Goal: Information Seeking & Learning: Learn about a topic

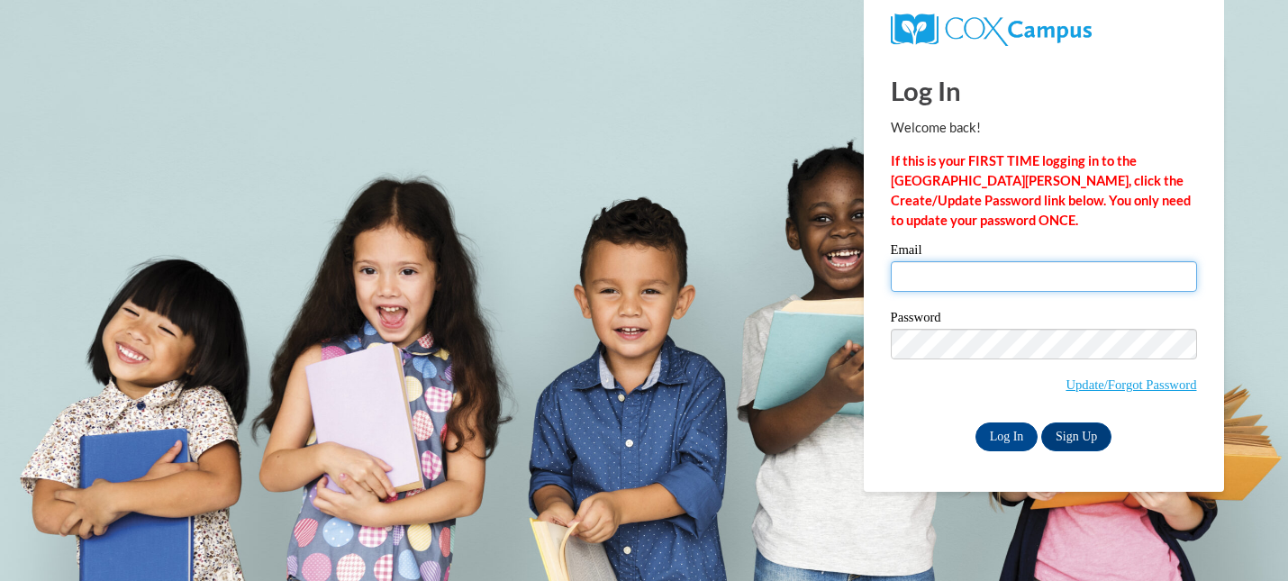
click at [953, 277] on input "Email" at bounding box center [1044, 276] width 306 height 31
type input "[EMAIL_ADDRESS][DOMAIN_NAME]"
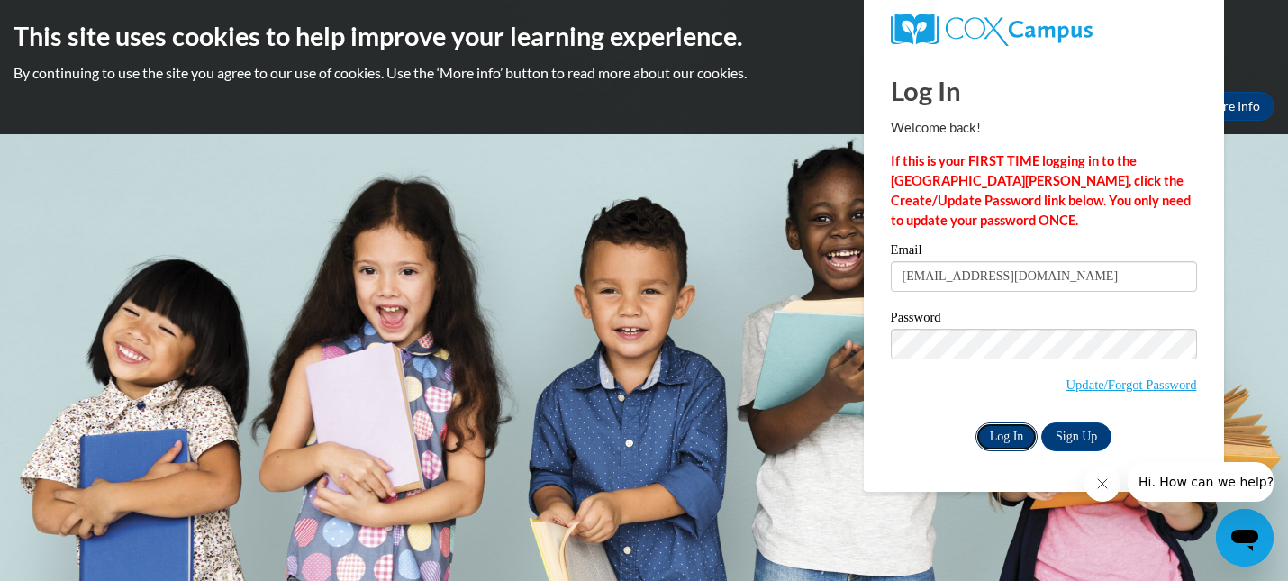
click at [999, 438] on input "Log In" at bounding box center [1006, 436] width 63 height 29
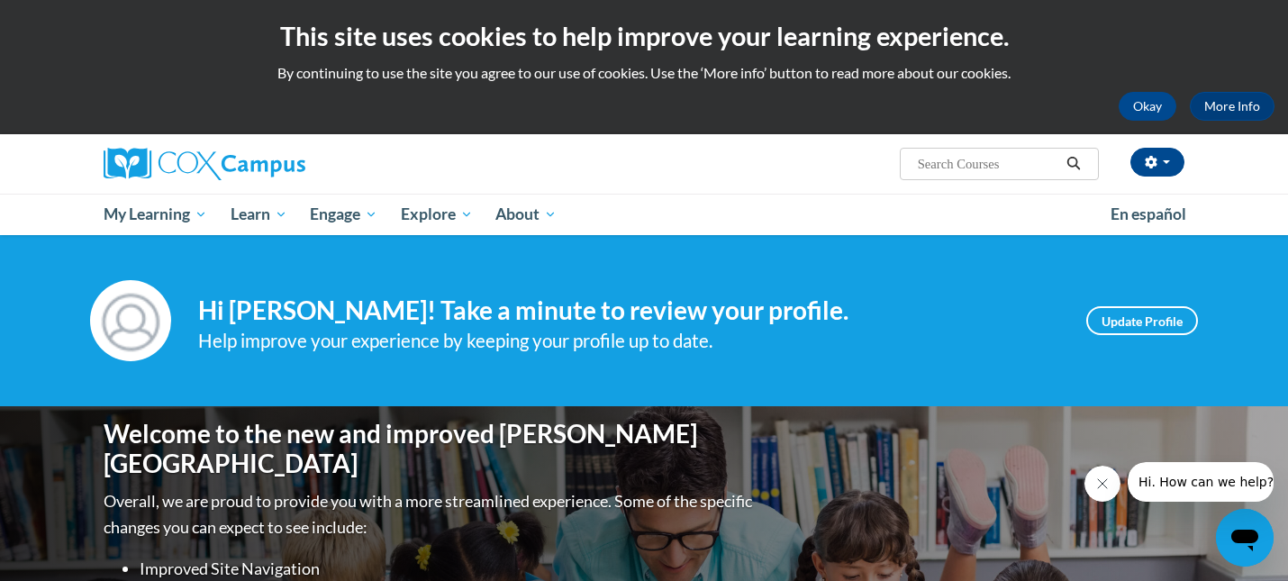
click at [955, 168] on input "Search..." at bounding box center [988, 164] width 144 height 22
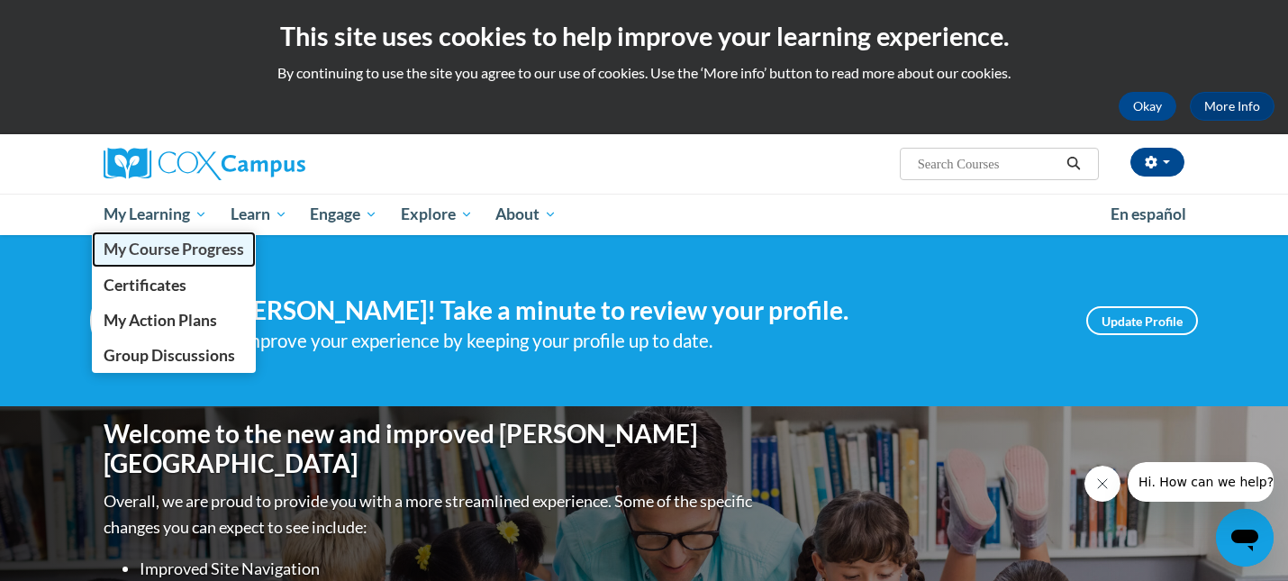
click at [196, 249] on span "My Course Progress" at bounding box center [174, 249] width 141 height 19
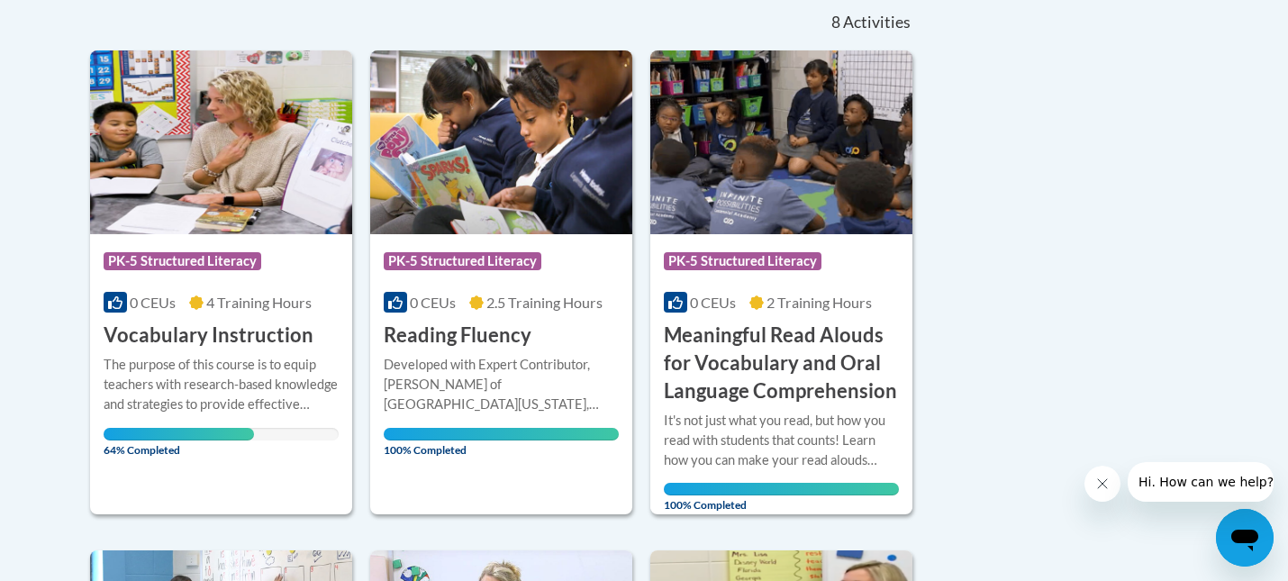
scroll to position [392, 0]
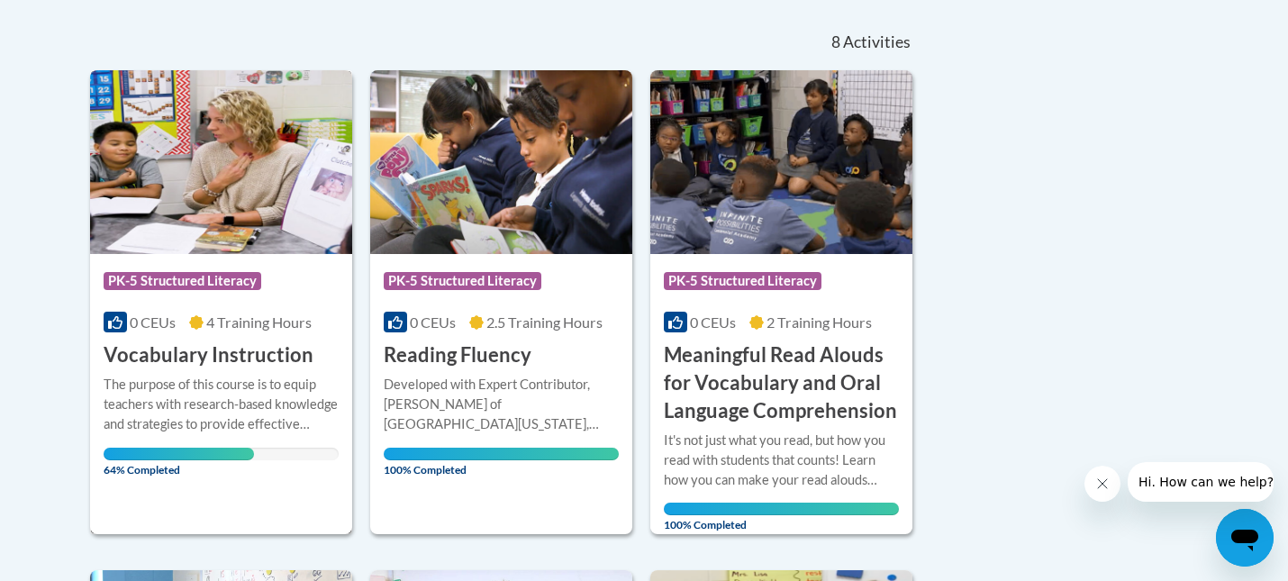
click at [184, 356] on h3 "Vocabulary Instruction" at bounding box center [209, 355] width 210 height 28
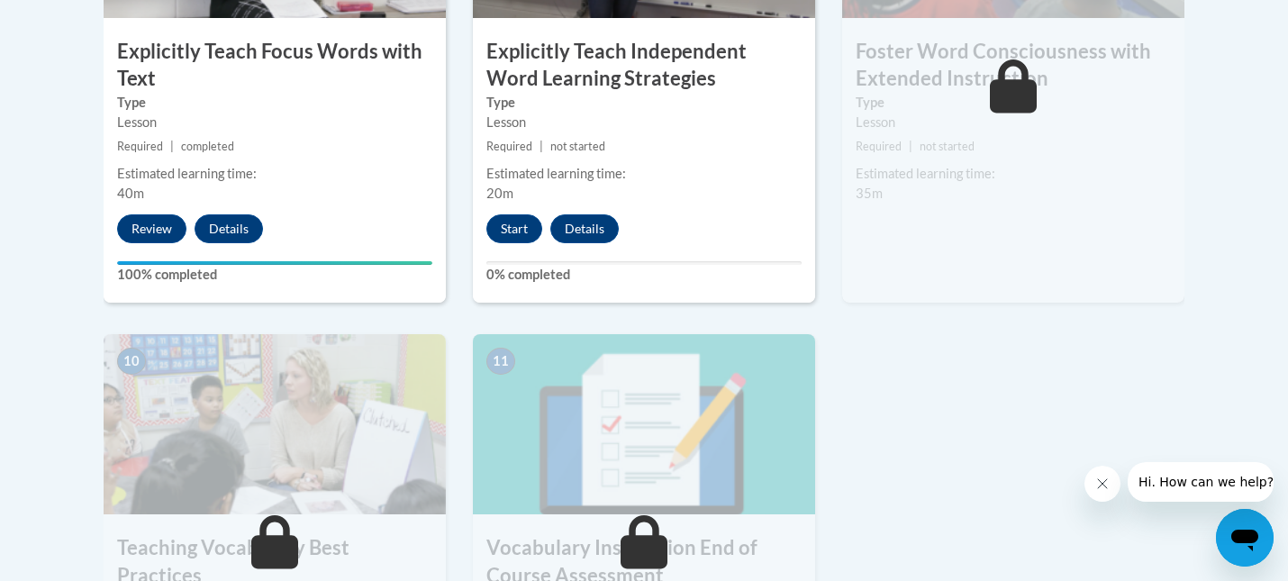
scroll to position [1759, 0]
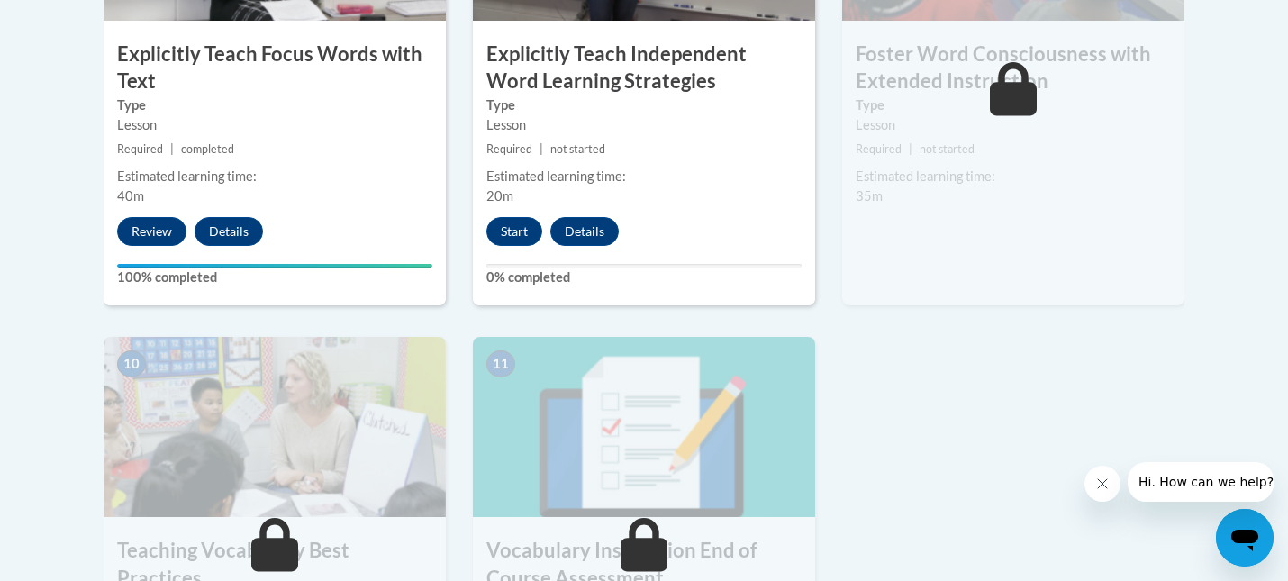
click at [634, 180] on div "Estimated learning time:" at bounding box center [643, 177] width 315 height 20
click at [521, 240] on button "Start" at bounding box center [514, 231] width 56 height 29
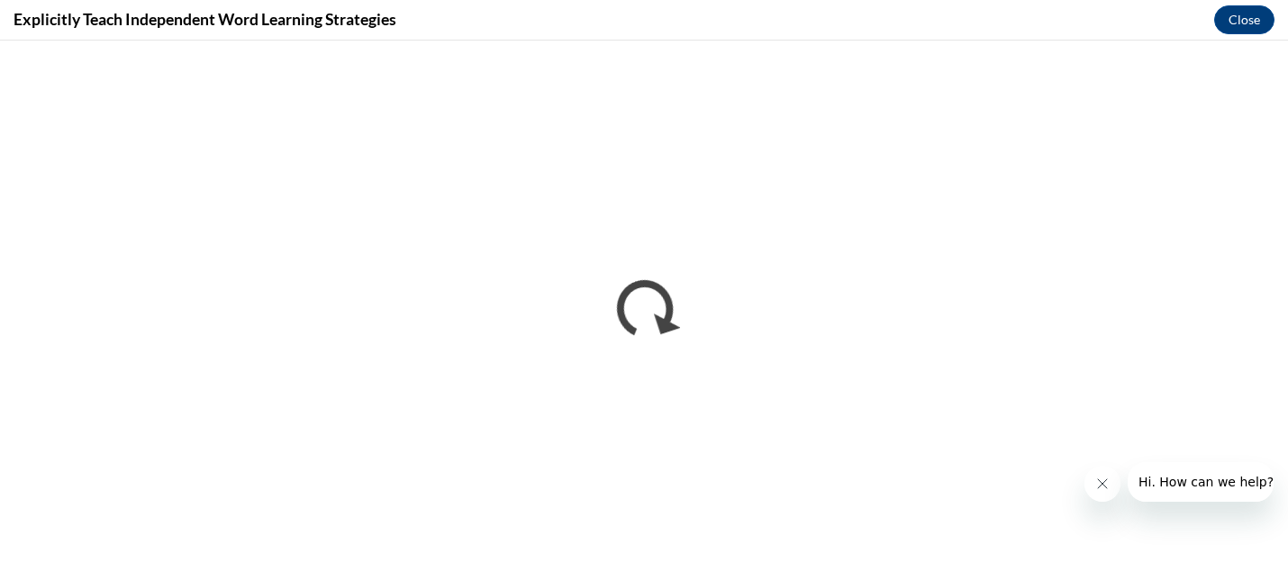
scroll to position [0, 0]
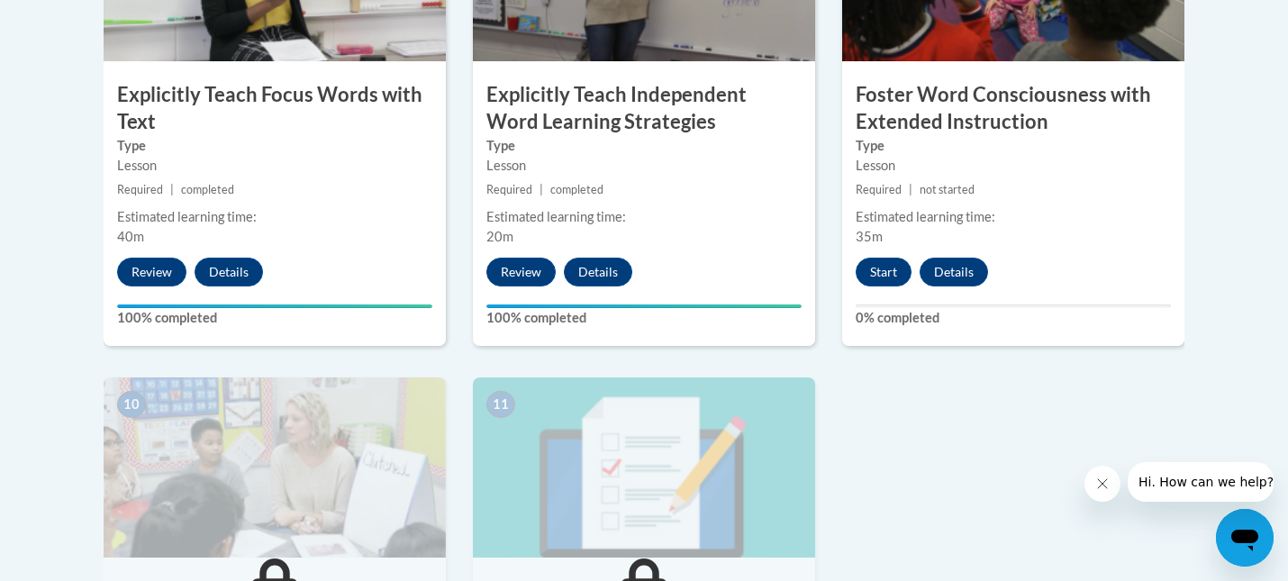
scroll to position [1673, 0]
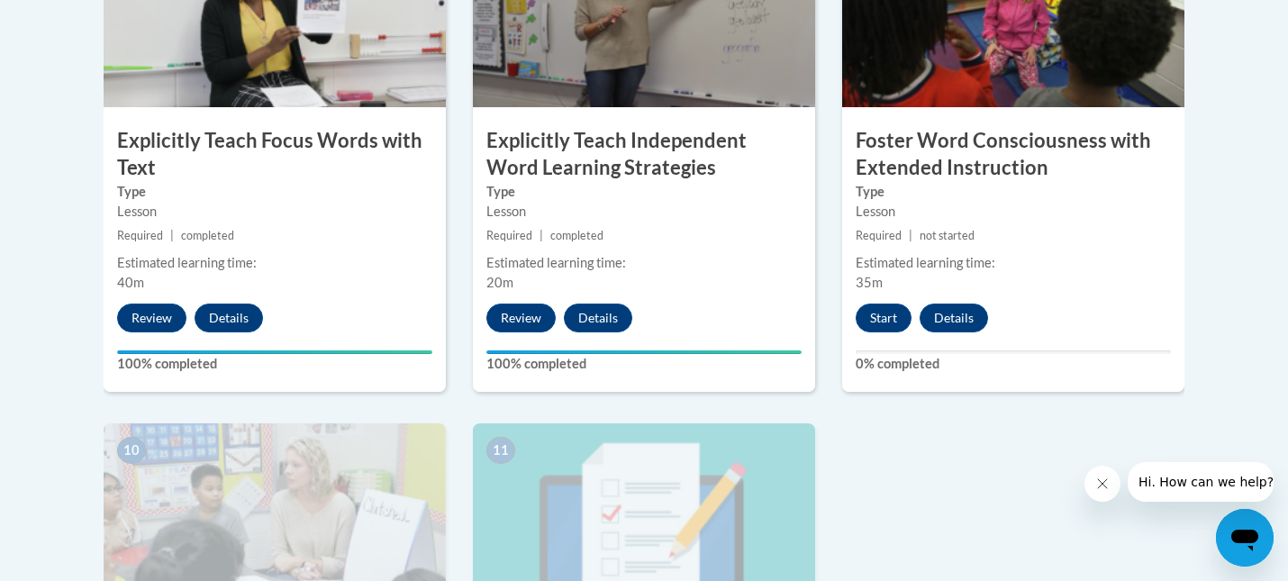
click at [984, 217] on div "Lesson" at bounding box center [1013, 212] width 315 height 20
click at [893, 316] on button "Start" at bounding box center [884, 318] width 56 height 29
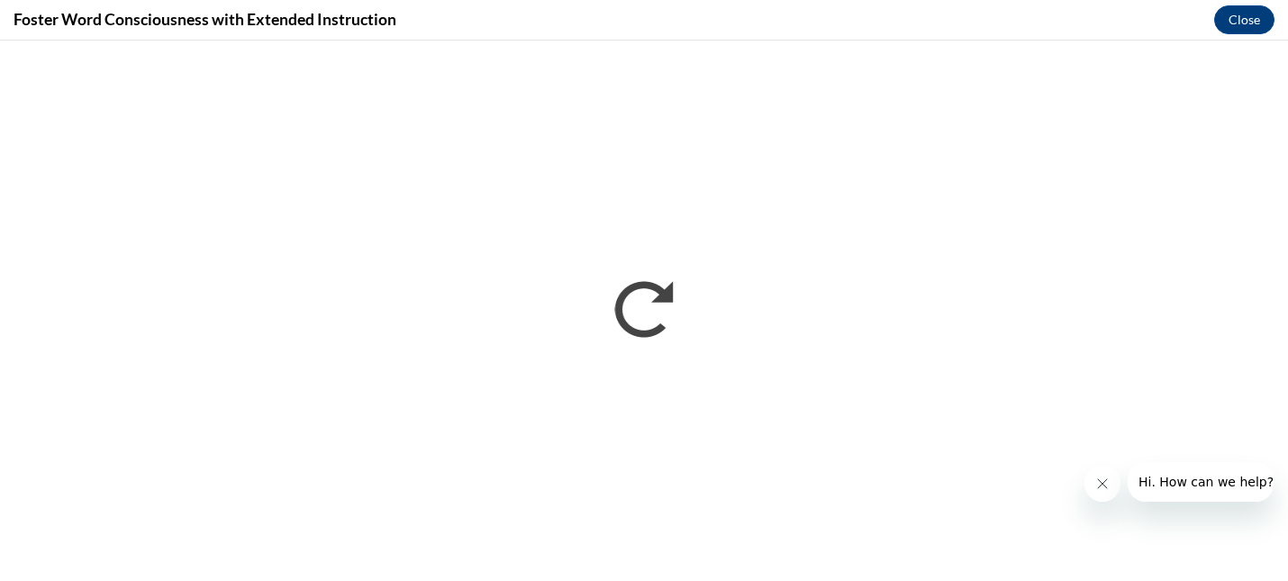
scroll to position [0, 0]
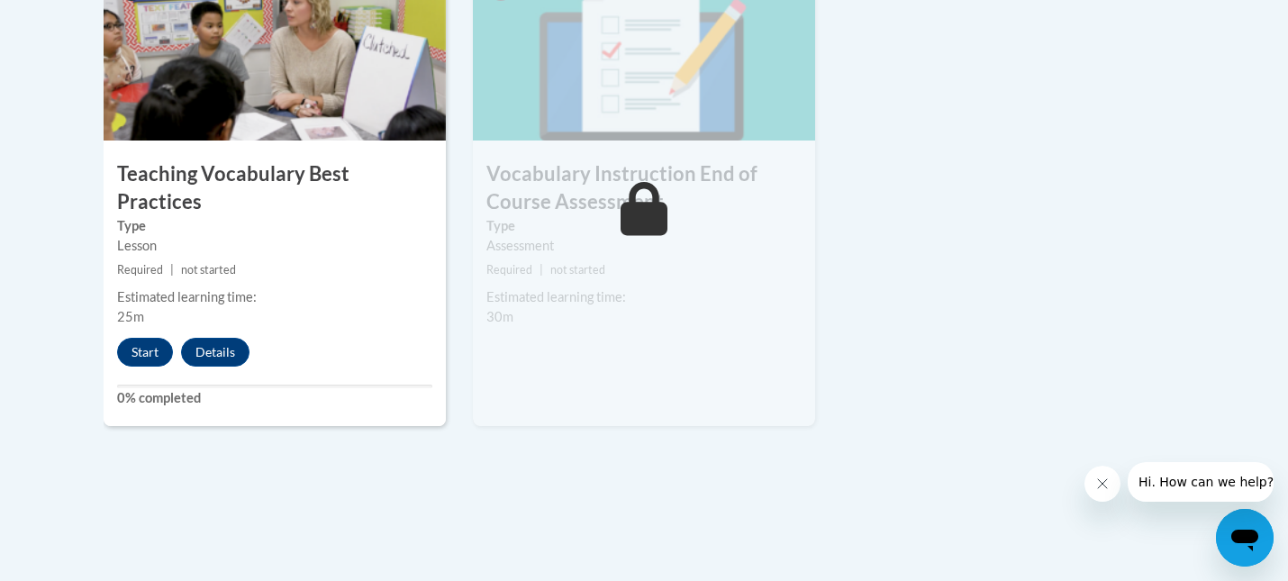
scroll to position [2181, 0]
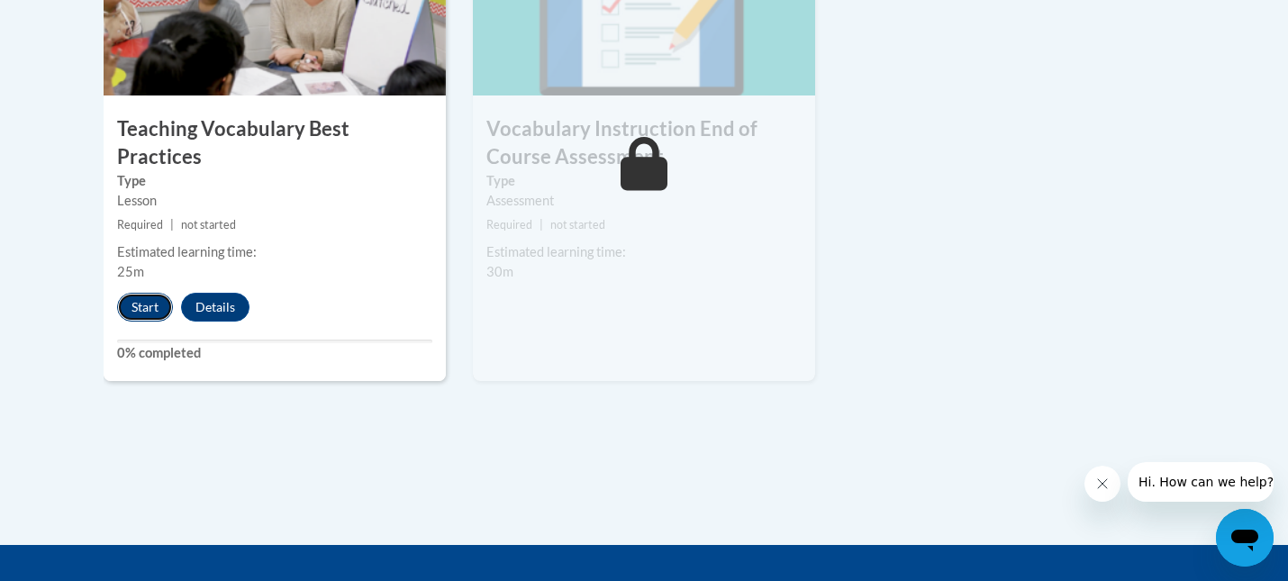
click at [139, 293] on button "Start" at bounding box center [145, 307] width 56 height 29
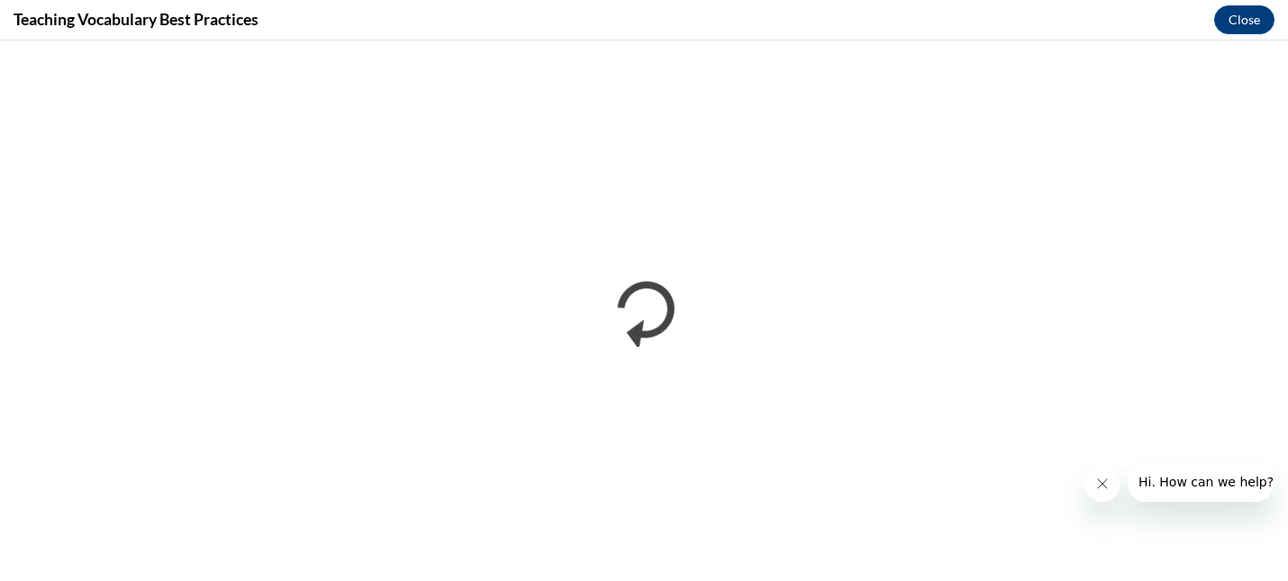
scroll to position [0, 0]
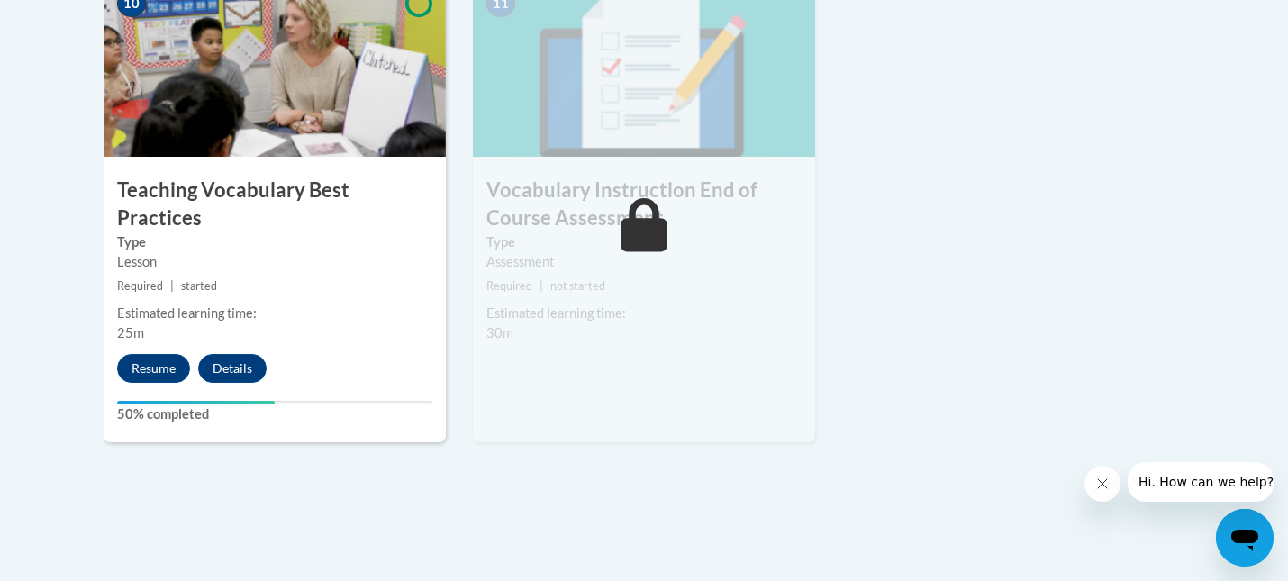
scroll to position [2126, 0]
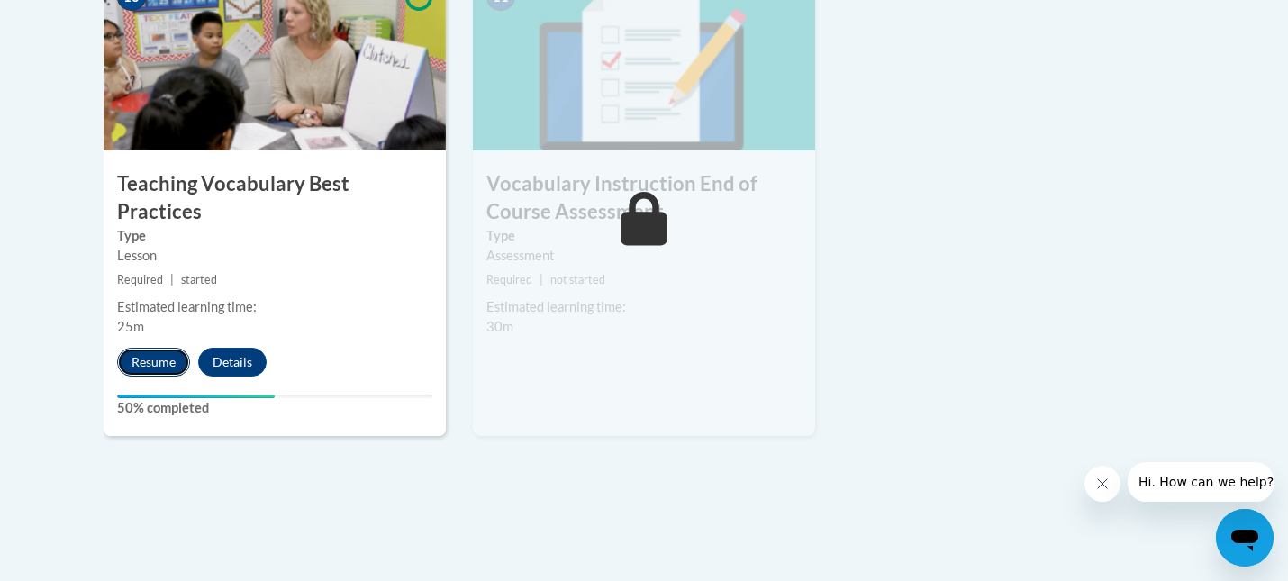
click at [154, 348] on button "Resume" at bounding box center [153, 362] width 73 height 29
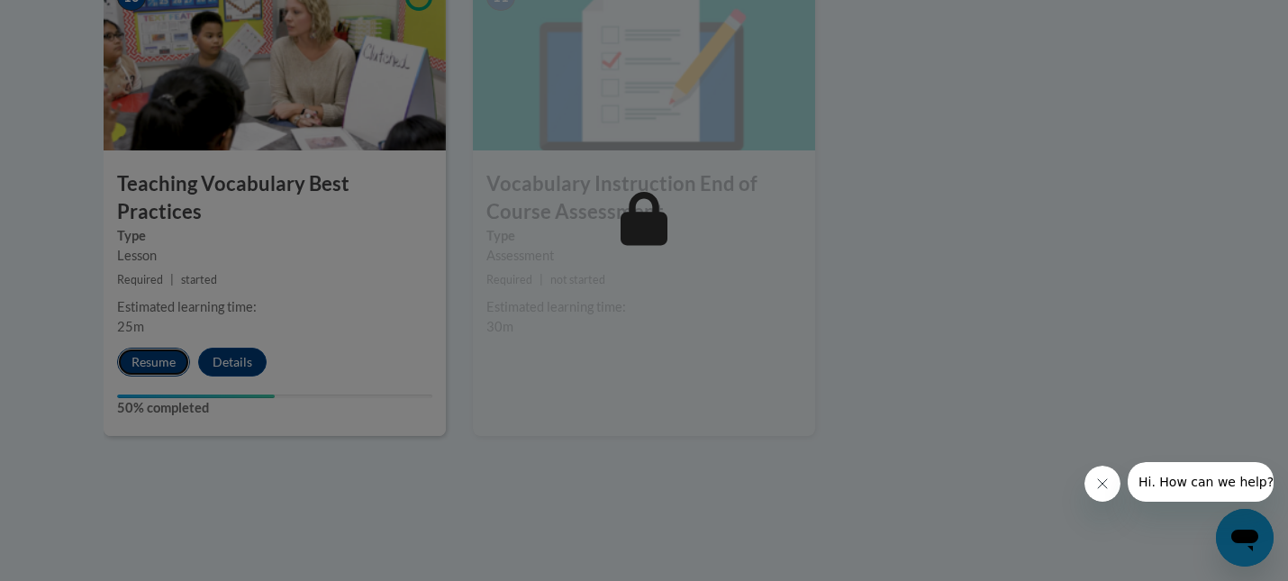
scroll to position [0, 0]
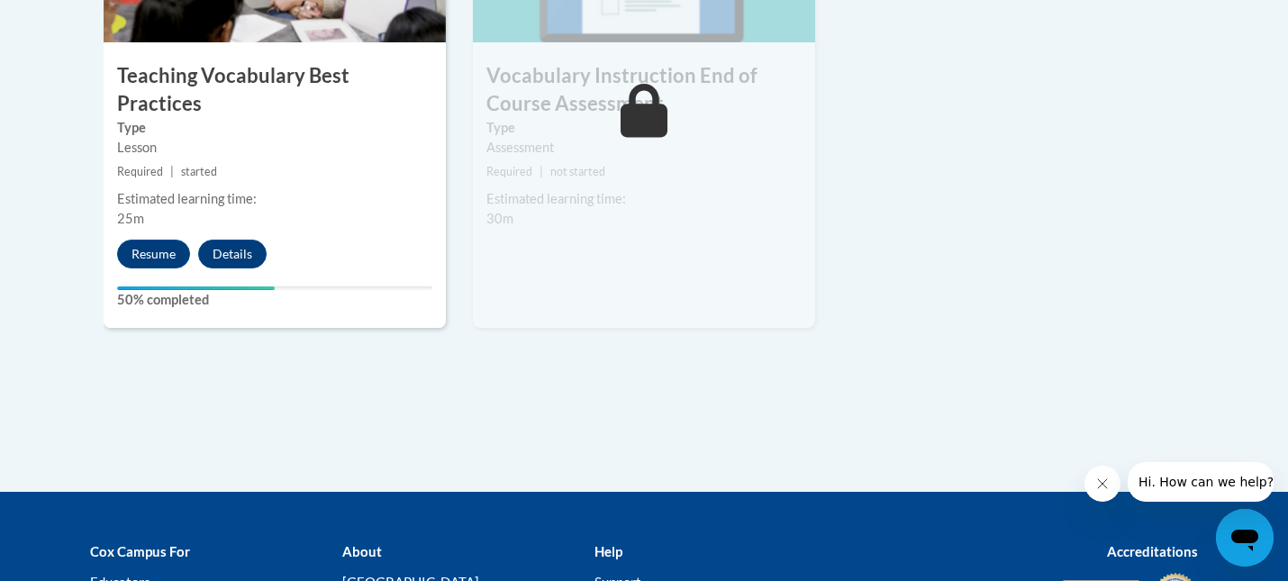
scroll to position [2261, 0]
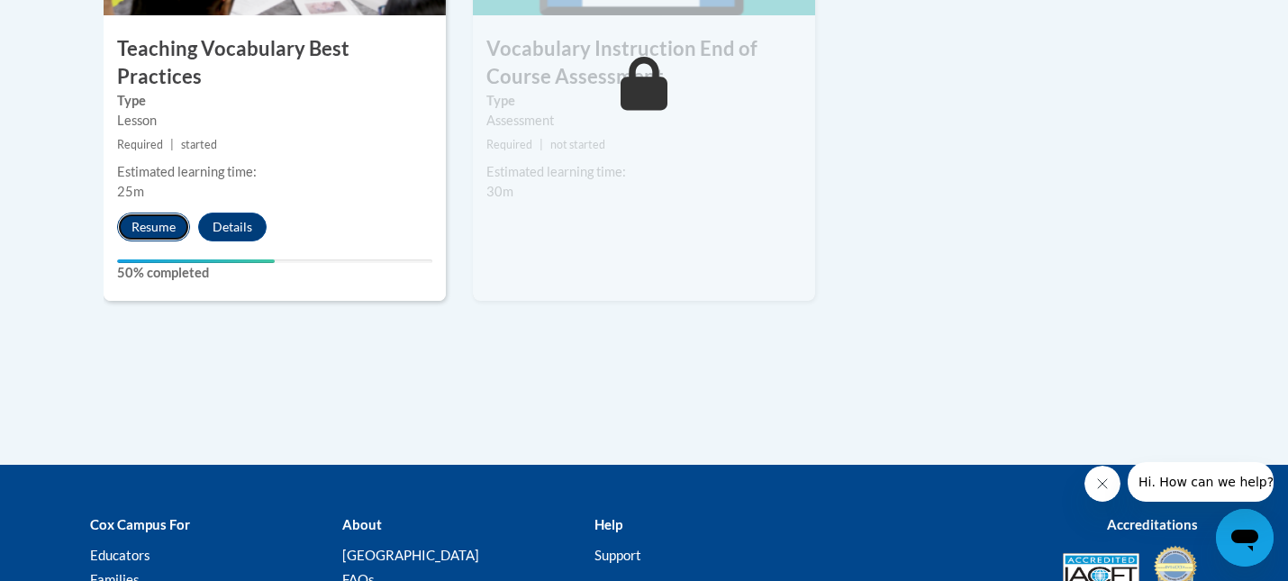
click at [148, 213] on button "Resume" at bounding box center [153, 227] width 73 height 29
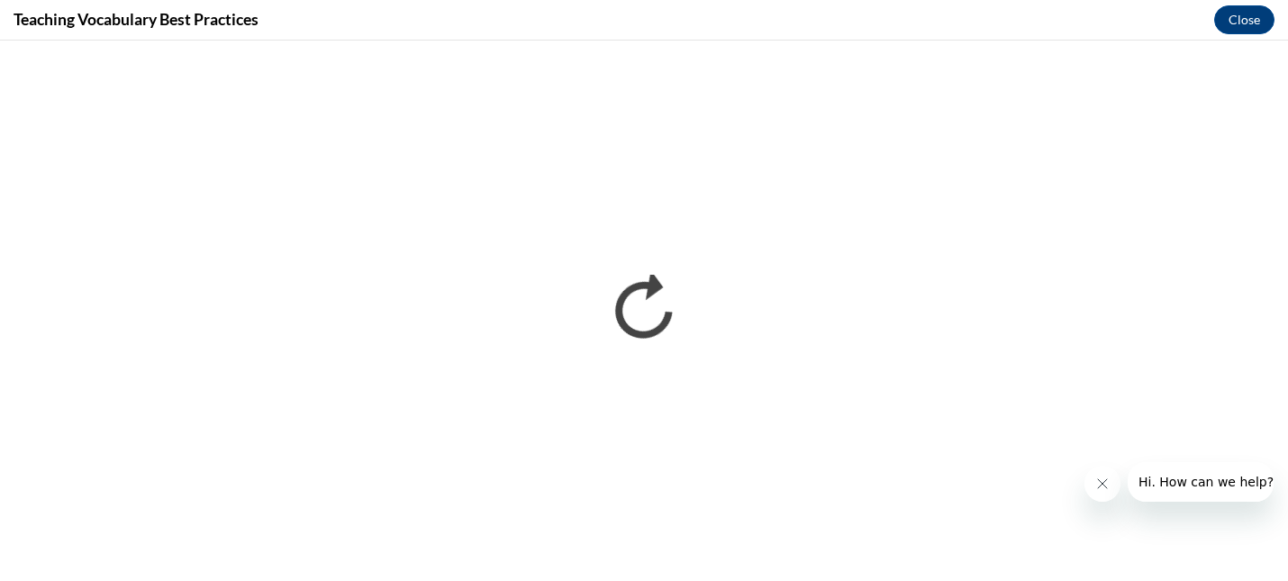
scroll to position [0, 0]
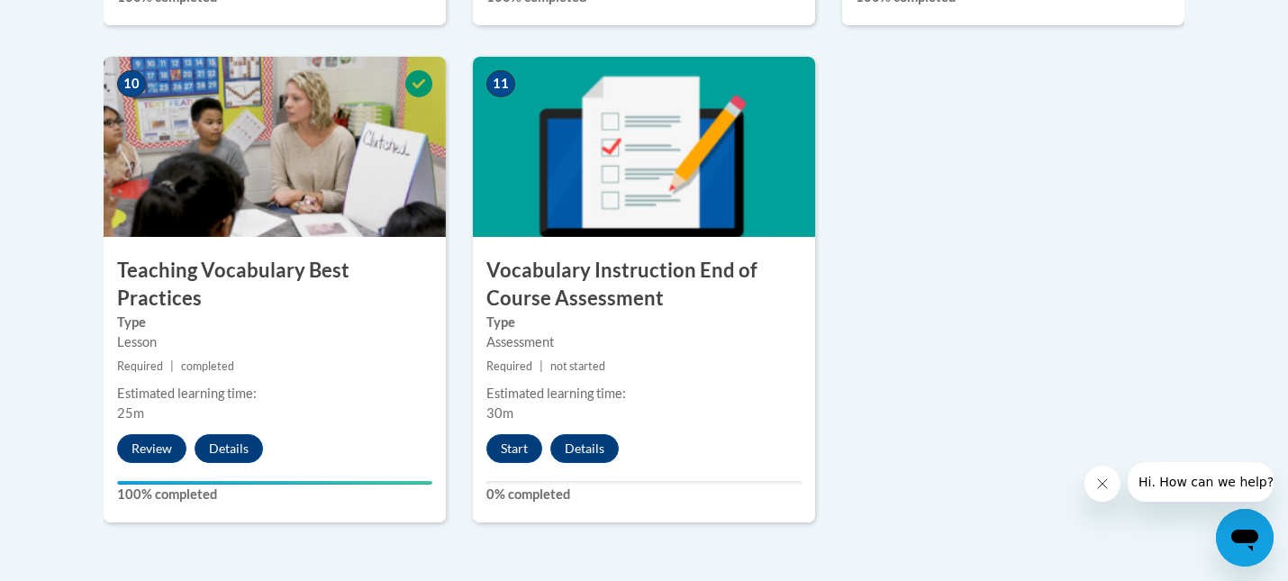
scroll to position [2041, 0]
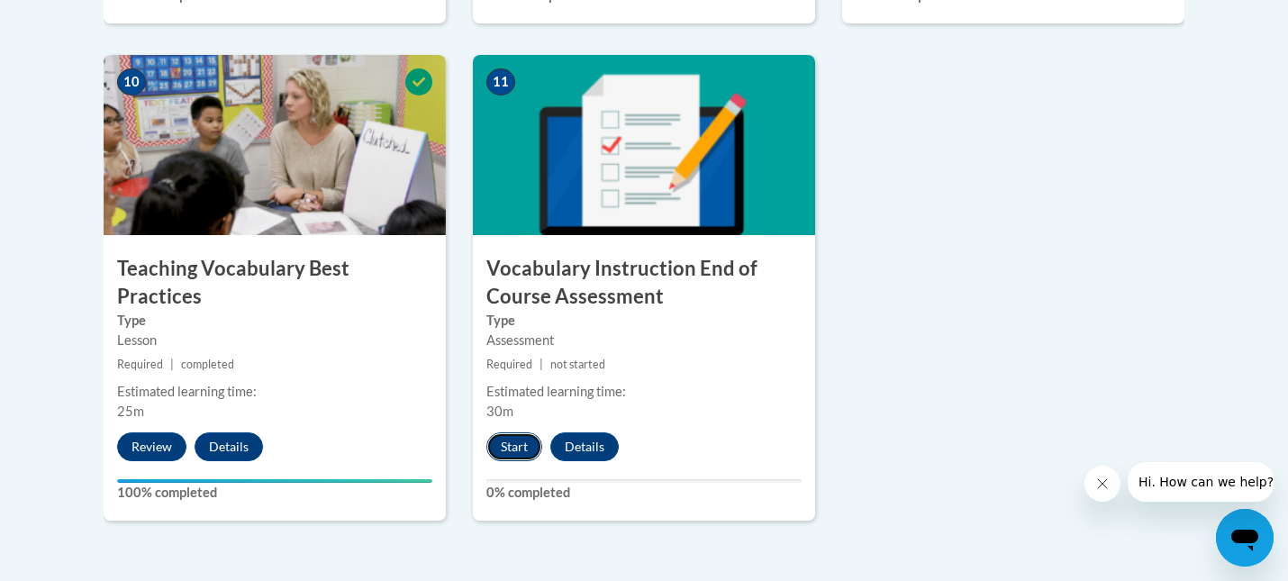
click at [520, 440] on button "Start" at bounding box center [514, 446] width 56 height 29
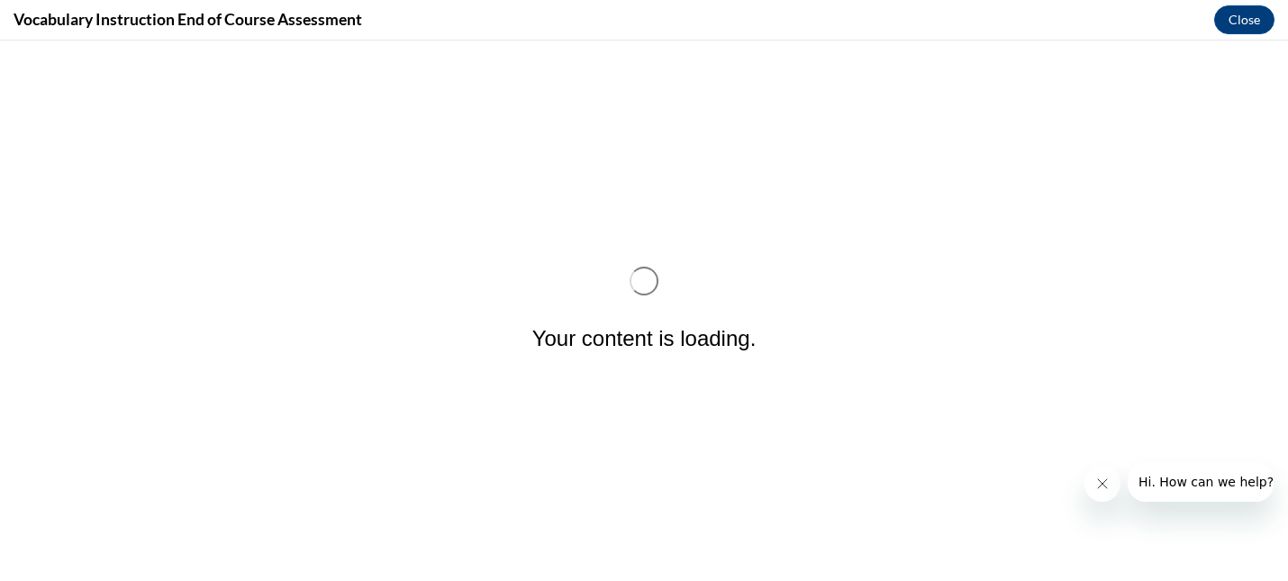
scroll to position [0, 0]
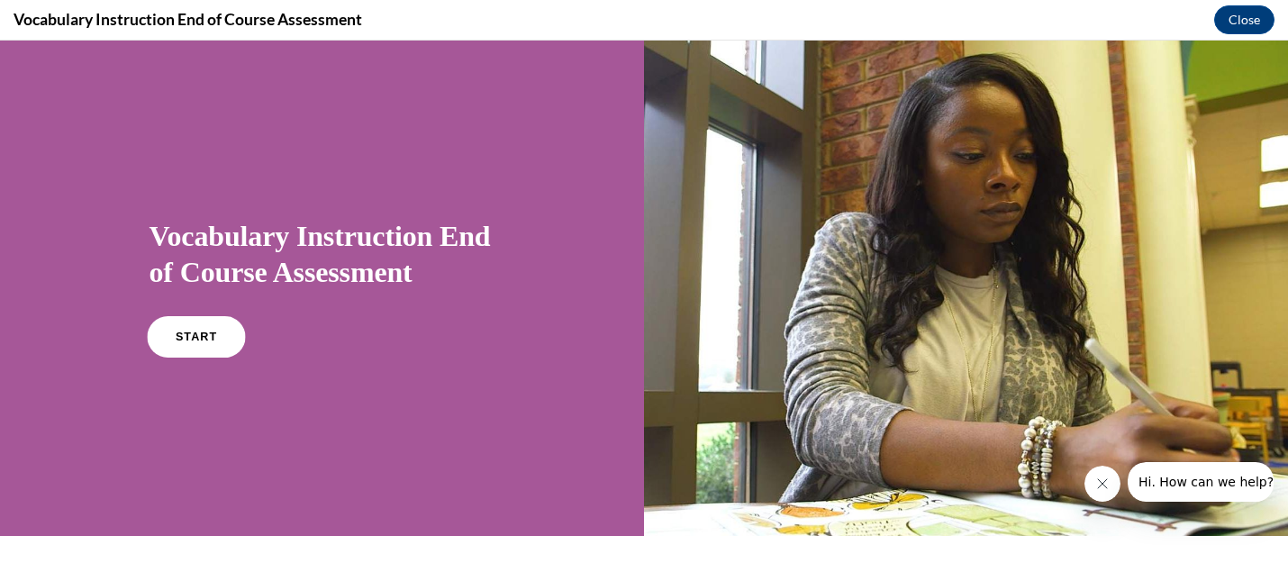
click at [226, 340] on link "START" at bounding box center [196, 336] width 98 height 41
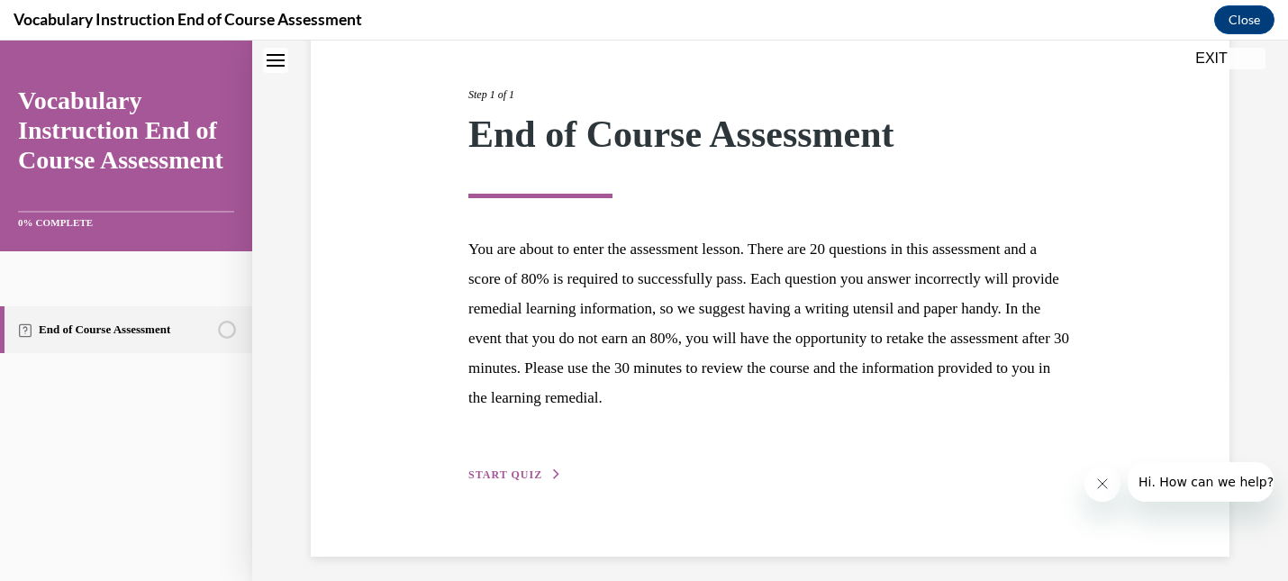
scroll to position [216, 0]
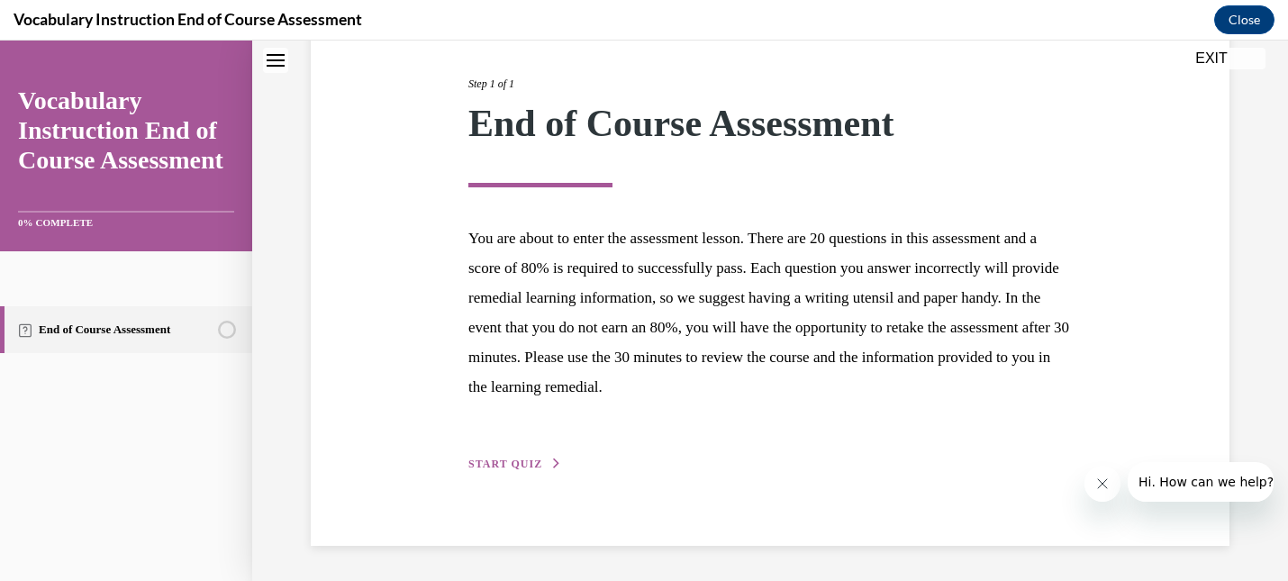
click at [494, 467] on span "START QUIZ" at bounding box center [505, 464] width 74 height 13
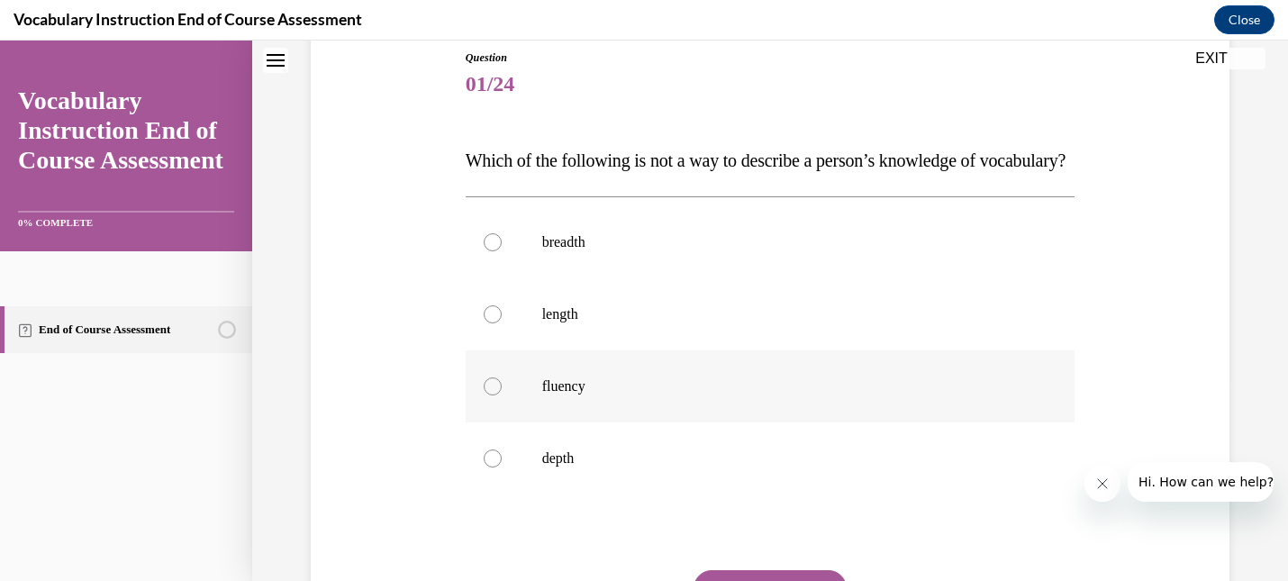
click at [492, 395] on div at bounding box center [493, 386] width 18 height 18
click at [492, 395] on input "fluency" at bounding box center [493, 386] width 18 height 18
radio input "true"
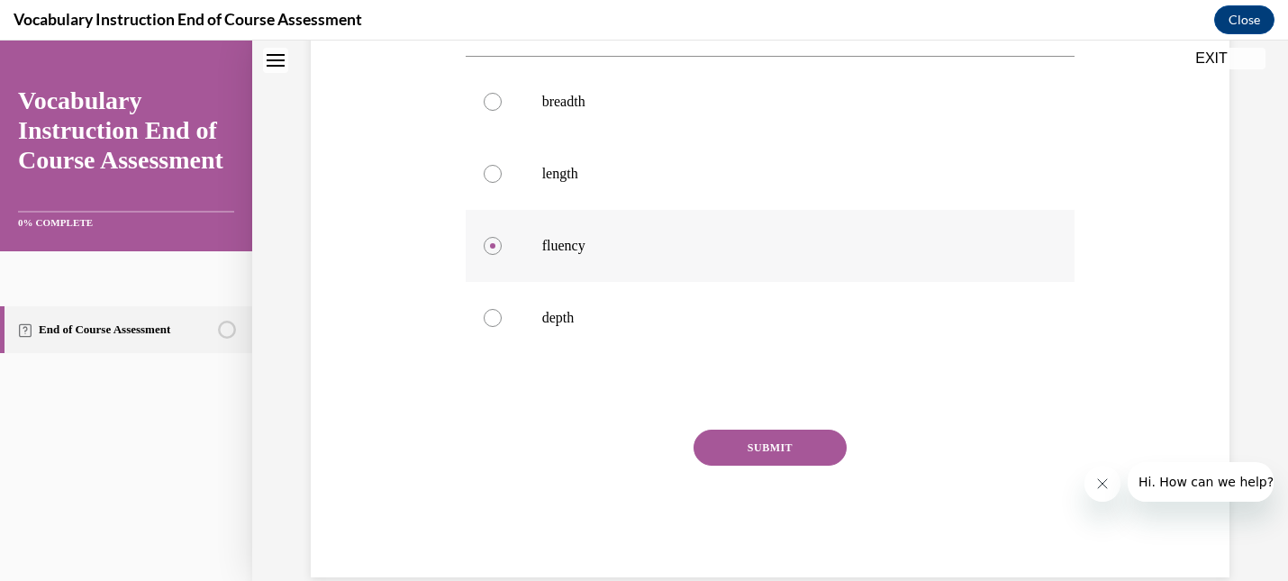
scroll to position [378, 0]
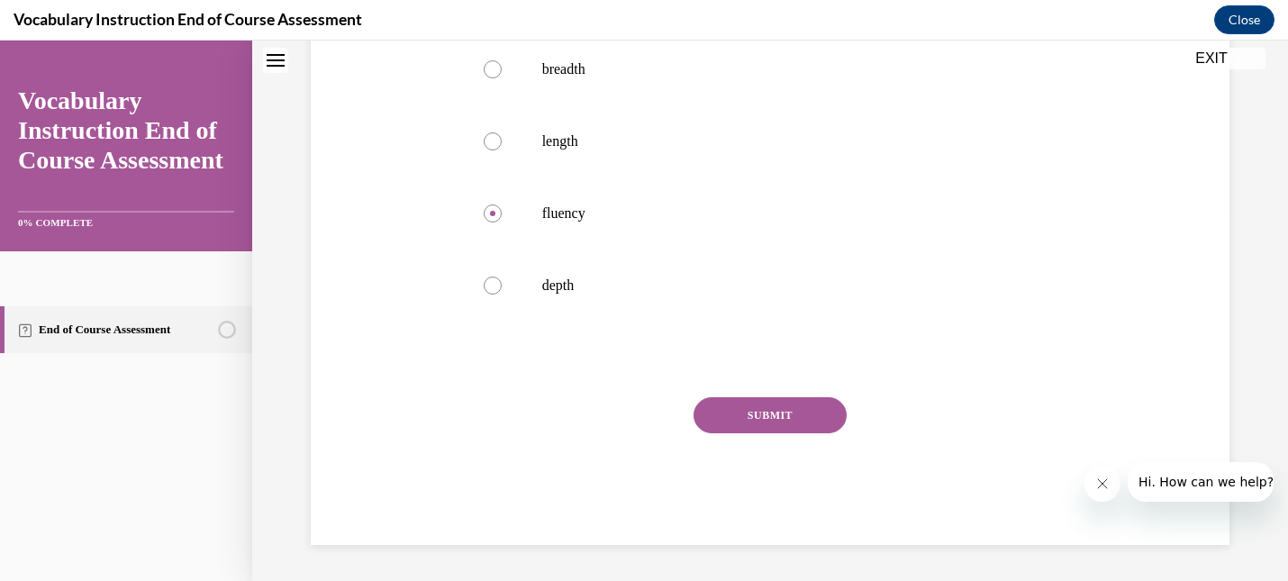
click at [775, 433] on button "SUBMIT" at bounding box center [770, 415] width 153 height 36
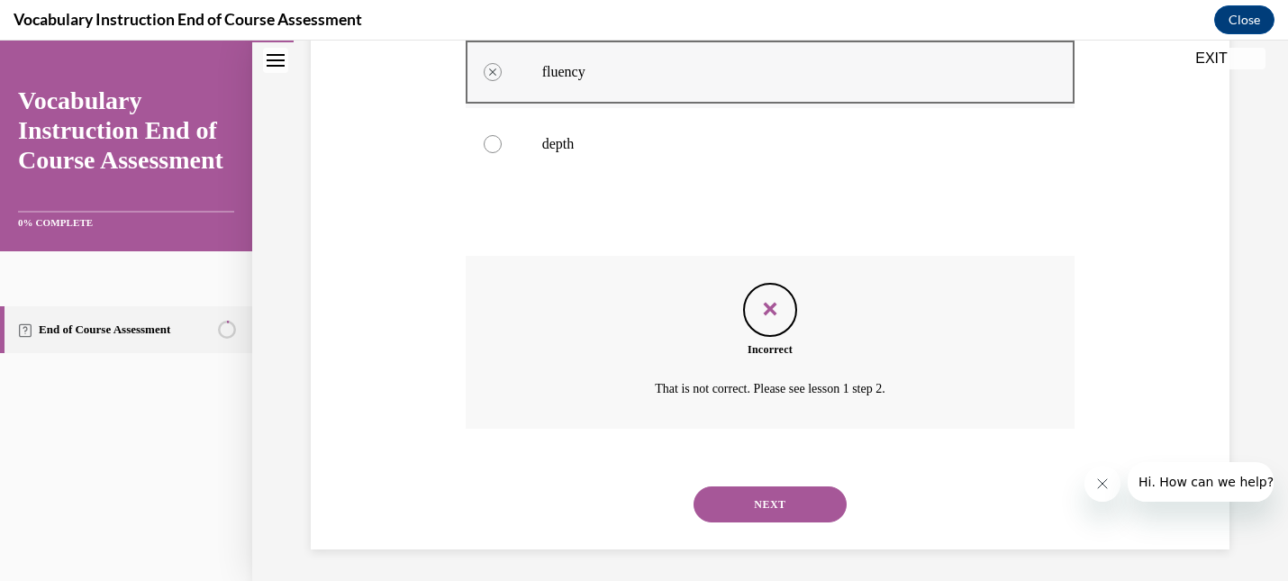
scroll to position [556, 0]
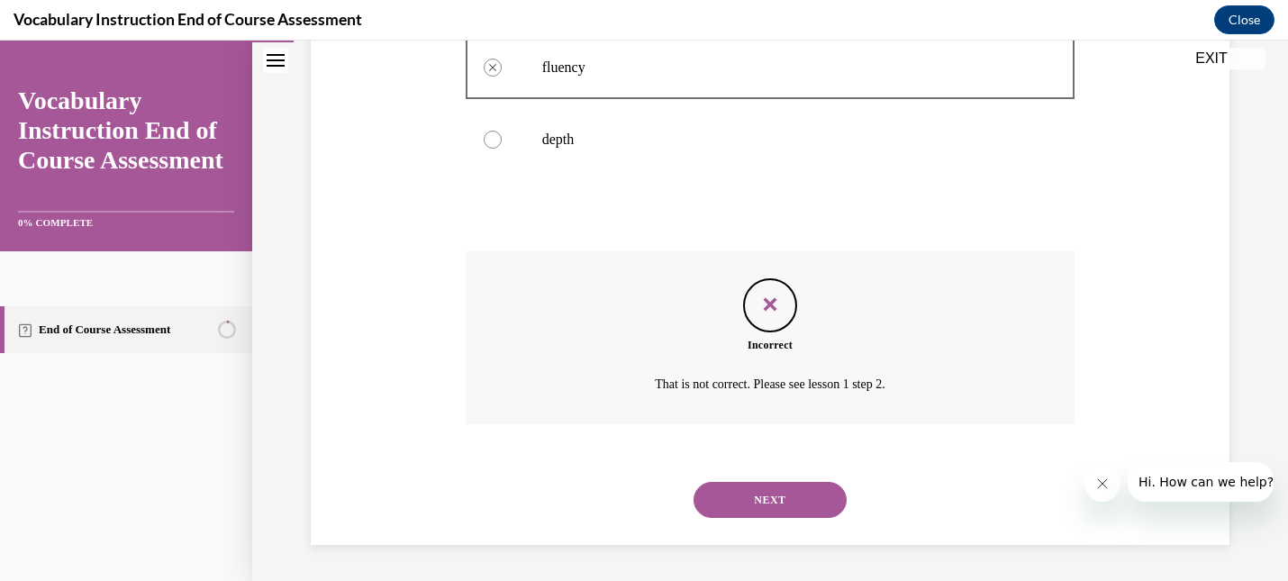
click at [774, 502] on button "NEXT" at bounding box center [770, 500] width 153 height 36
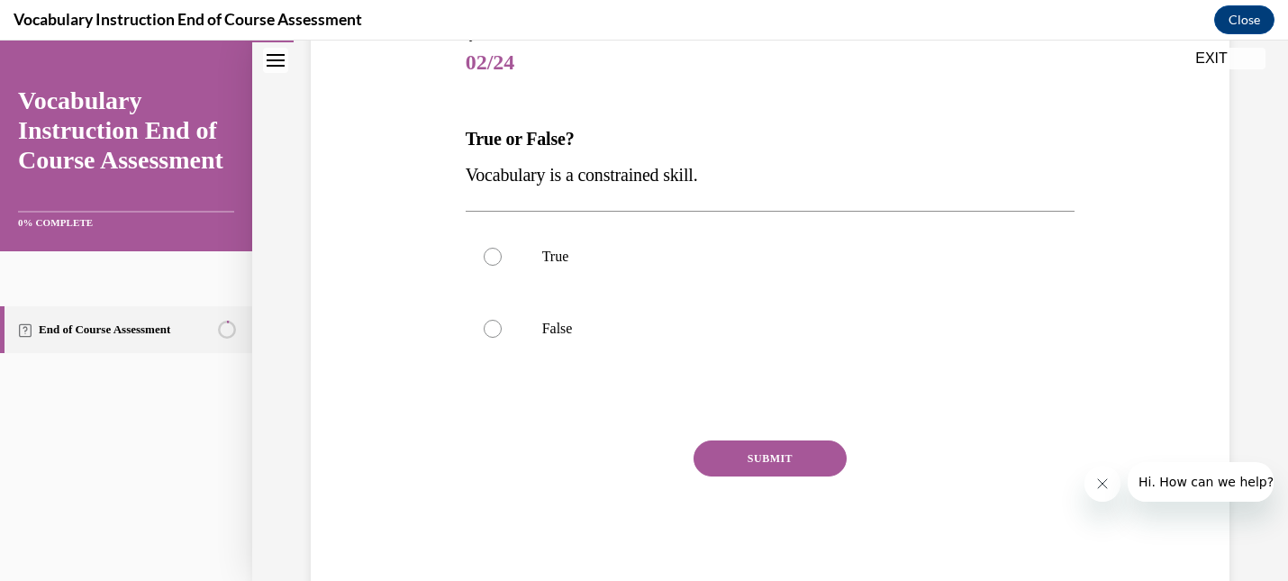
scroll to position [226, 0]
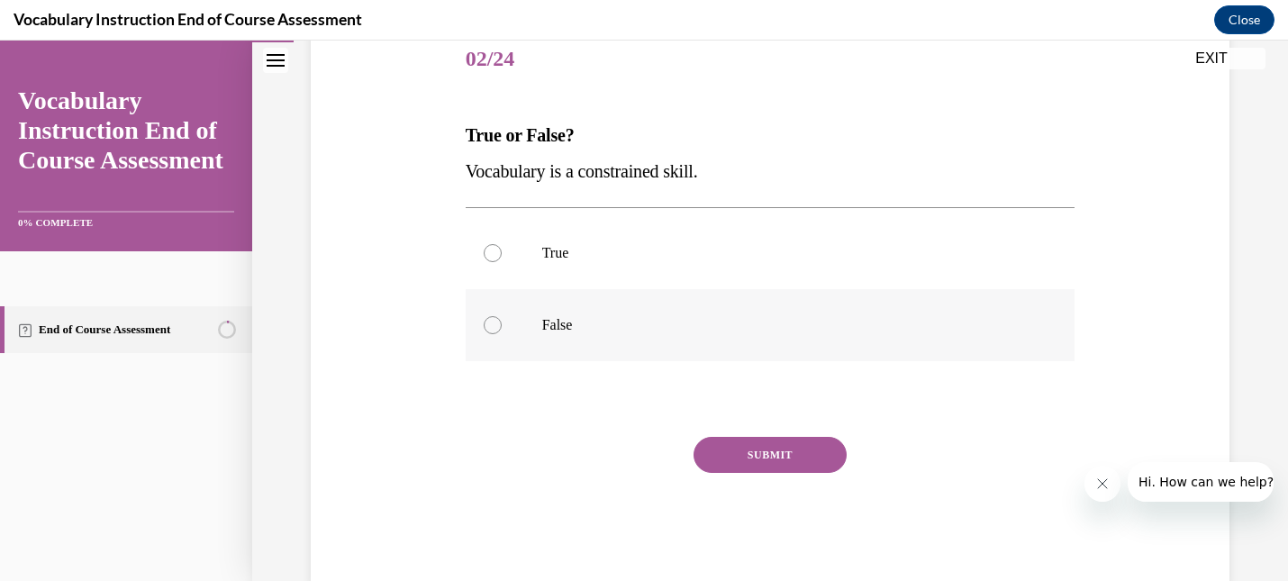
click at [494, 321] on div at bounding box center [493, 325] width 18 height 18
click at [494, 321] on input "False" at bounding box center [493, 325] width 18 height 18
radio input "true"
click at [794, 457] on button "SUBMIT" at bounding box center [770, 455] width 153 height 36
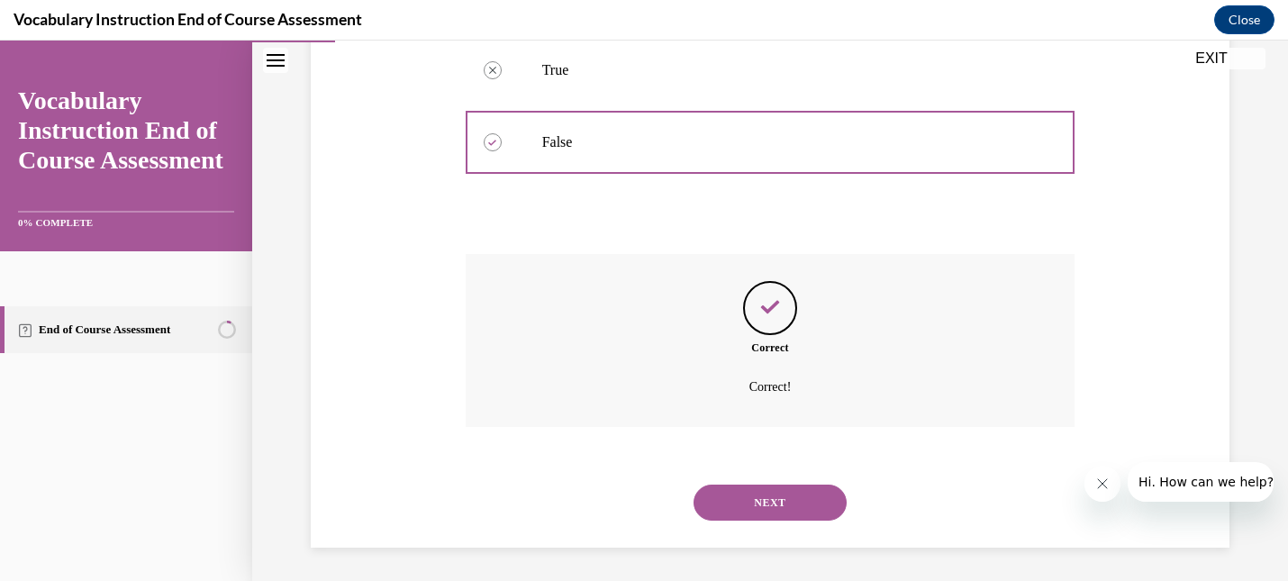
scroll to position [412, 0]
click at [797, 494] on button "NEXT" at bounding box center [770, 500] width 153 height 36
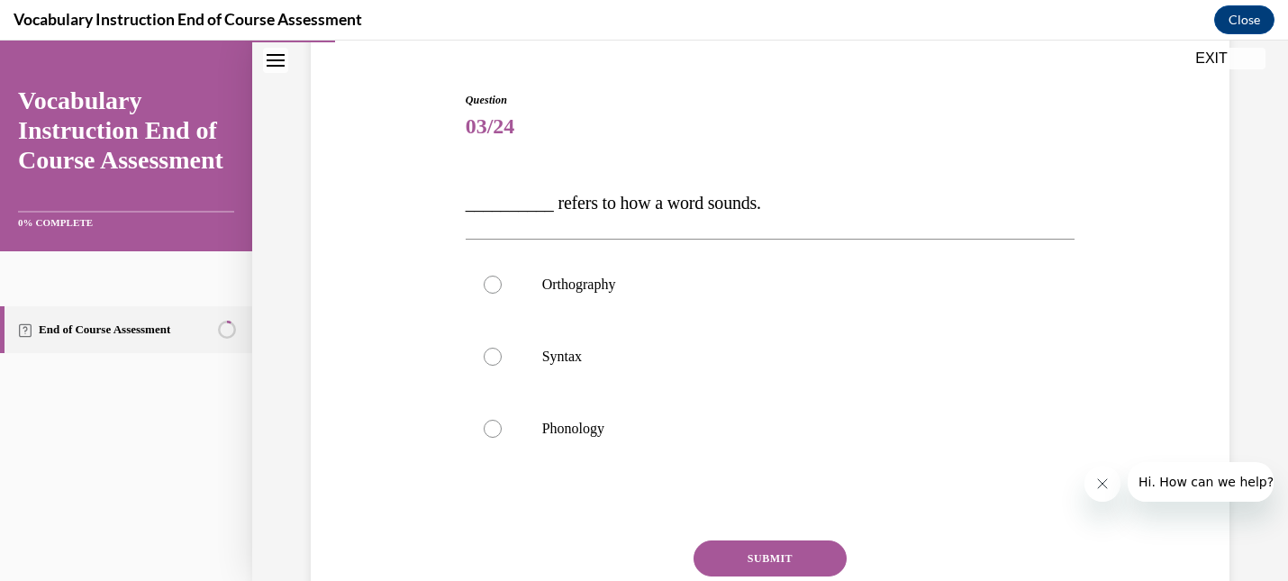
scroll to position [176, 0]
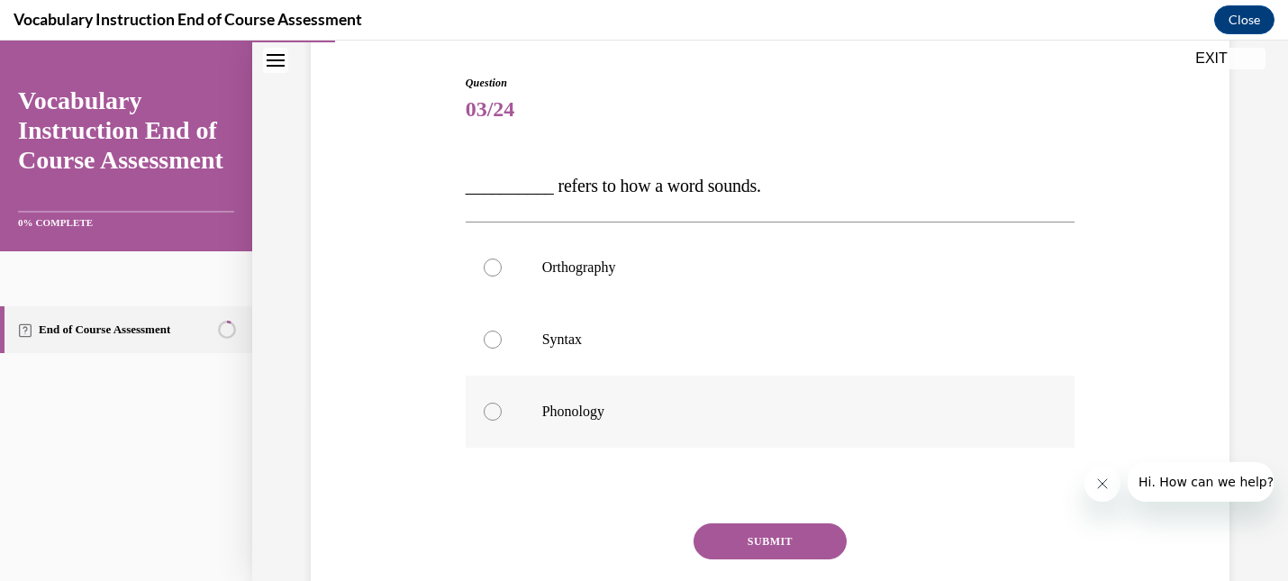
click at [492, 413] on div at bounding box center [493, 412] width 18 height 18
click at [492, 413] on input "Phonology" at bounding box center [493, 412] width 18 height 18
radio input "true"
click at [724, 531] on button "SUBMIT" at bounding box center [770, 541] width 153 height 36
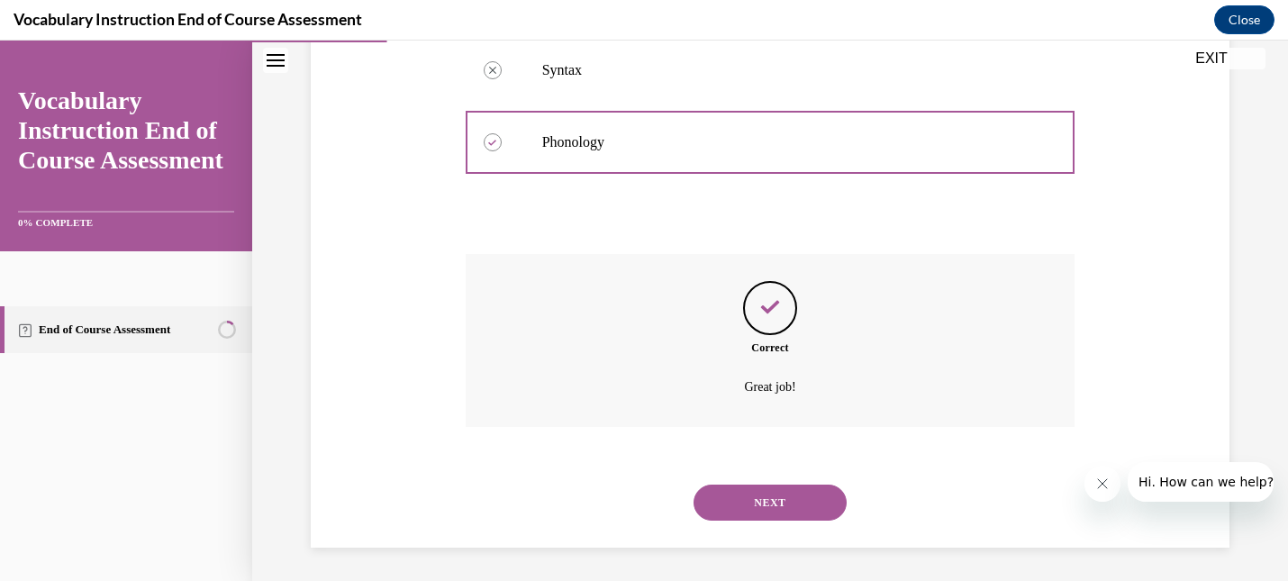
scroll to position [448, 0]
click at [748, 497] on button "NEXT" at bounding box center [770, 500] width 153 height 36
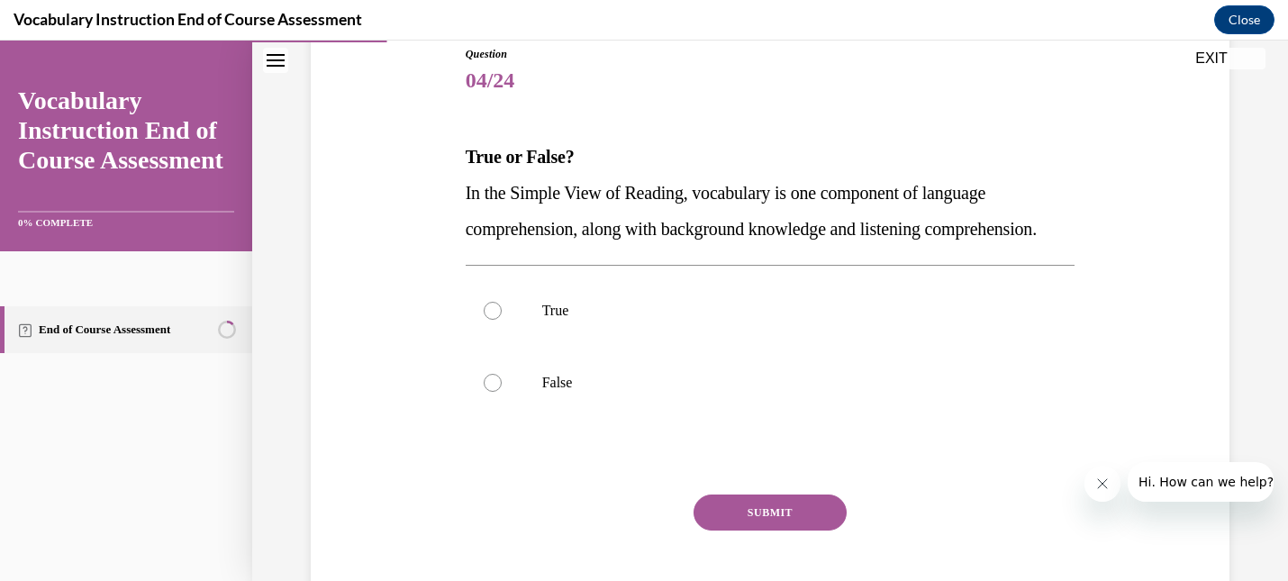
scroll to position [213, 0]
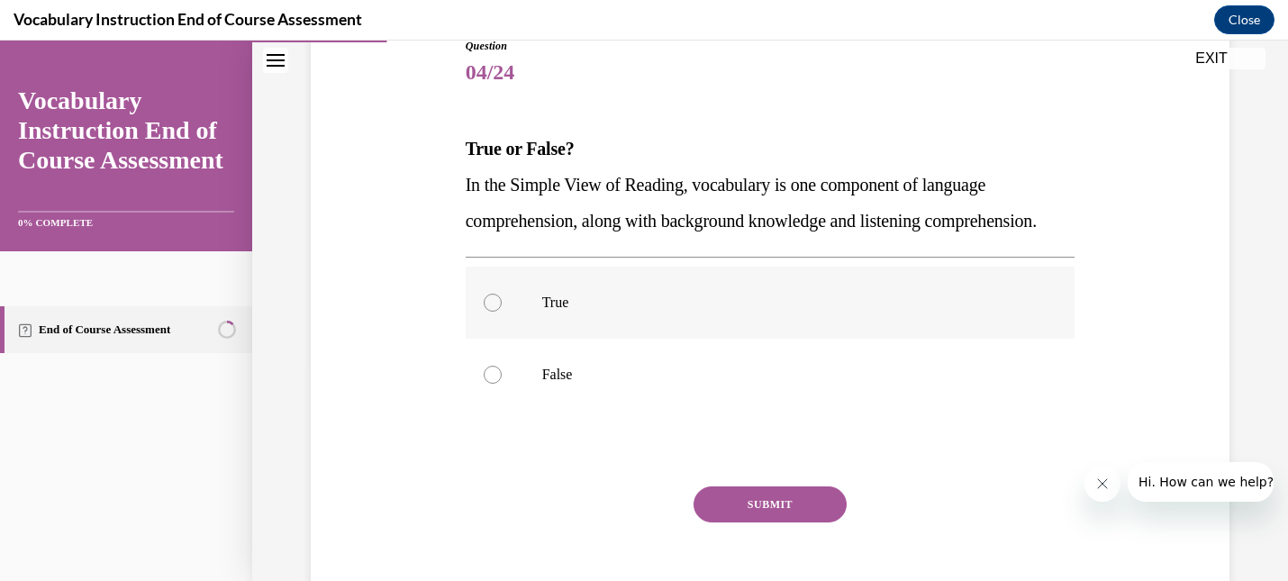
click at [497, 312] on div at bounding box center [493, 303] width 18 height 18
click at [497, 312] on input "True" at bounding box center [493, 303] width 18 height 18
radio input "true"
click at [772, 522] on button "SUBMIT" at bounding box center [770, 504] width 153 height 36
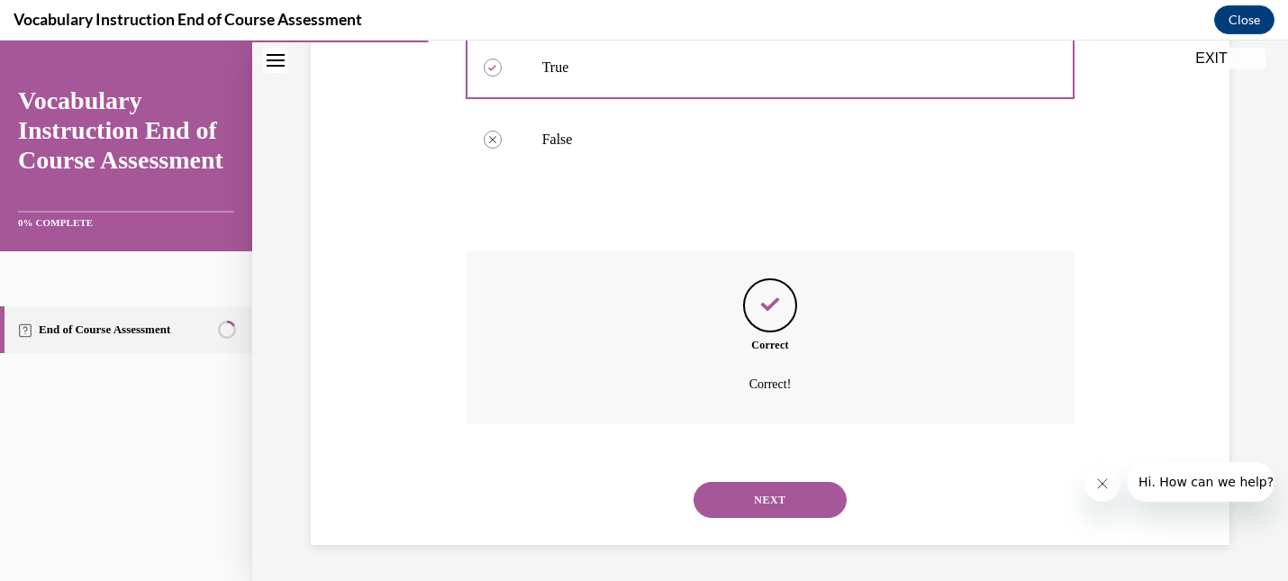
scroll to position [484, 0]
click at [775, 503] on button "NEXT" at bounding box center [770, 500] width 153 height 36
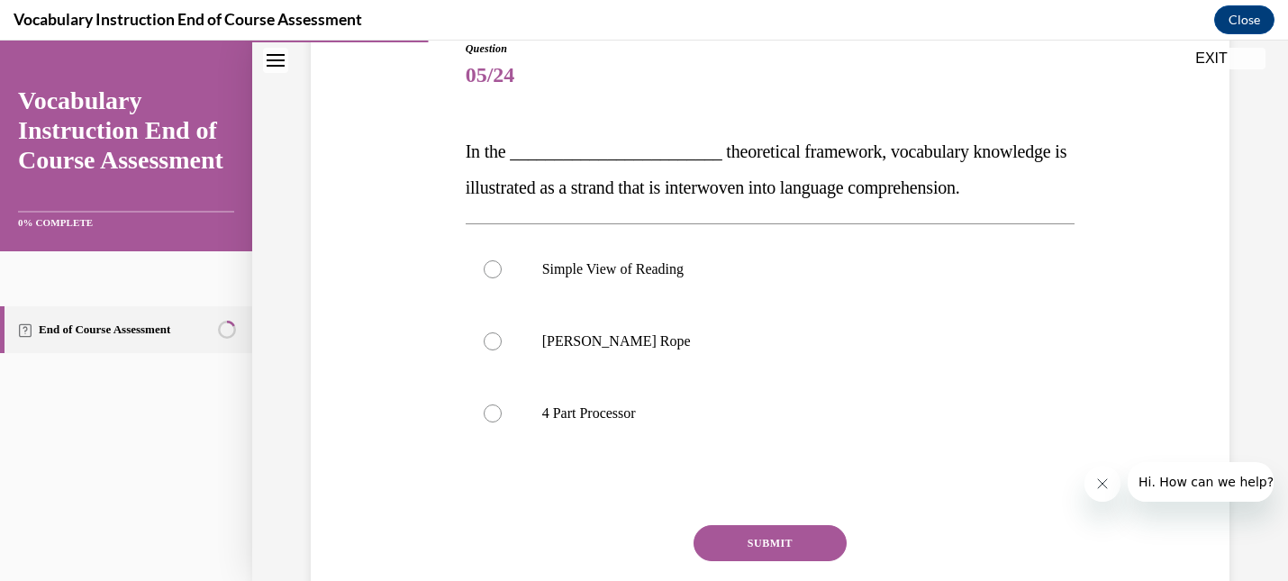
scroll to position [226, 0]
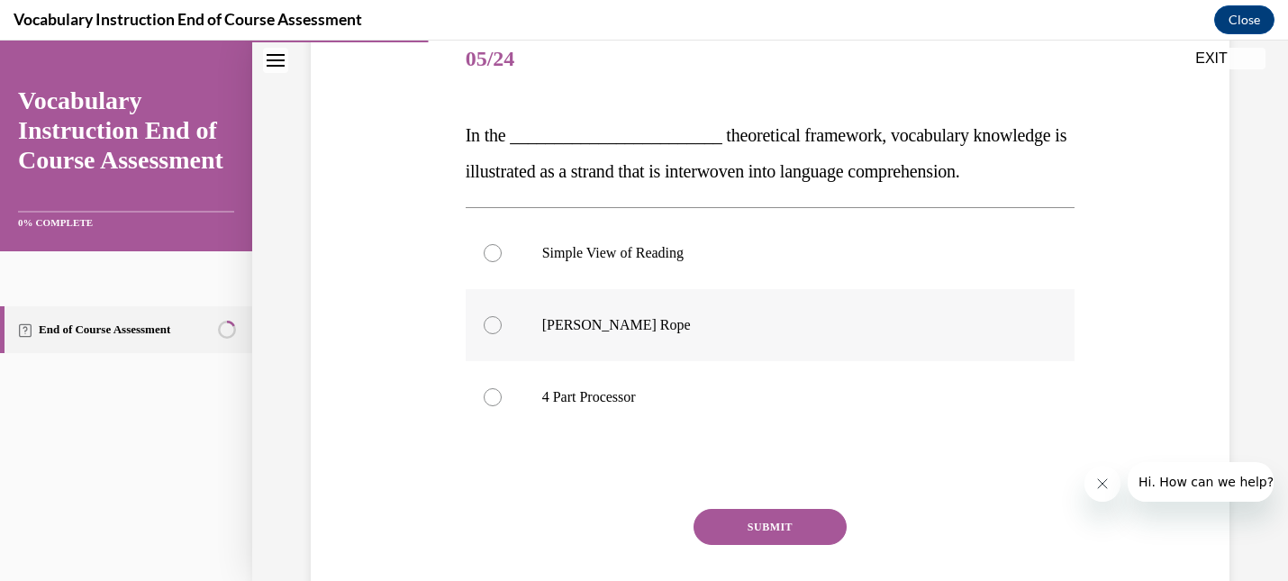
click at [489, 325] on div at bounding box center [493, 325] width 18 height 18
click at [489, 325] on input "Scarborough's Rope" at bounding box center [493, 325] width 18 height 18
radio input "true"
click at [786, 526] on button "SUBMIT" at bounding box center [770, 527] width 153 height 36
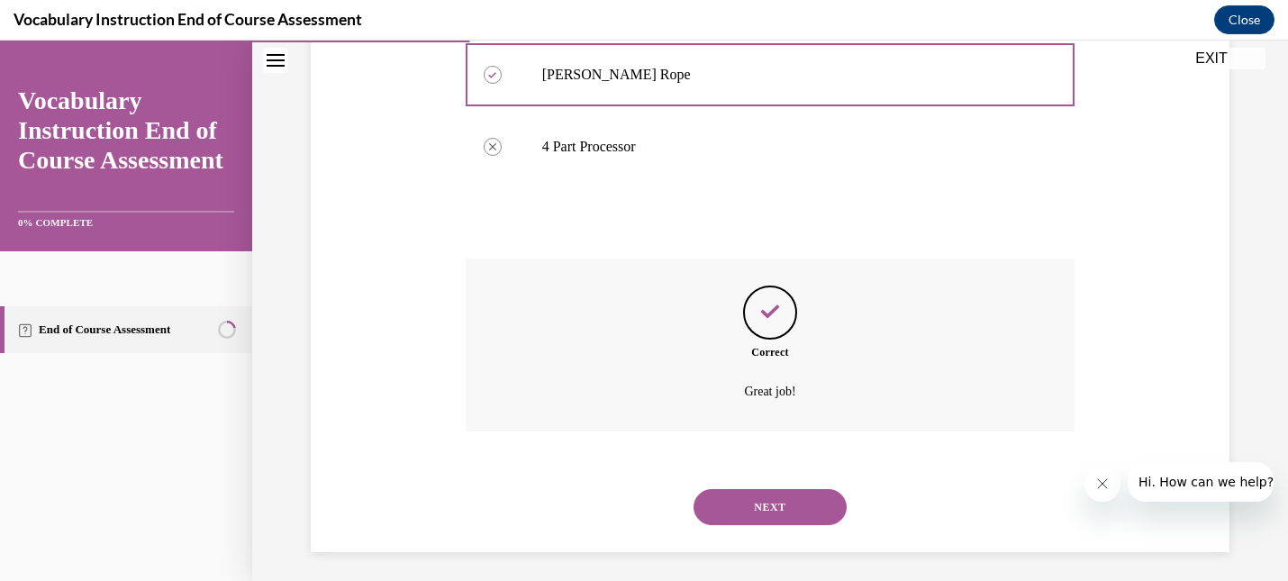
scroll to position [484, 0]
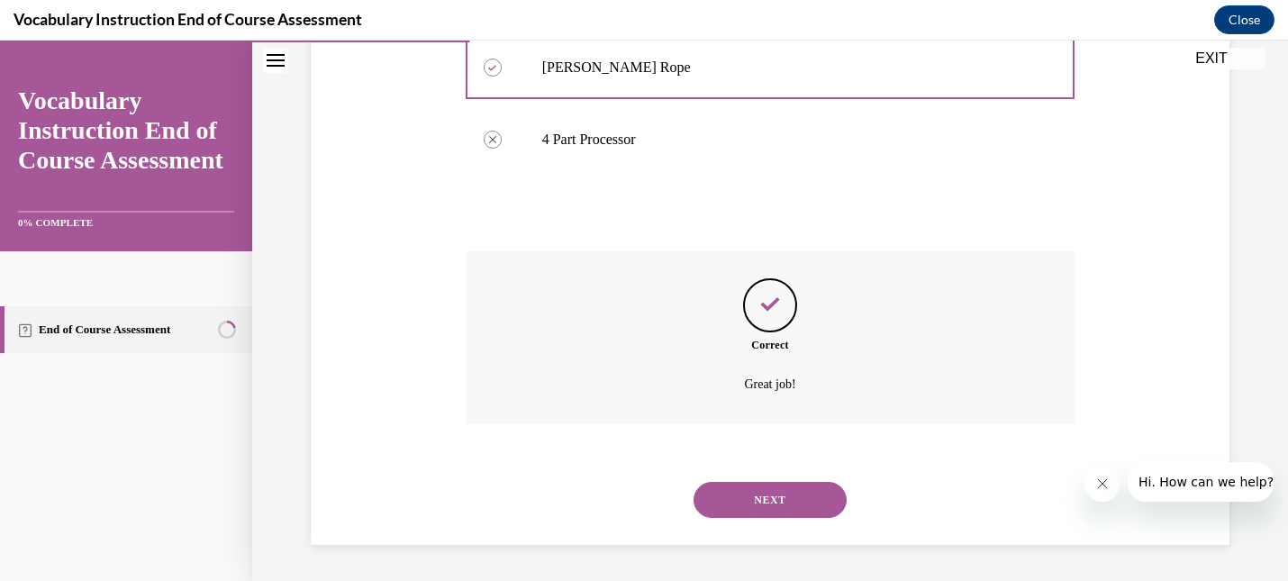
click at [779, 499] on button "NEXT" at bounding box center [770, 500] width 153 height 36
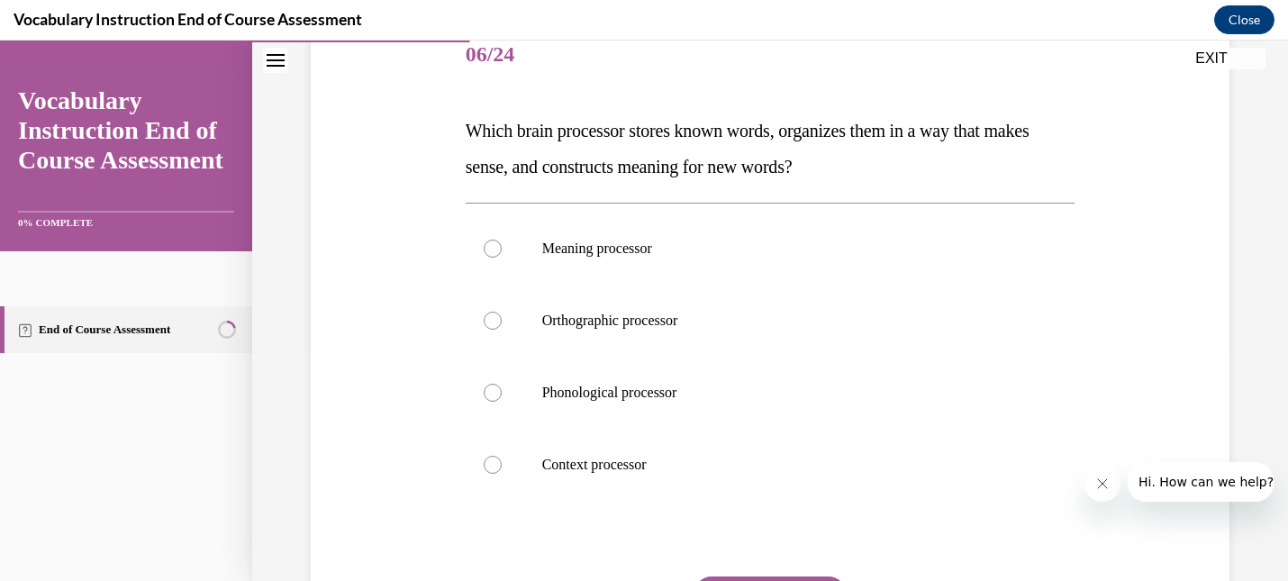
scroll to position [230, 0]
click at [493, 249] on div at bounding box center [493, 249] width 18 height 18
click at [493, 249] on input "Meaning processor" at bounding box center [493, 249] width 18 height 18
radio input "true"
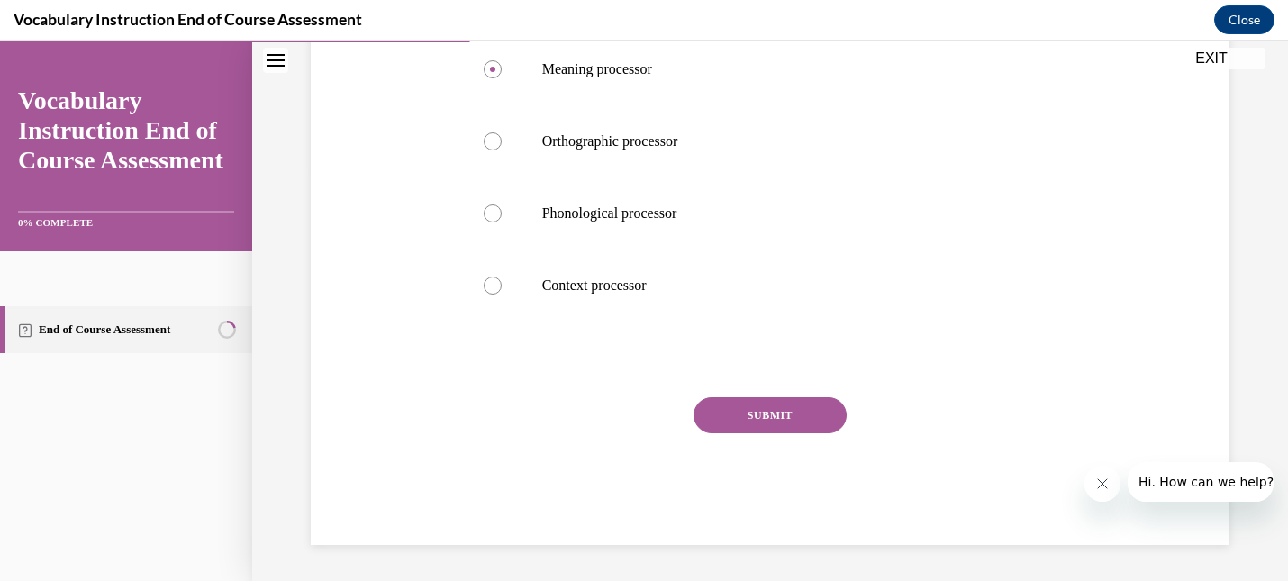
click at [796, 418] on button "SUBMIT" at bounding box center [770, 415] width 153 height 36
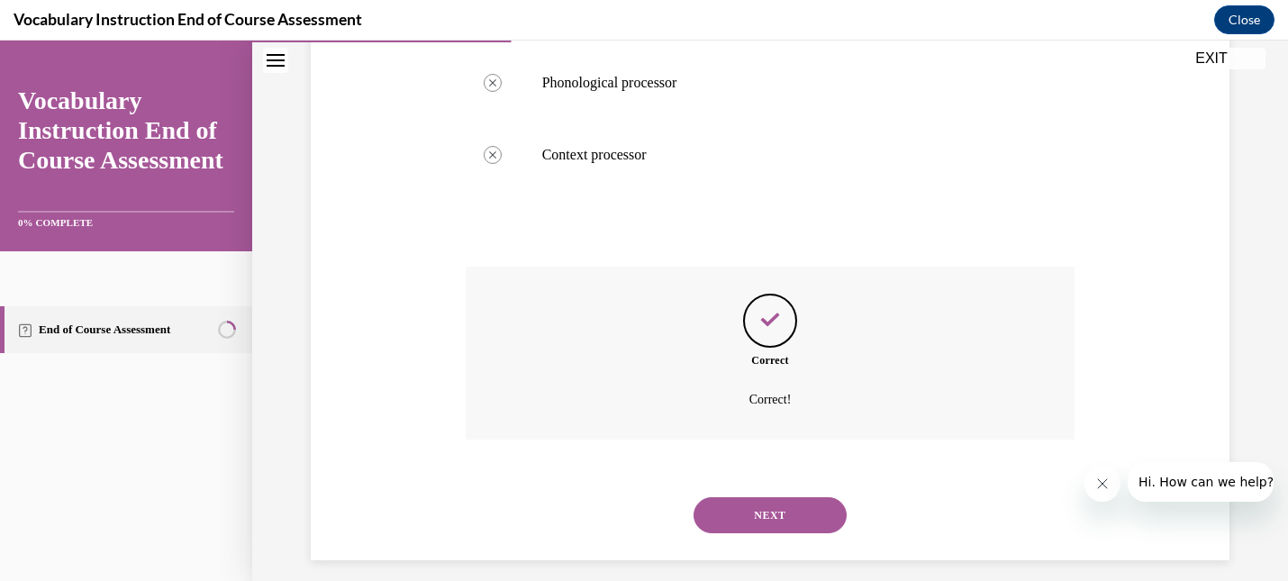
scroll to position [556, 0]
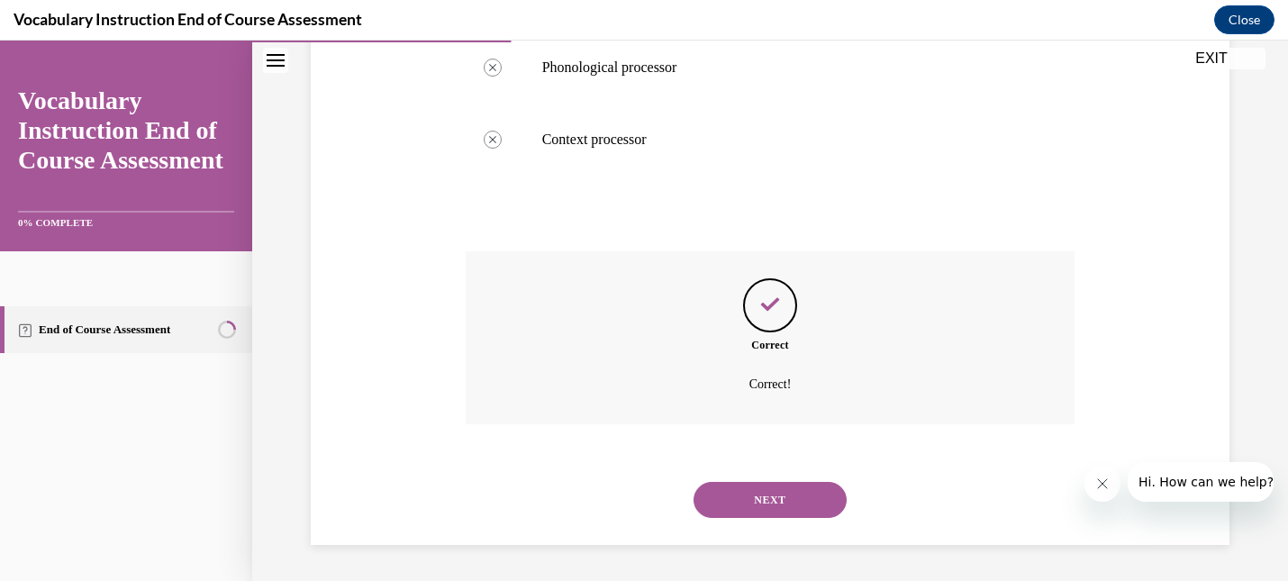
click at [778, 503] on button "NEXT" at bounding box center [770, 500] width 153 height 36
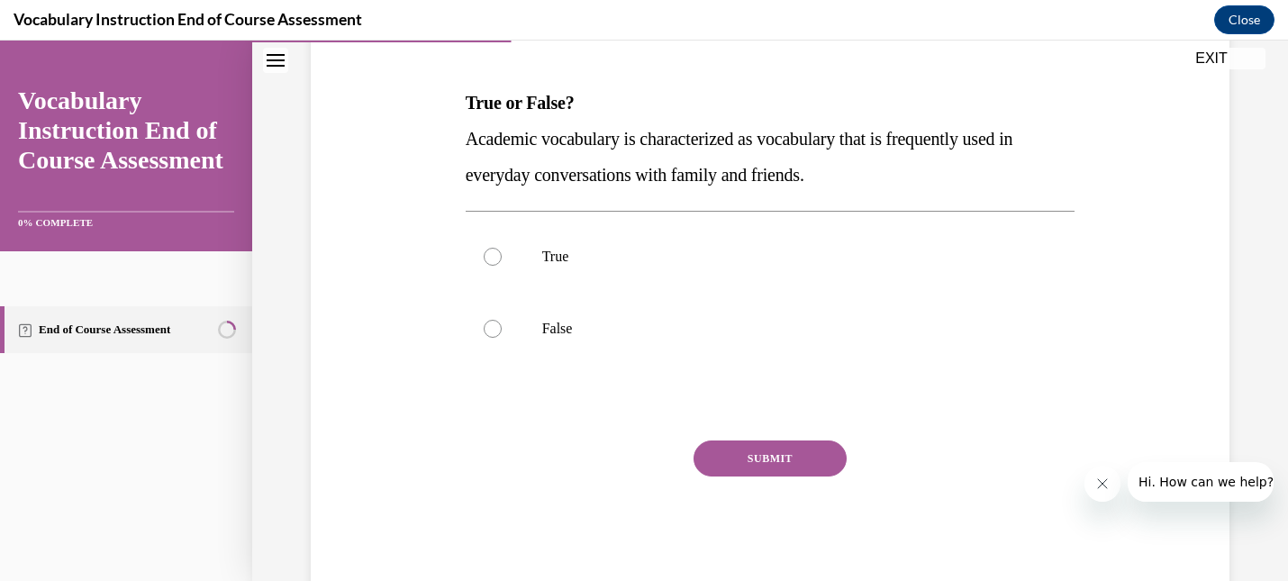
scroll to position [256, 0]
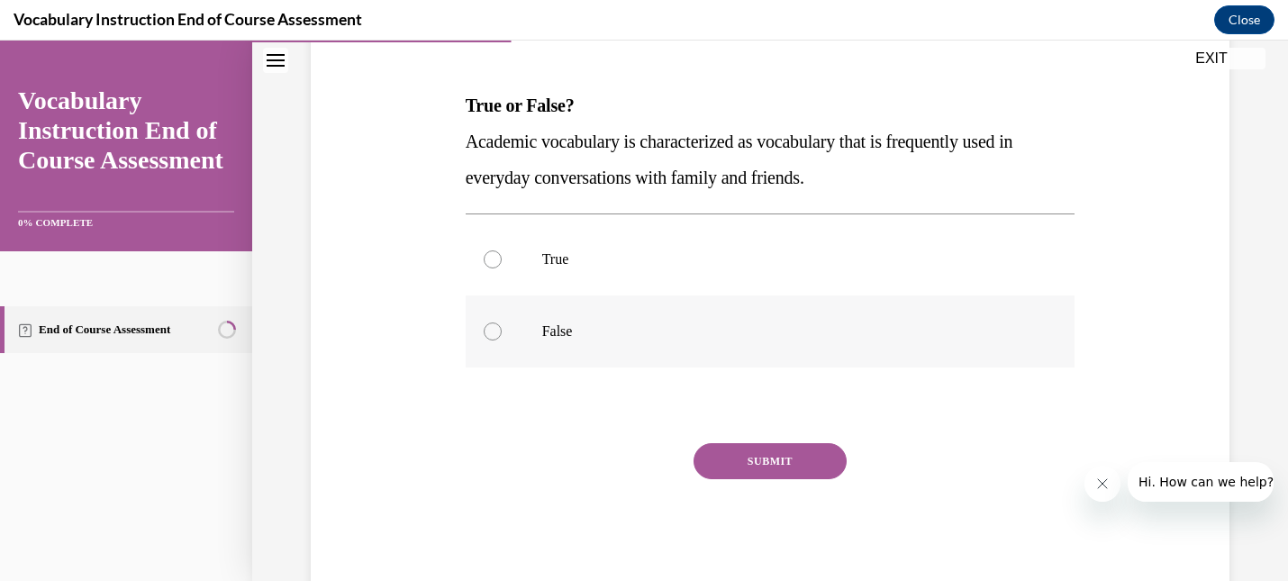
click at [500, 331] on div at bounding box center [493, 331] width 18 height 18
click at [500, 331] on input "False" at bounding box center [493, 331] width 18 height 18
radio input "true"
click at [788, 464] on button "SUBMIT" at bounding box center [770, 461] width 153 height 36
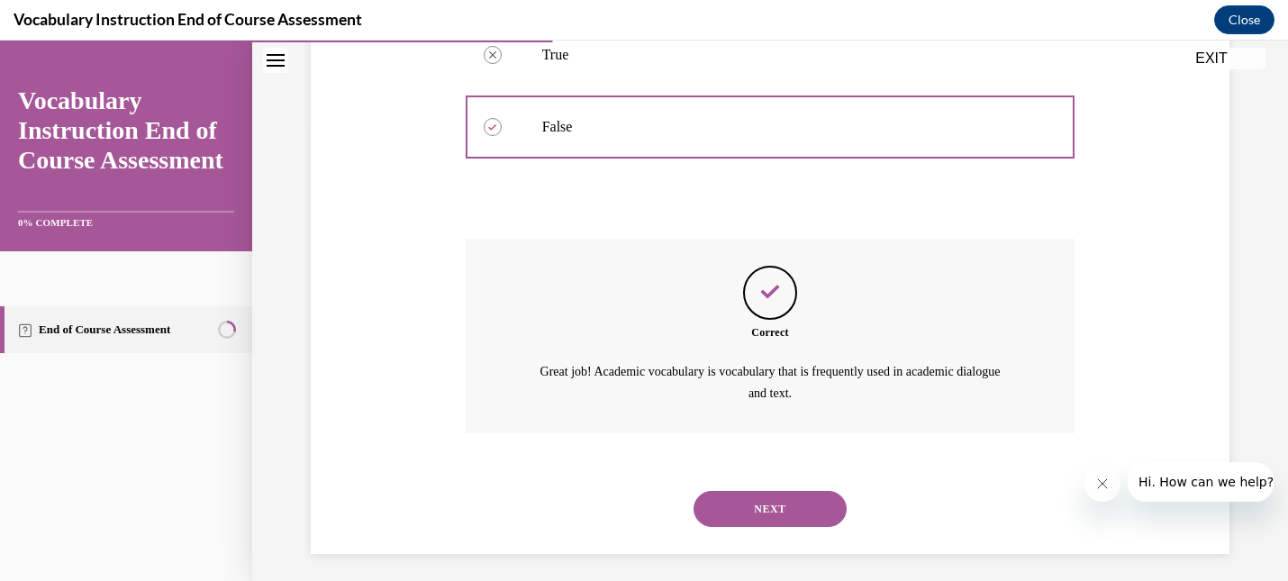
scroll to position [468, 0]
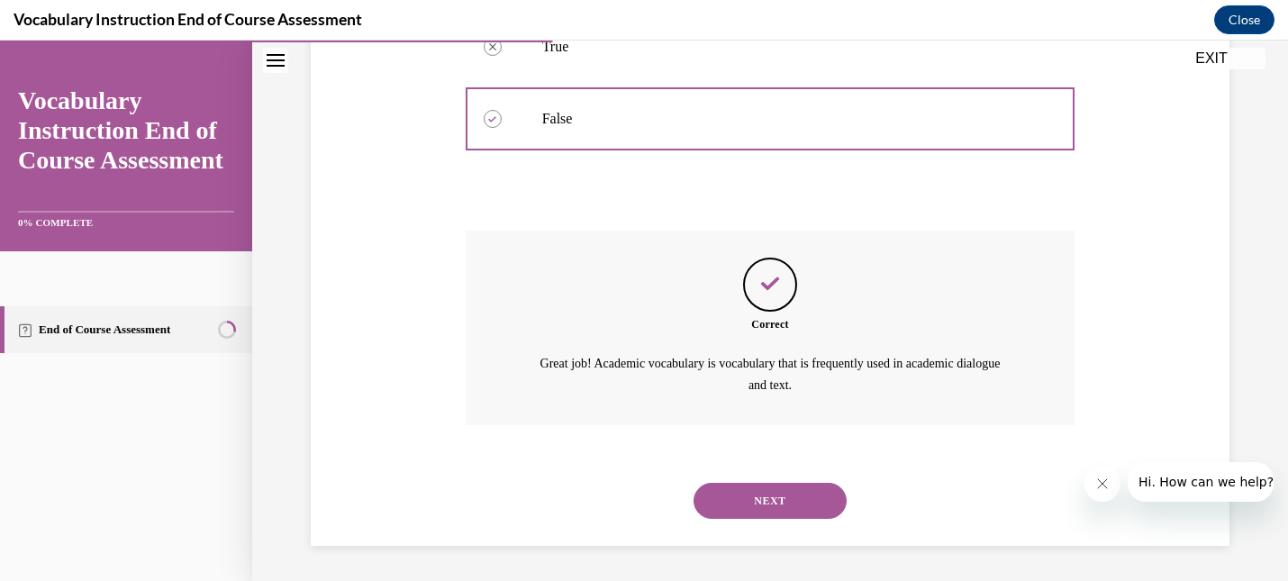
click at [779, 507] on button "NEXT" at bounding box center [770, 501] width 153 height 36
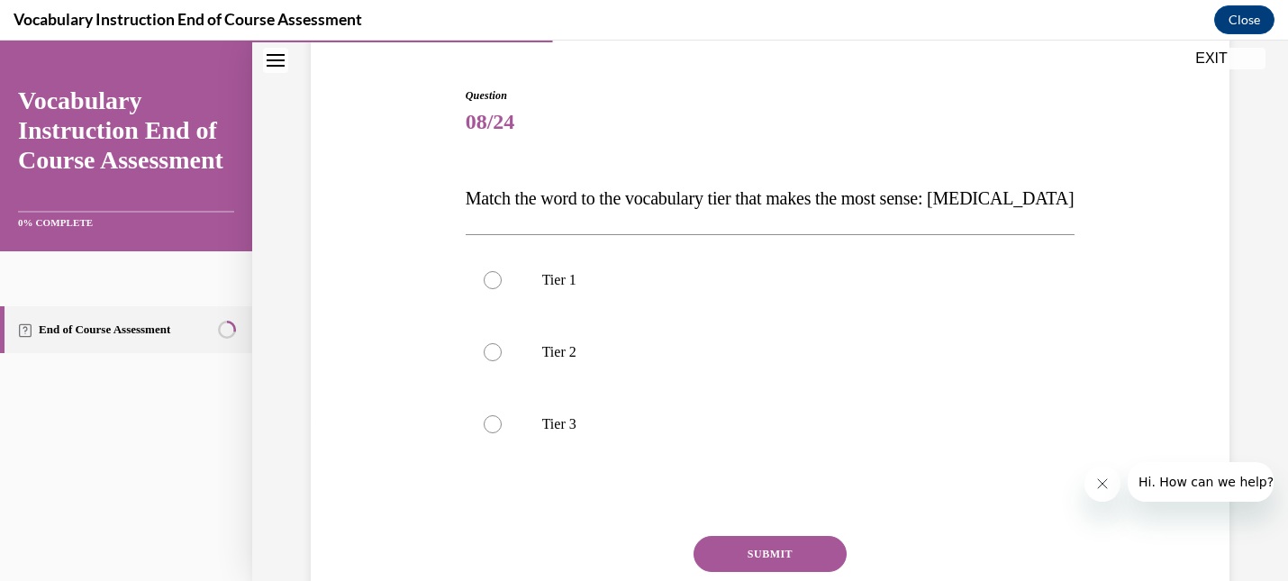
scroll to position [162, 0]
click at [494, 429] on div at bounding box center [493, 425] width 18 height 18
click at [494, 429] on input "Tier 3" at bounding box center [493, 425] width 18 height 18
radio input "true"
click at [741, 552] on button "SUBMIT" at bounding box center [770, 555] width 153 height 36
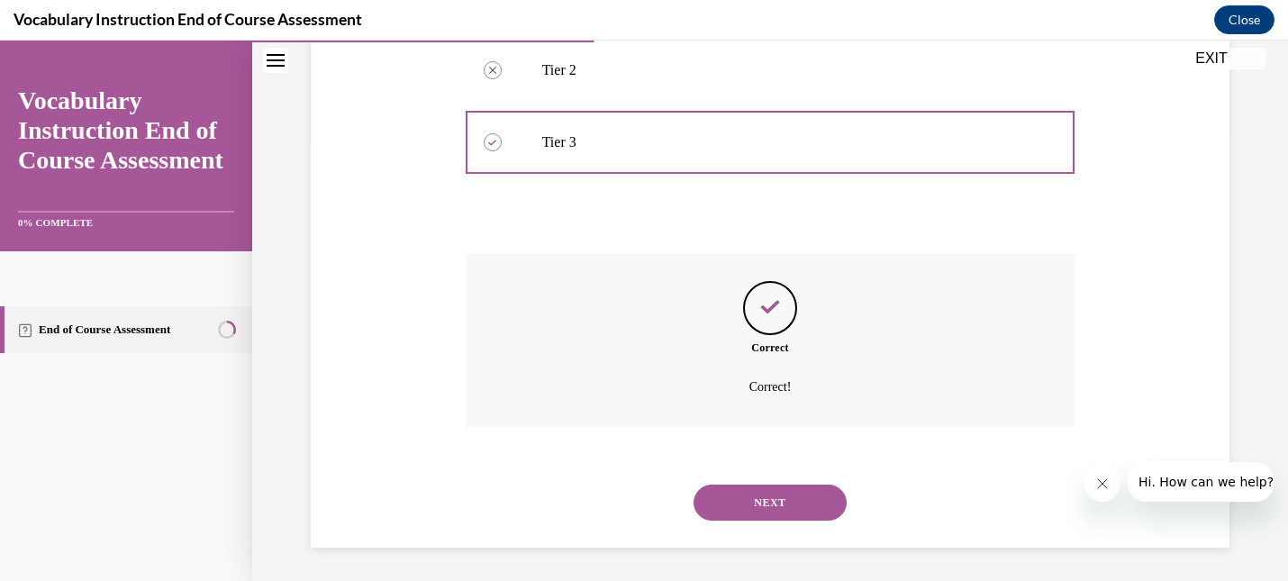
scroll to position [448, 0]
click at [748, 503] on button "NEXT" at bounding box center [770, 500] width 153 height 36
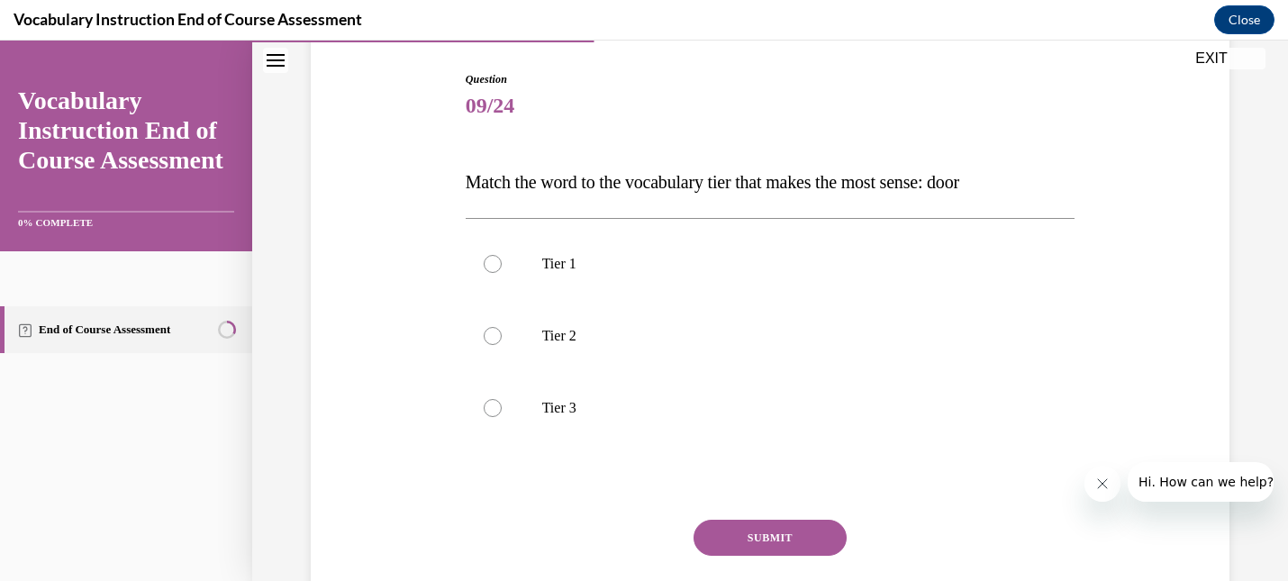
scroll to position [176, 0]
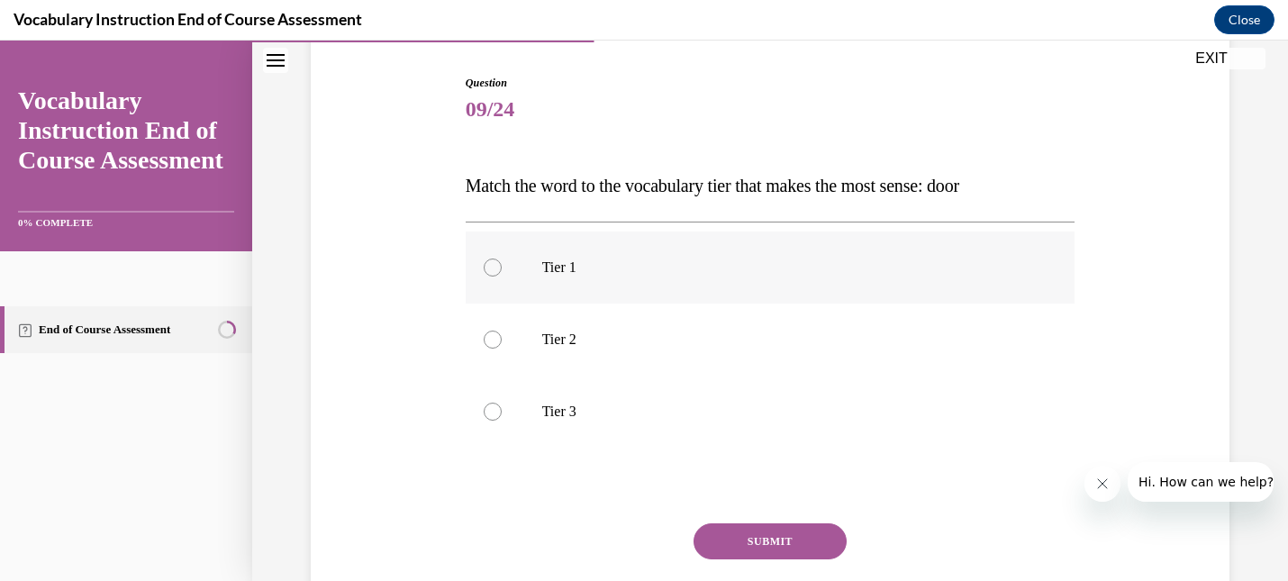
click at [490, 267] on div at bounding box center [493, 267] width 18 height 18
click at [490, 267] on input "Tier 1" at bounding box center [493, 267] width 18 height 18
radio input "true"
click at [778, 539] on button "SUBMIT" at bounding box center [770, 541] width 153 height 36
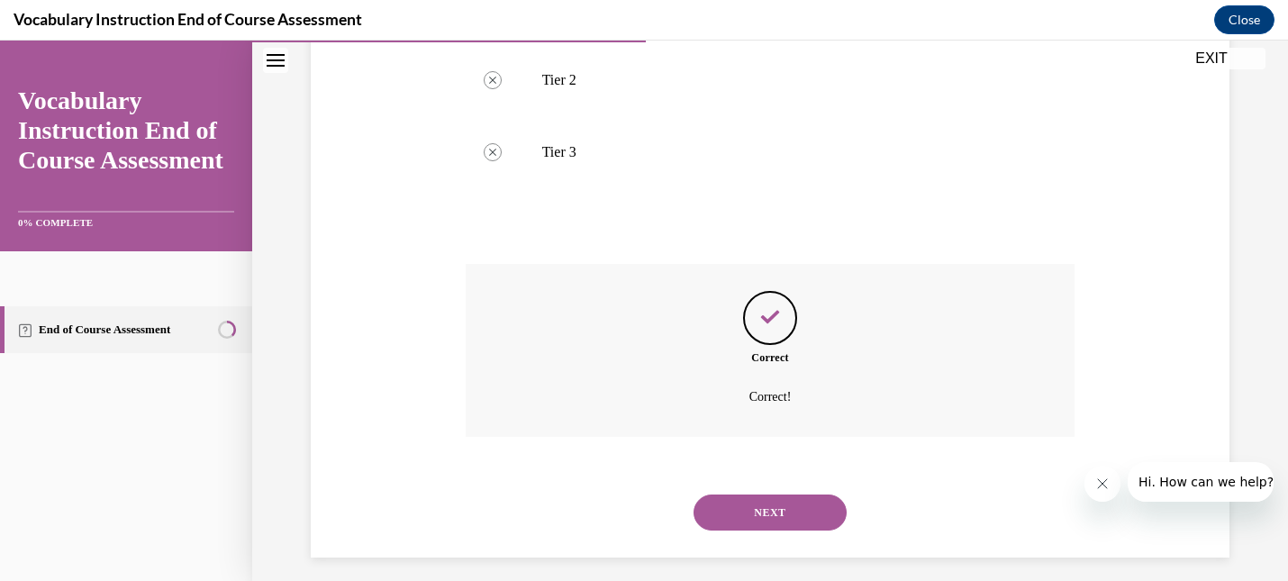
scroll to position [448, 0]
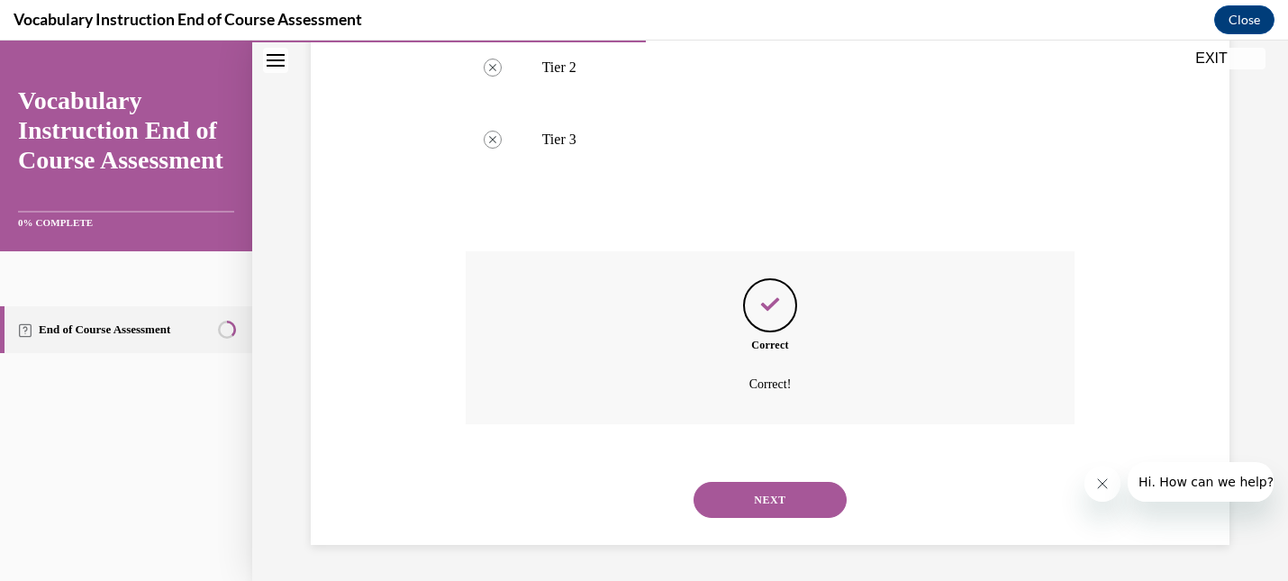
click at [778, 499] on button "NEXT" at bounding box center [770, 500] width 153 height 36
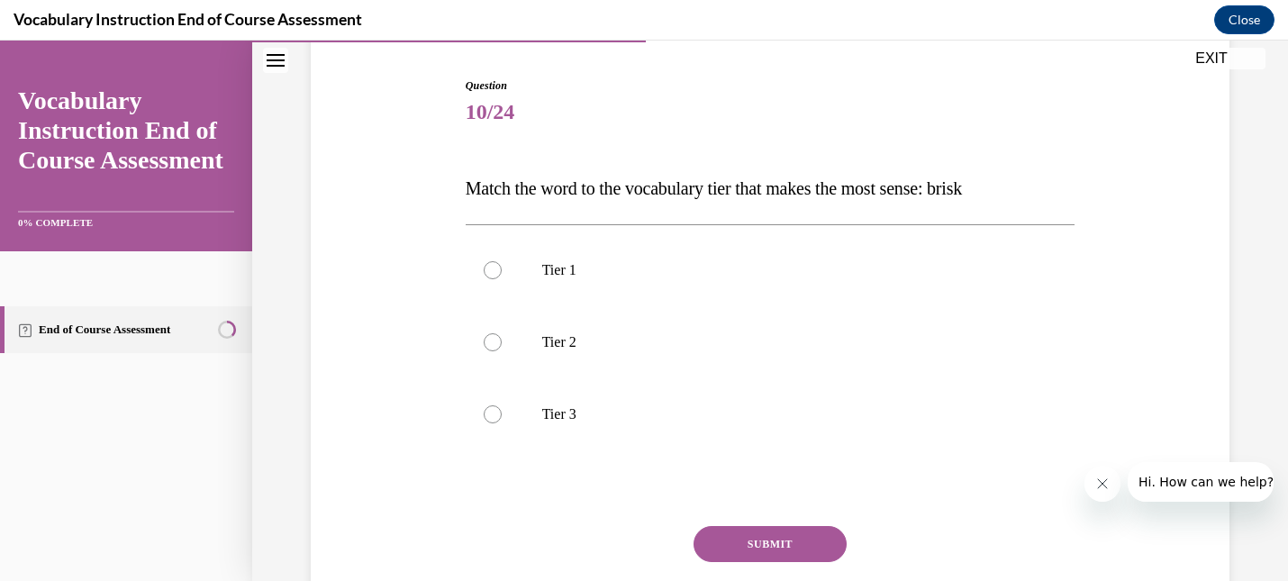
scroll to position [174, 0]
click at [495, 340] on div at bounding box center [493, 341] width 18 height 18
click at [495, 340] on input "Tier 2" at bounding box center [493, 341] width 18 height 18
radio input "true"
click at [755, 541] on button "SUBMIT" at bounding box center [770, 543] width 153 height 36
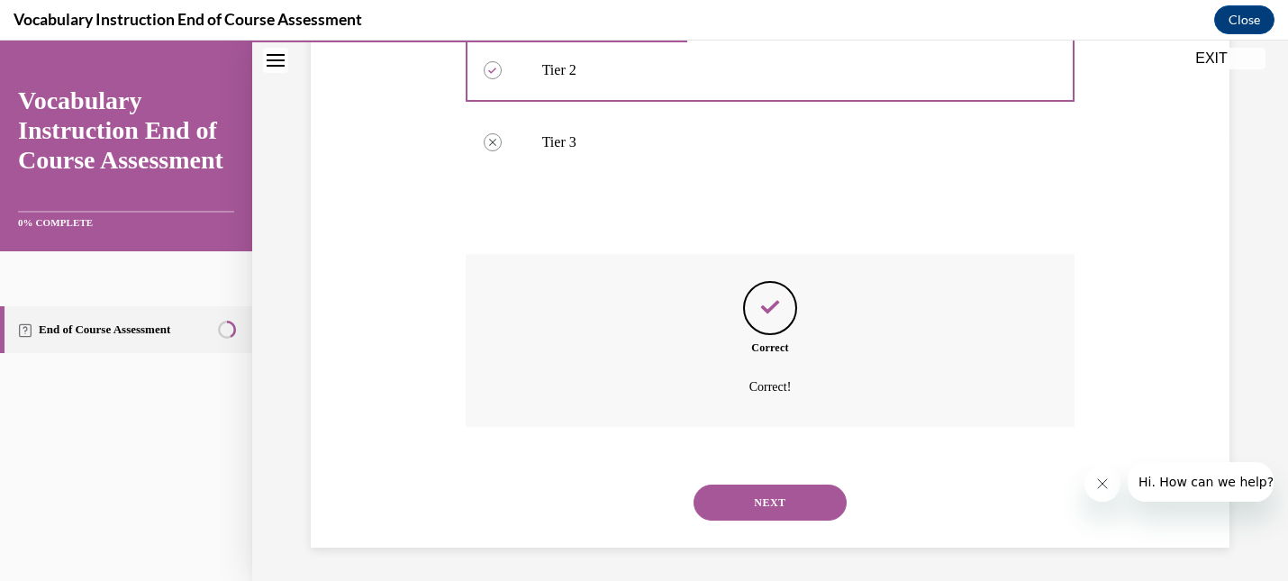
scroll to position [448, 0]
click at [768, 494] on button "NEXT" at bounding box center [770, 500] width 153 height 36
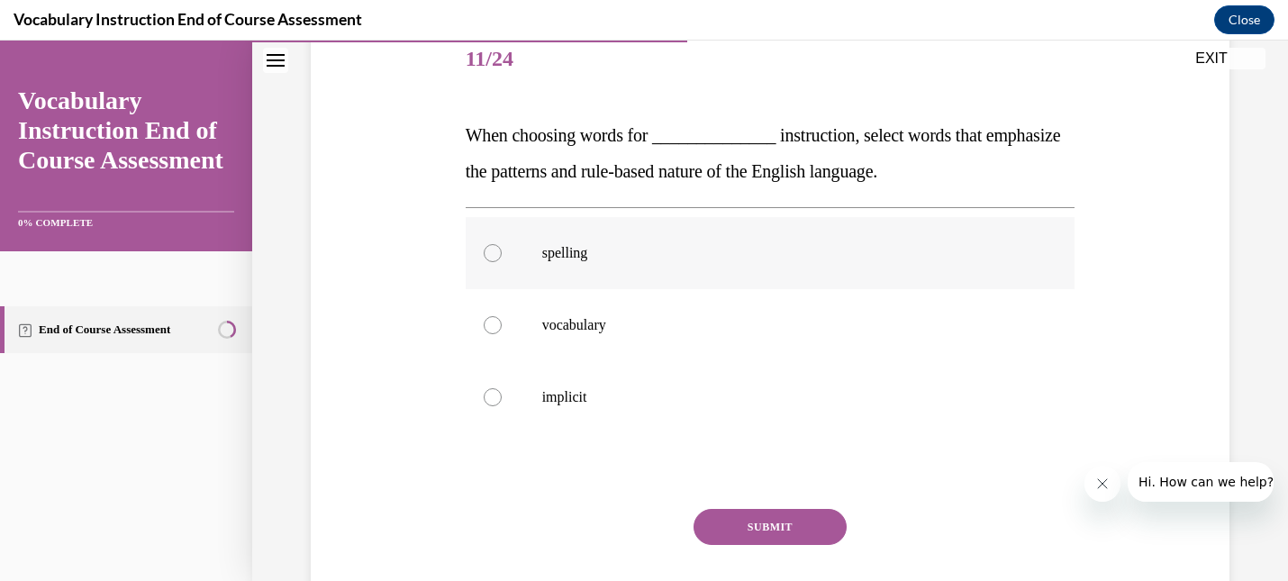
scroll to position [237, 0]
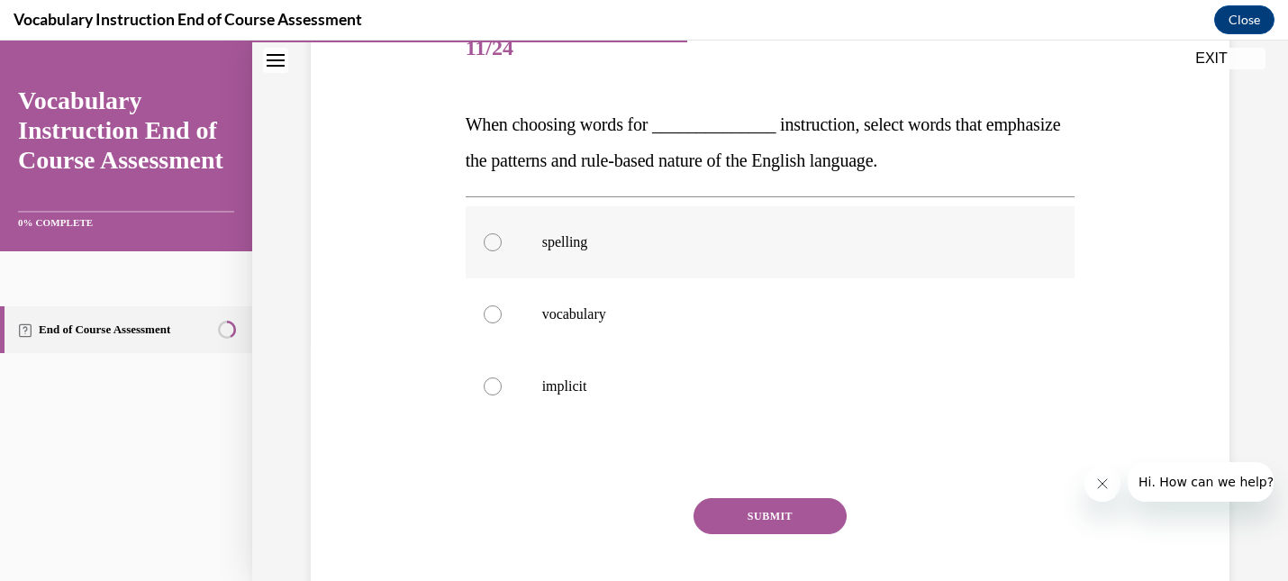
click at [494, 242] on div at bounding box center [493, 242] width 18 height 18
click at [494, 242] on input "spelling" at bounding box center [493, 242] width 18 height 18
radio input "true"
click at [775, 516] on button "SUBMIT" at bounding box center [770, 516] width 153 height 36
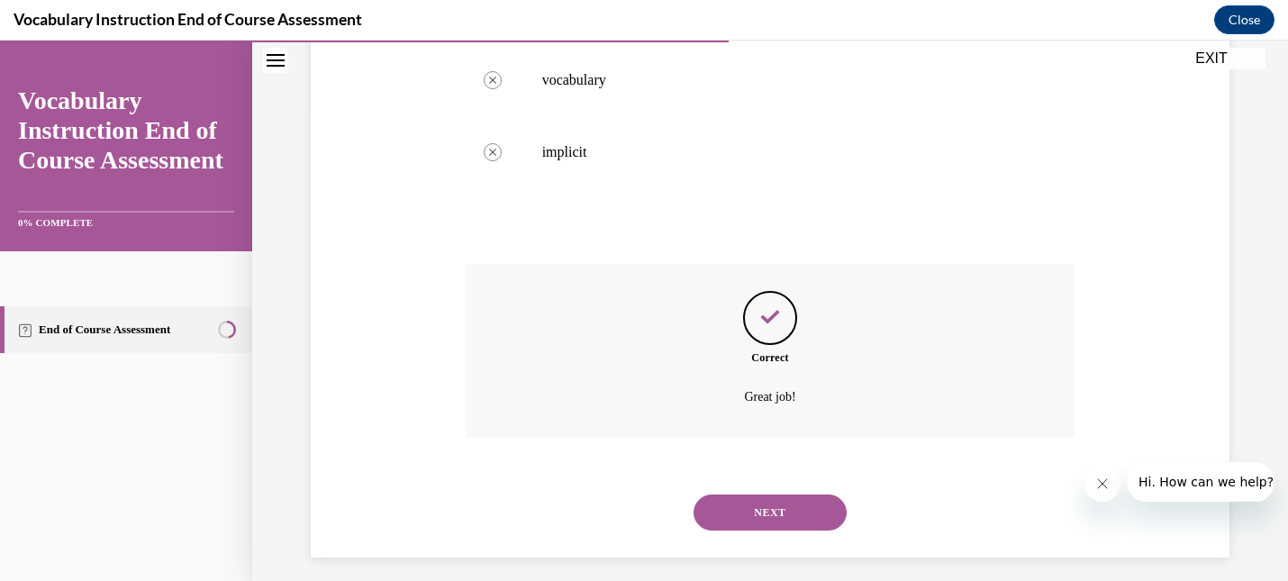
scroll to position [484, 0]
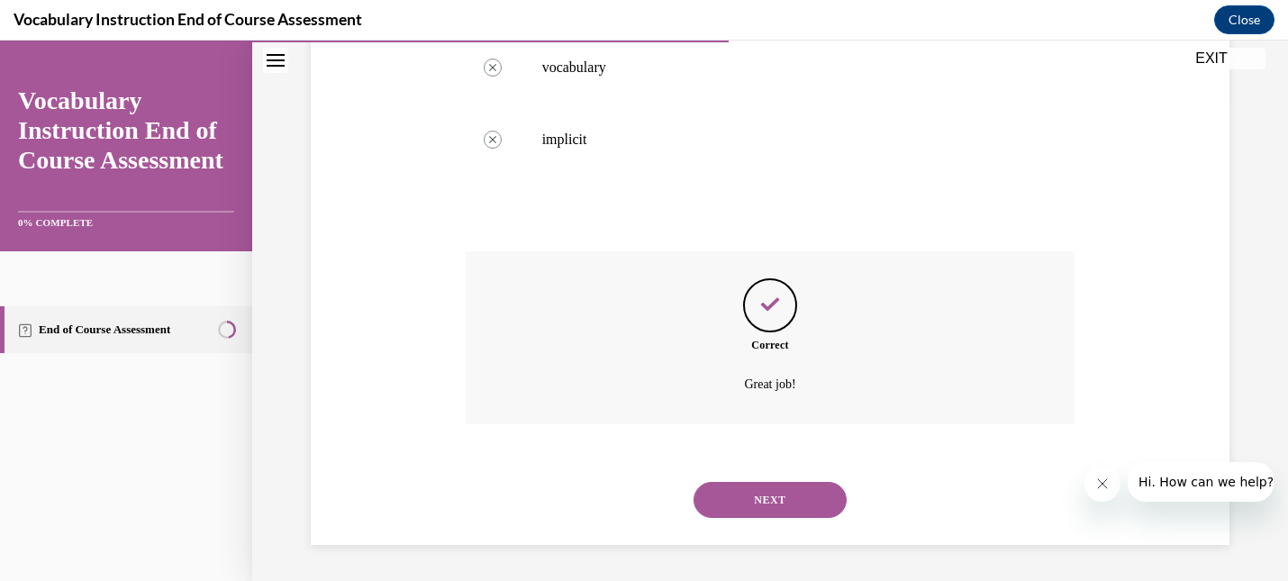
click at [775, 502] on button "NEXT" at bounding box center [770, 500] width 153 height 36
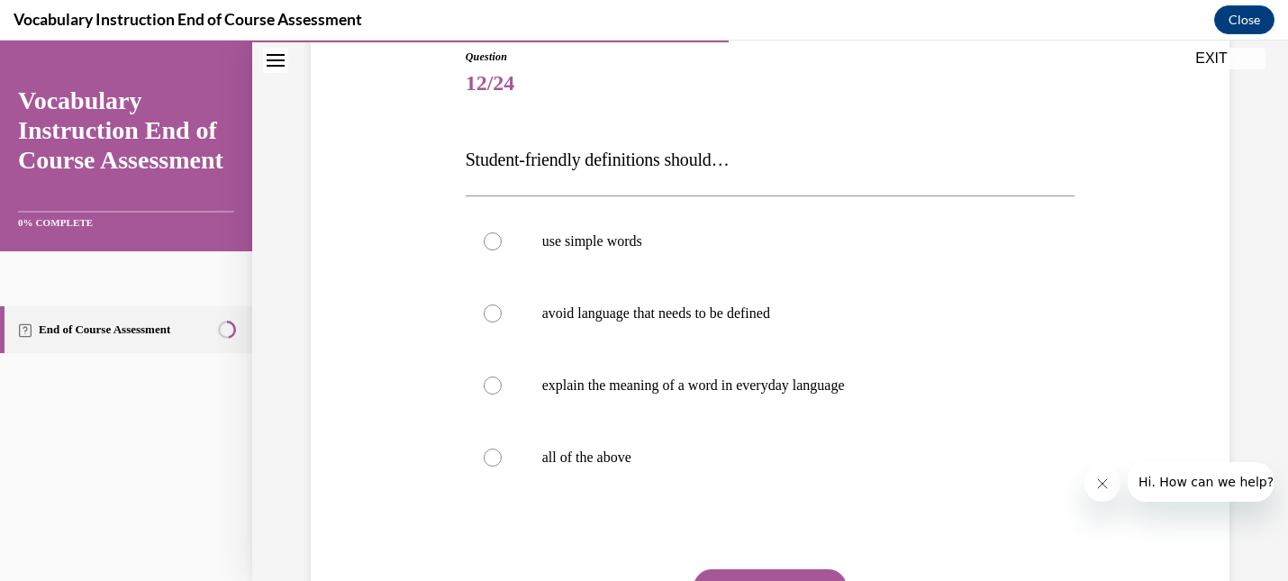
scroll to position [198, 0]
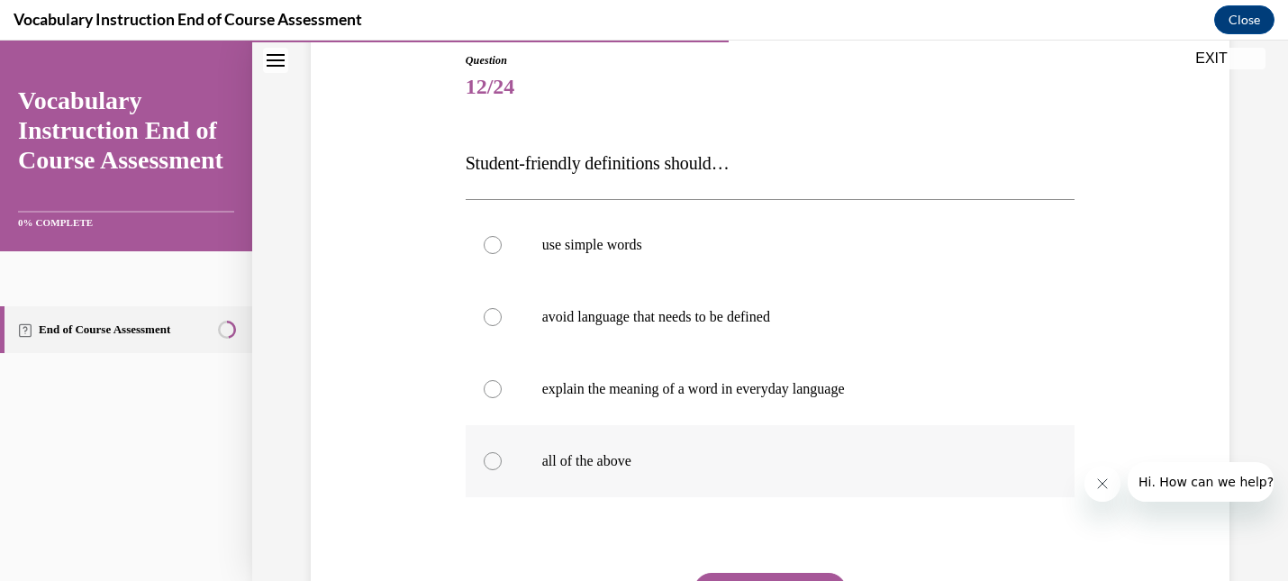
click at [488, 458] on div at bounding box center [493, 461] width 18 height 18
click at [488, 458] on input "all of the above" at bounding box center [493, 461] width 18 height 18
radio input "true"
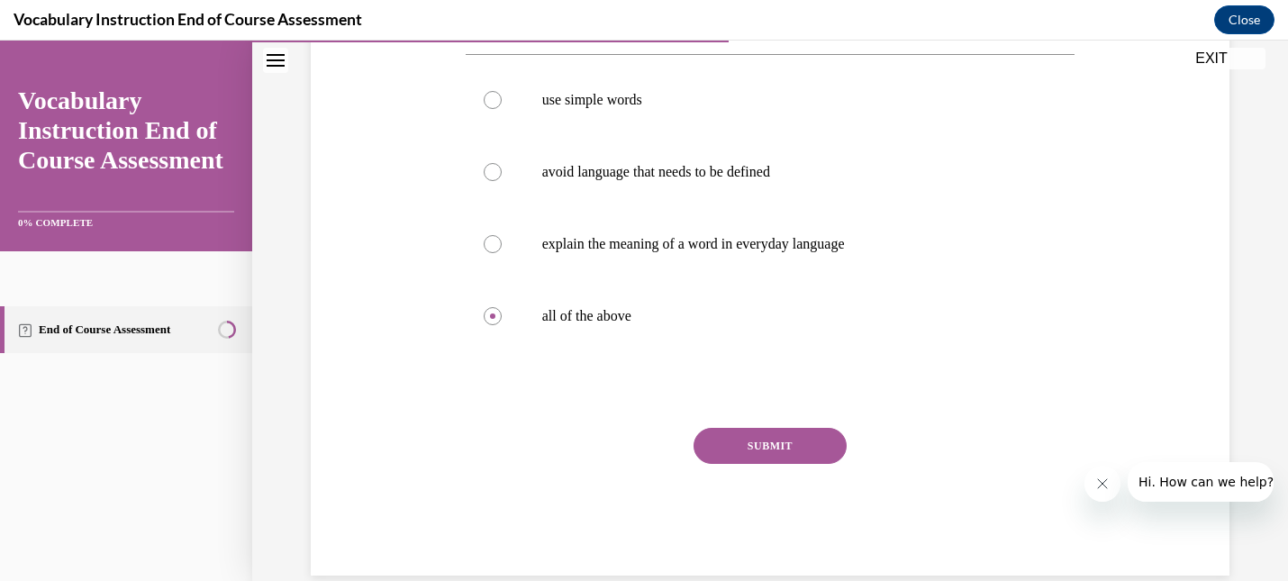
click at [775, 452] on button "SUBMIT" at bounding box center [770, 446] width 153 height 36
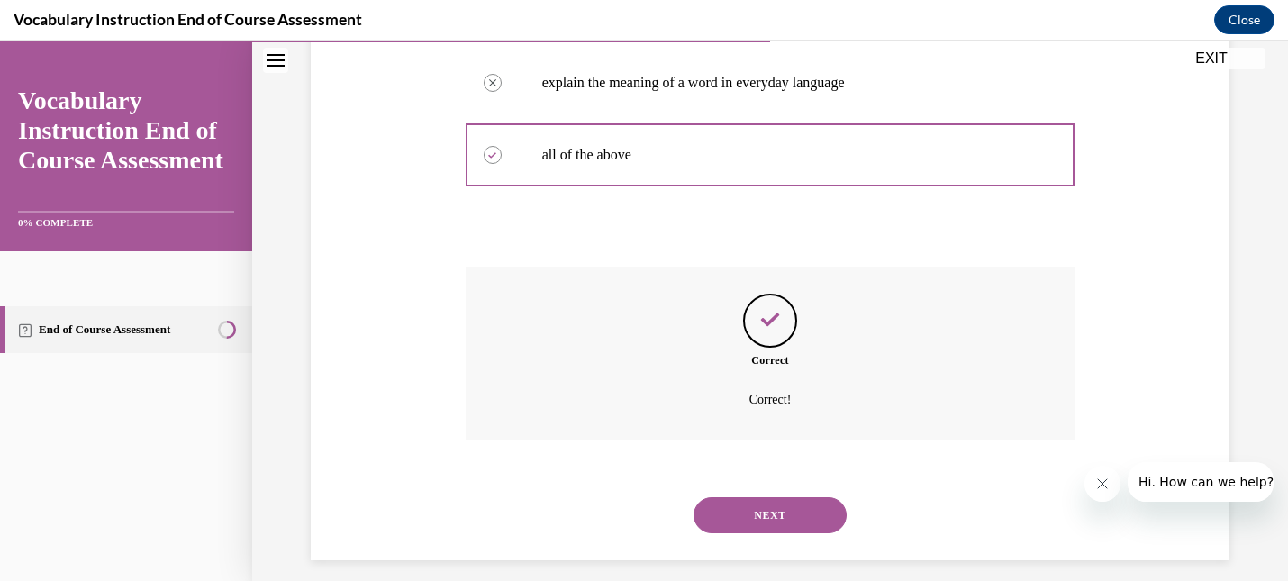
scroll to position [520, 0]
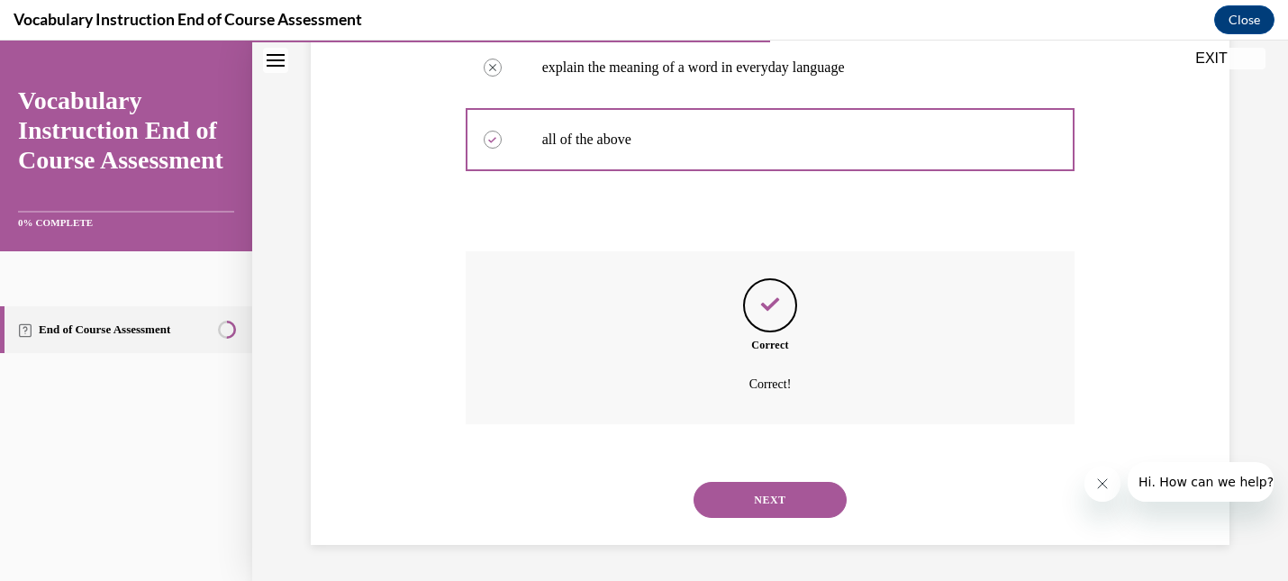
click at [775, 491] on button "NEXT" at bounding box center [770, 500] width 153 height 36
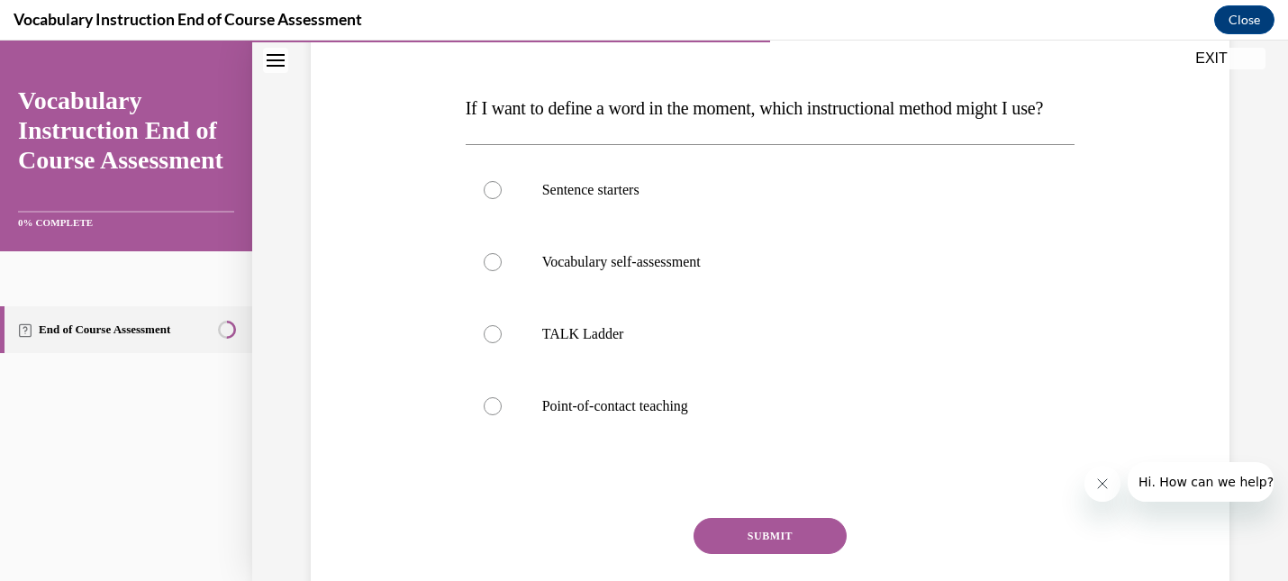
scroll to position [250, 0]
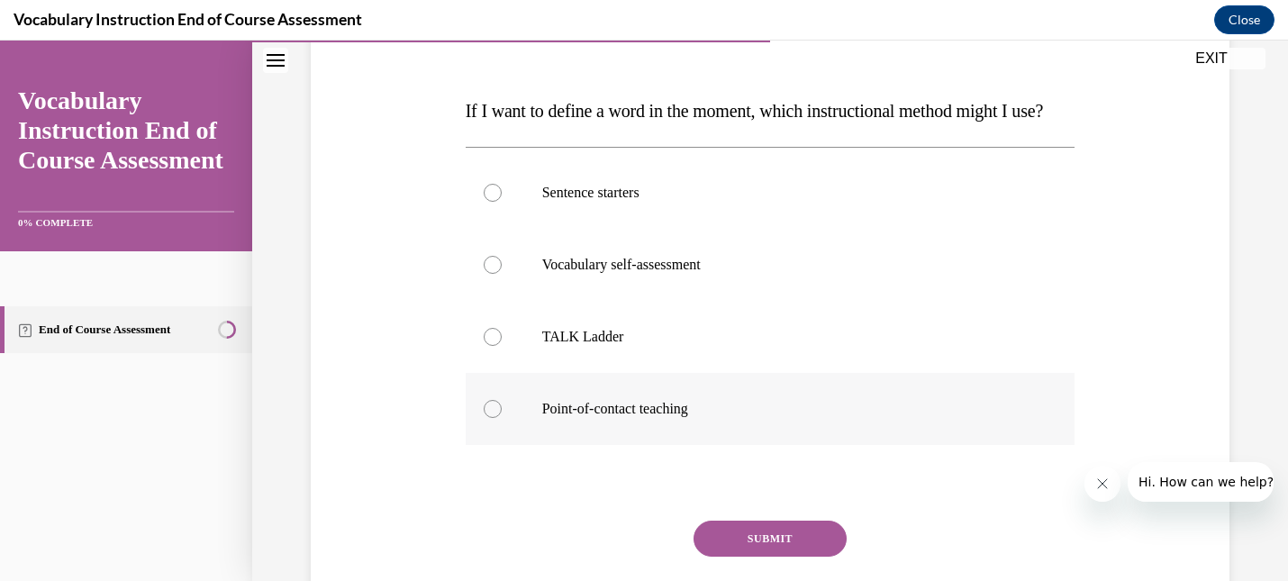
click at [486, 418] on div at bounding box center [493, 409] width 18 height 18
click at [486, 418] on input "Point-of-contact teaching" at bounding box center [493, 409] width 18 height 18
radio input "true"
click at [741, 557] on button "SUBMIT" at bounding box center [770, 539] width 153 height 36
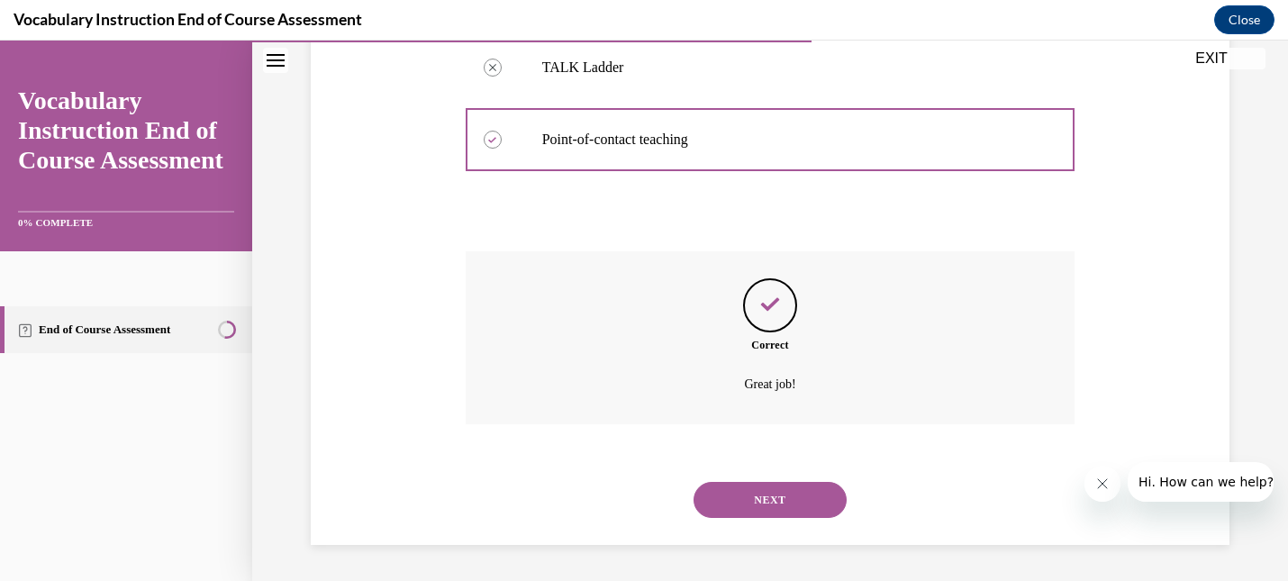
scroll to position [556, 0]
click at [757, 505] on button "NEXT" at bounding box center [770, 500] width 153 height 36
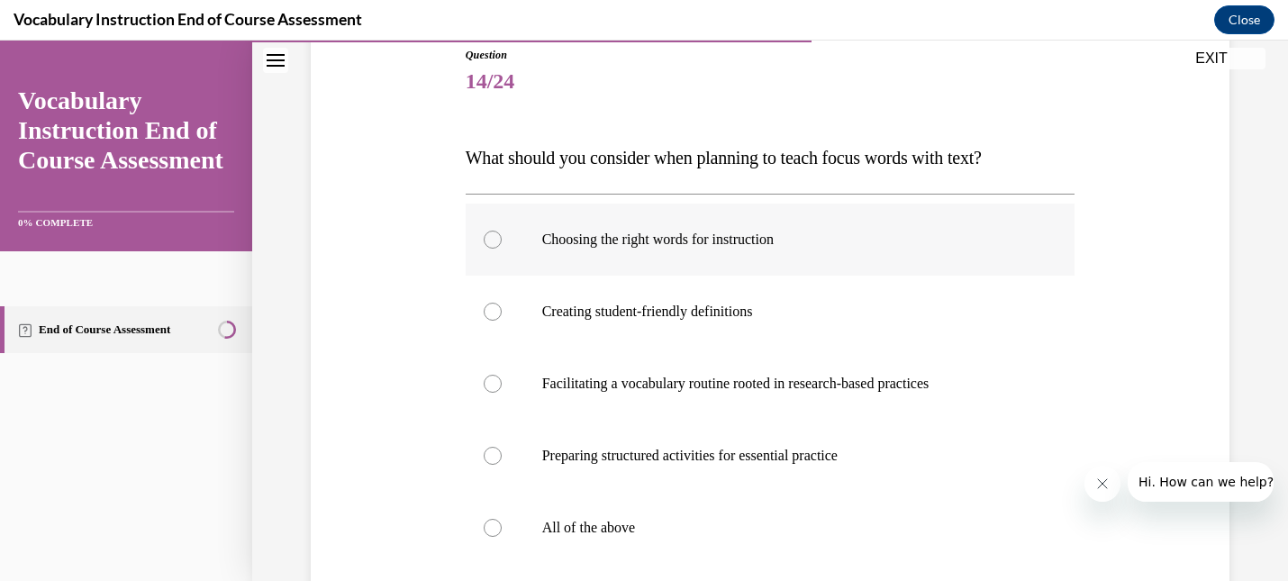
scroll to position [248, 0]
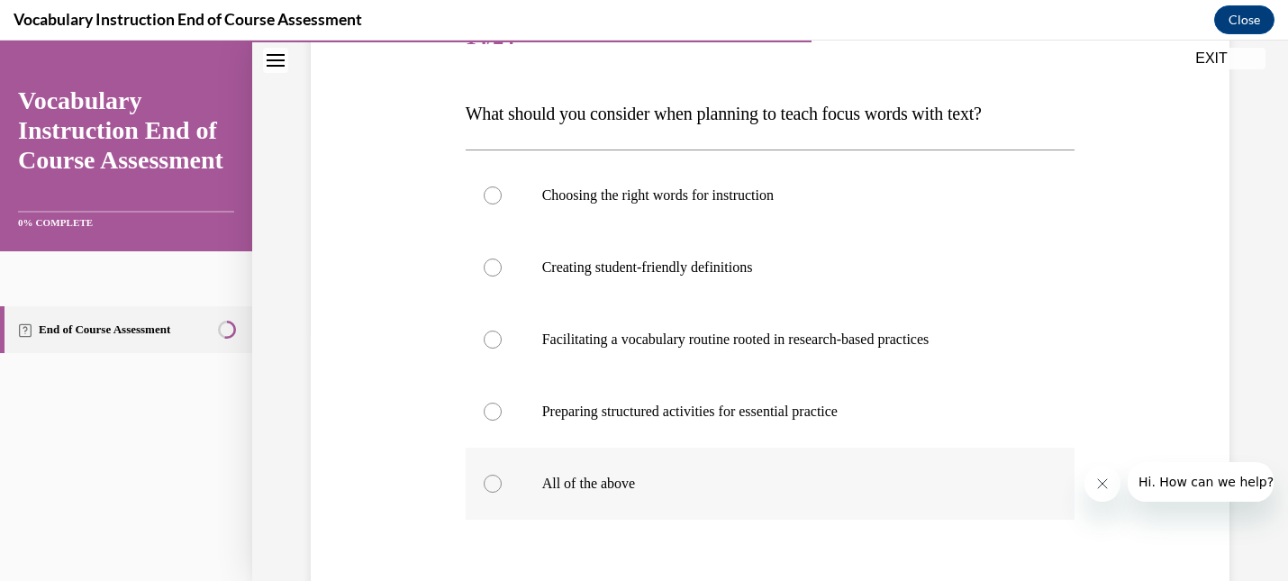
click at [489, 481] on div at bounding box center [493, 484] width 18 height 18
click at [489, 481] on input "All of the above" at bounding box center [493, 484] width 18 height 18
radio input "true"
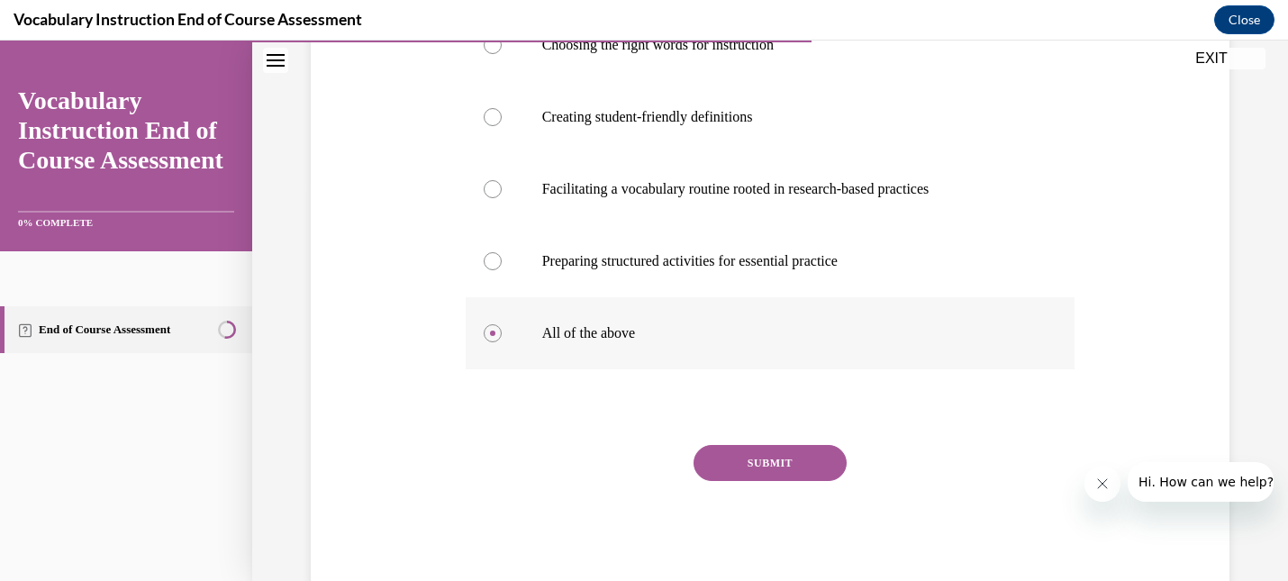
scroll to position [421, 0]
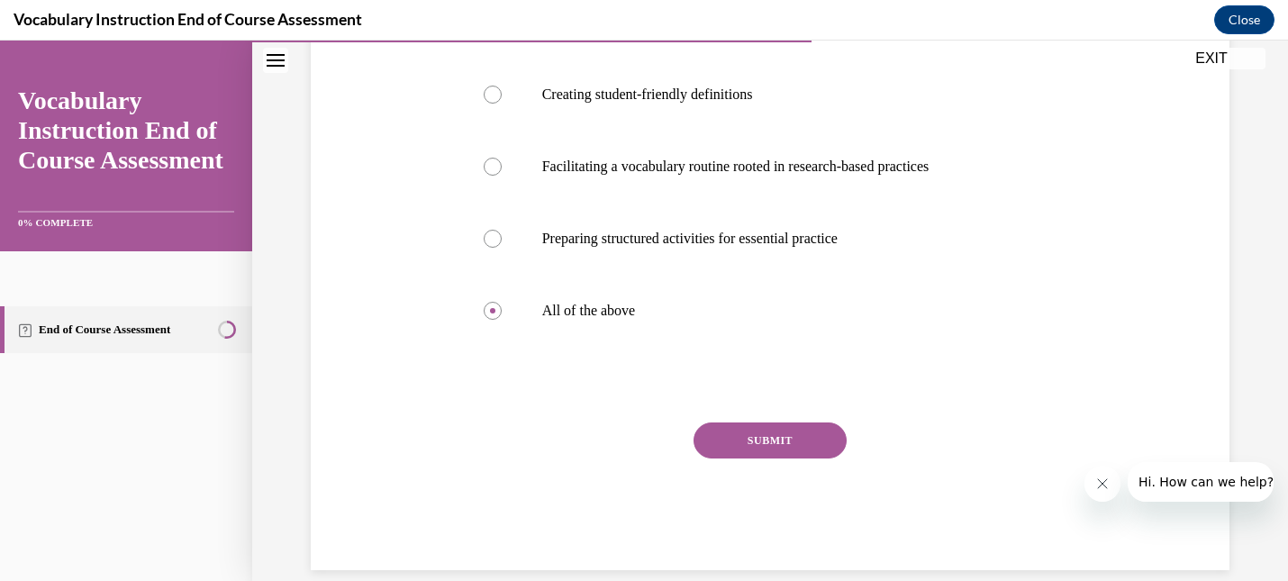
click at [755, 444] on button "SUBMIT" at bounding box center [770, 440] width 153 height 36
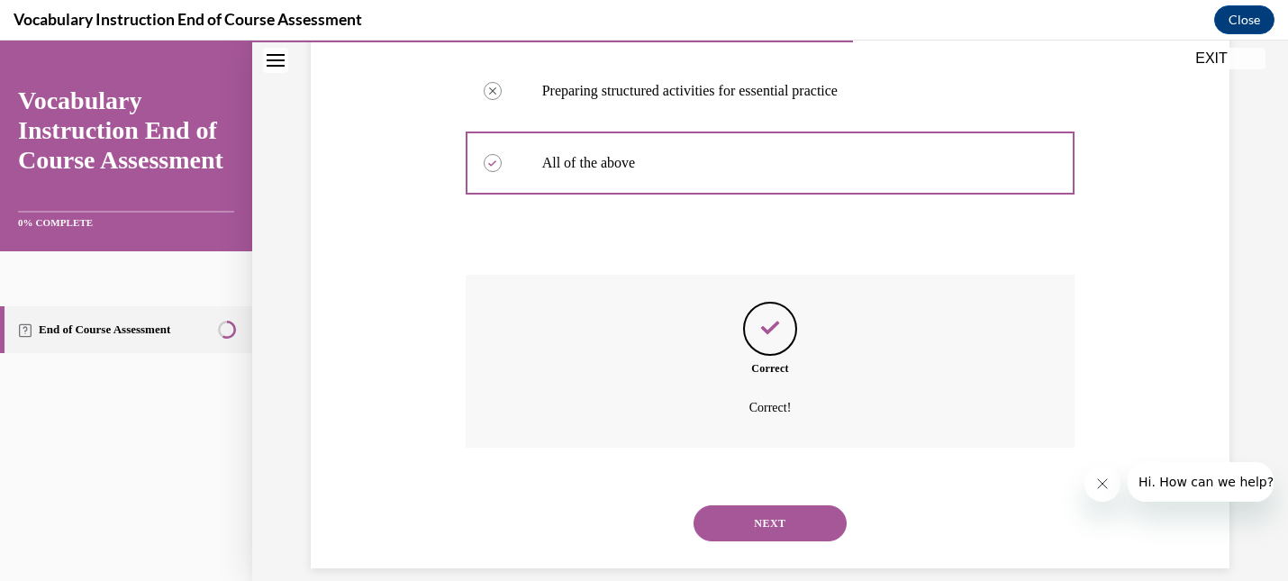
scroll to position [592, 0]
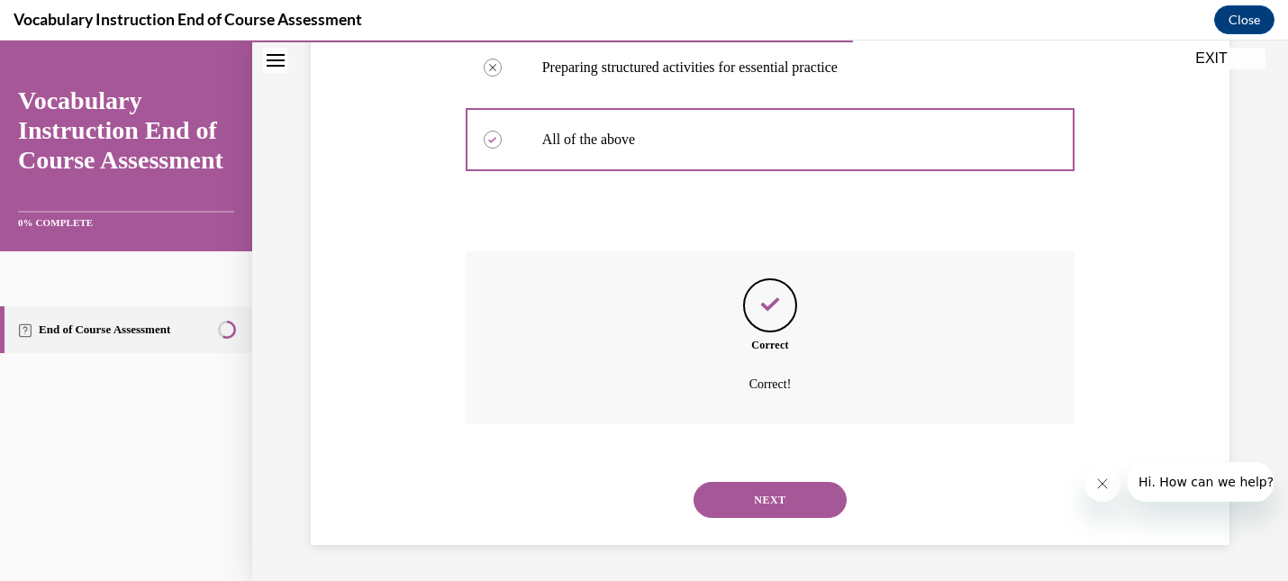
click at [769, 498] on button "NEXT" at bounding box center [770, 500] width 153 height 36
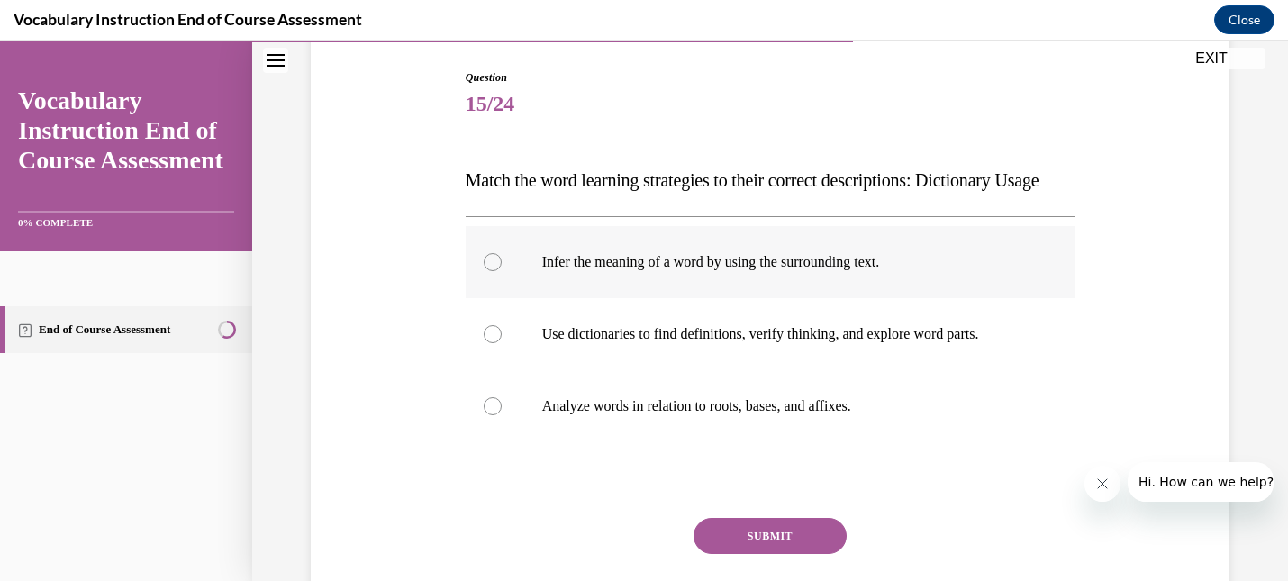
scroll to position [188, 0]
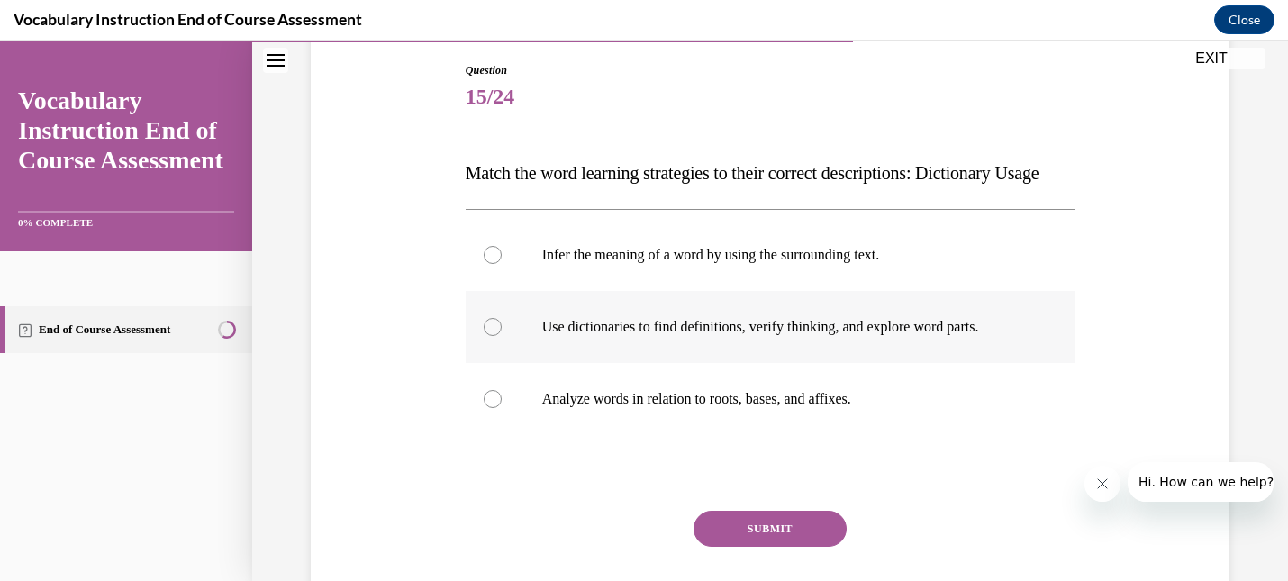
click at [491, 336] on div at bounding box center [493, 327] width 18 height 18
click at [491, 336] on input "Use dictionaries to find definitions, verify thinking, and explore word parts." at bounding box center [493, 327] width 18 height 18
radio input "true"
click at [745, 547] on button "SUBMIT" at bounding box center [770, 529] width 153 height 36
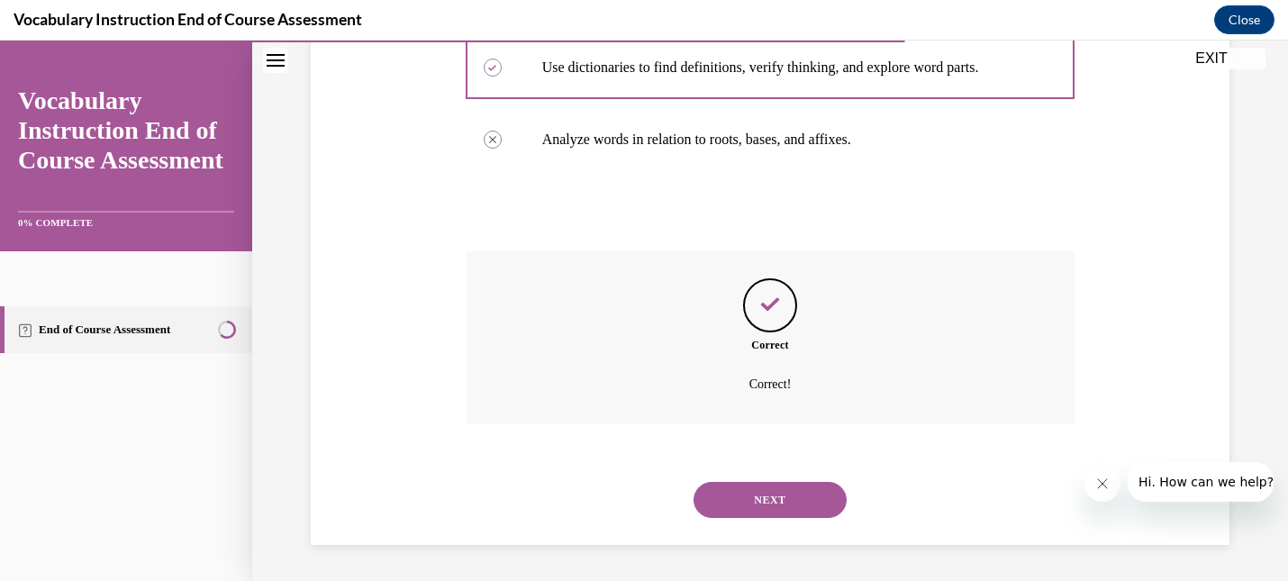
scroll to position [484, 0]
click at [758, 508] on button "NEXT" at bounding box center [770, 500] width 153 height 36
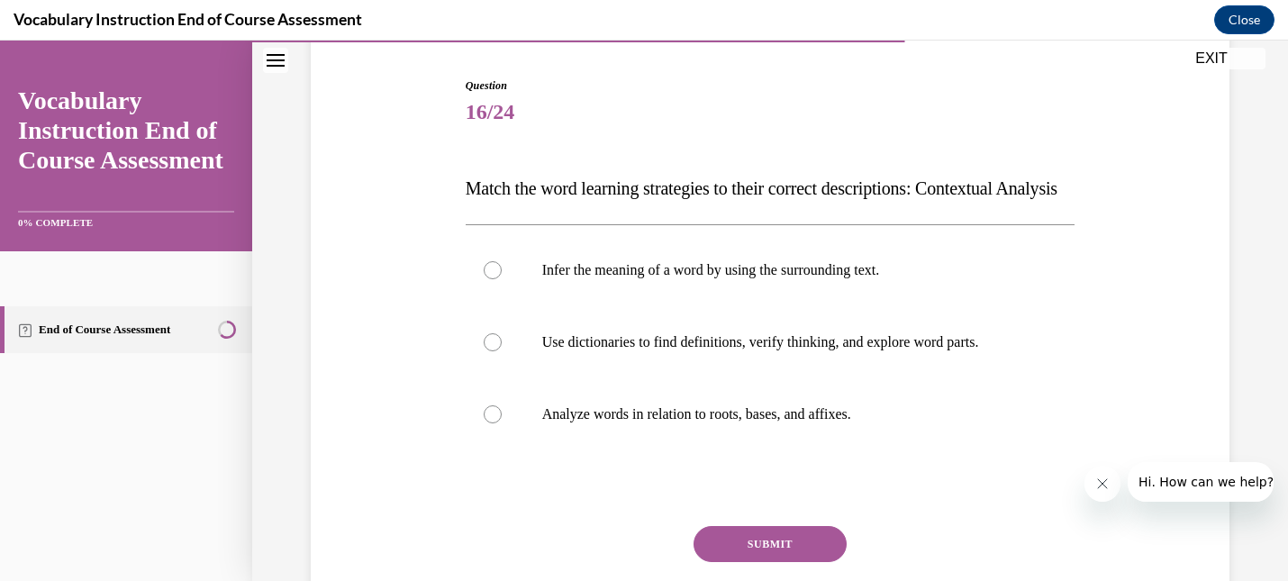
scroll to position [177, 0]
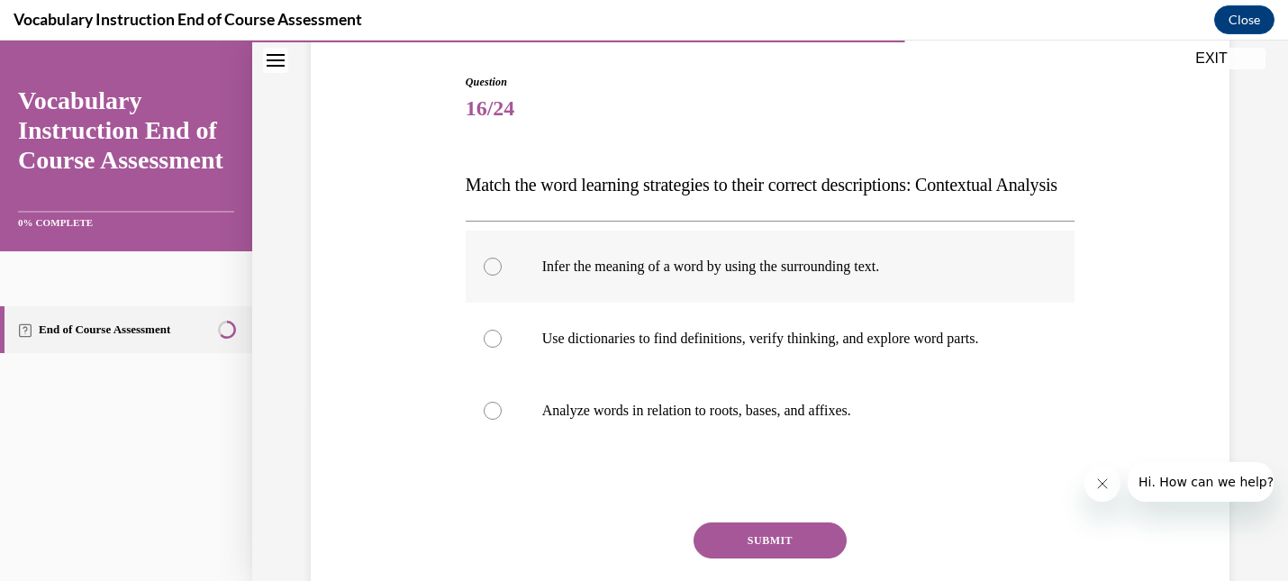
click at [494, 276] on div at bounding box center [493, 267] width 18 height 18
click at [494, 276] on input "Infer the meaning of a word by using the surrounding text." at bounding box center [493, 267] width 18 height 18
radio input "true"
click at [740, 558] on button "SUBMIT" at bounding box center [770, 540] width 153 height 36
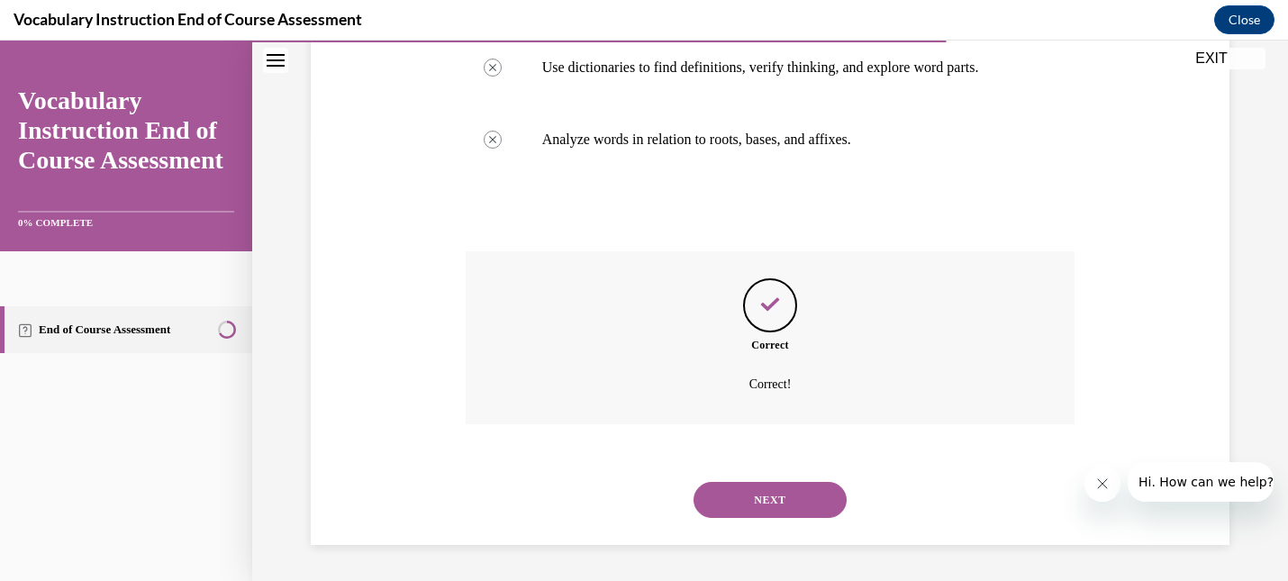
scroll to position [484, 0]
click at [784, 499] on button "NEXT" at bounding box center [770, 500] width 153 height 36
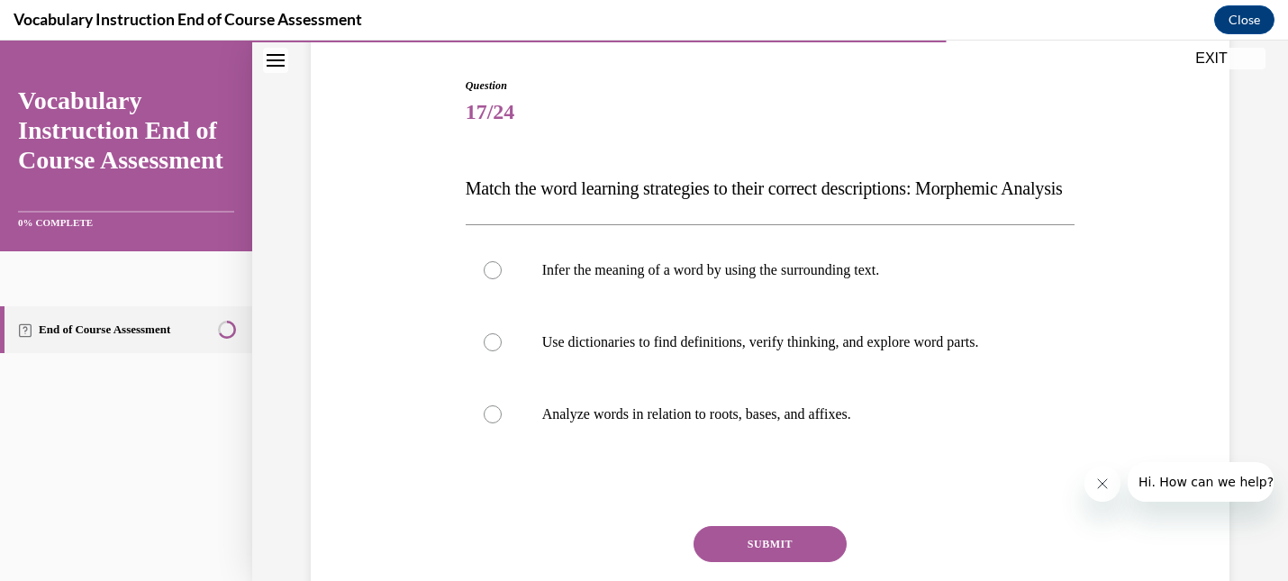
scroll to position [172, 0]
click at [490, 424] on div at bounding box center [493, 415] width 18 height 18
click at [490, 424] on input "Analyze words in relation to roots, bases, and affixes." at bounding box center [493, 415] width 18 height 18
radio input "true"
click at [800, 563] on button "SUBMIT" at bounding box center [770, 545] width 153 height 36
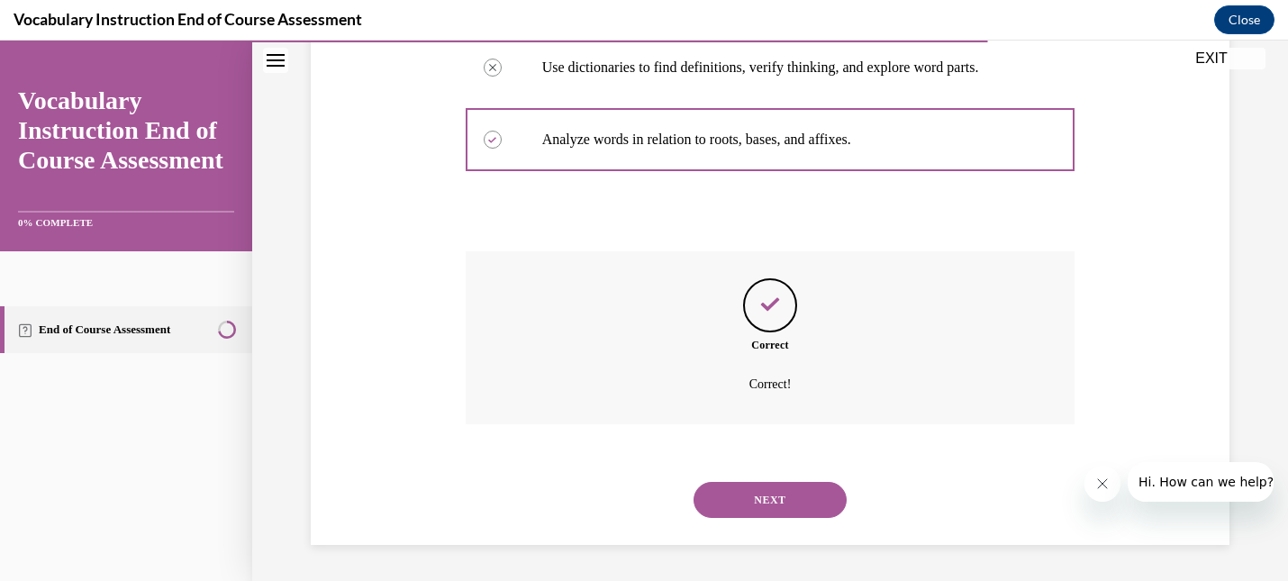
scroll to position [484, 0]
click at [782, 497] on button "NEXT" at bounding box center [770, 500] width 153 height 36
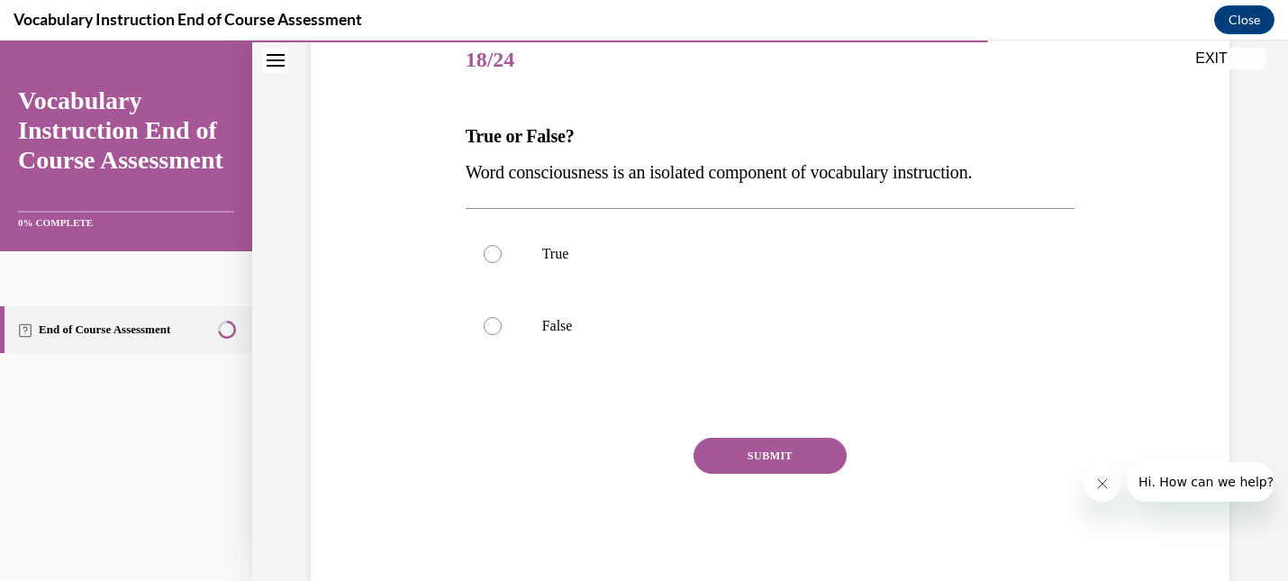
scroll to position [228, 0]
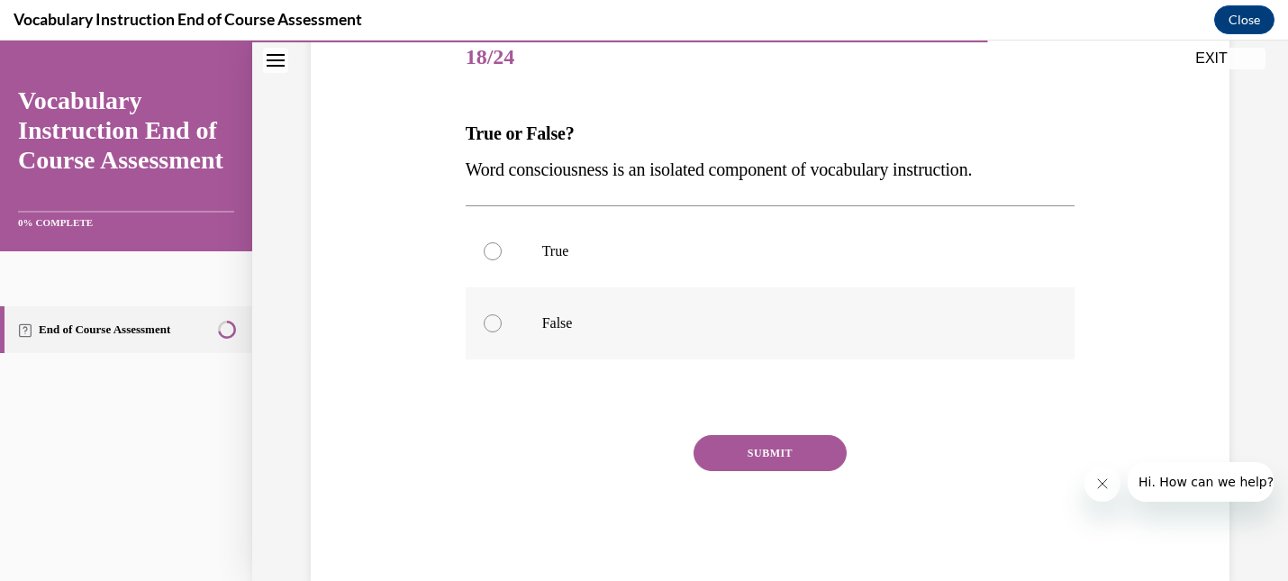
click at [496, 319] on div at bounding box center [493, 323] width 18 height 18
click at [496, 319] on input "False" at bounding box center [493, 323] width 18 height 18
radio input "true"
click at [751, 452] on button "SUBMIT" at bounding box center [770, 453] width 153 height 36
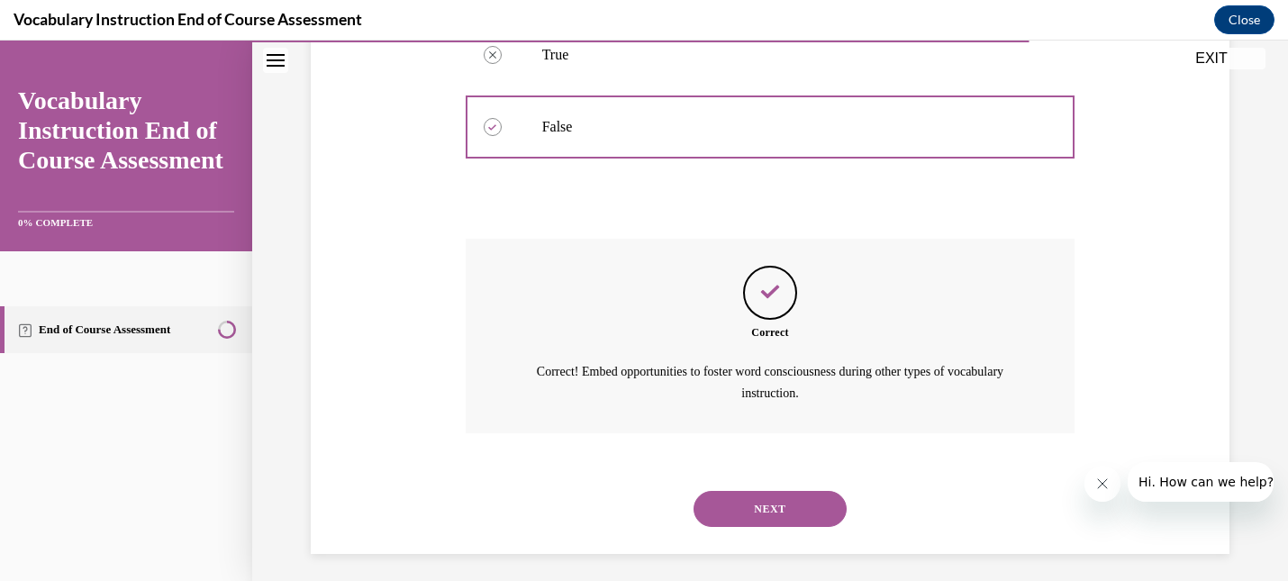
scroll to position [432, 0]
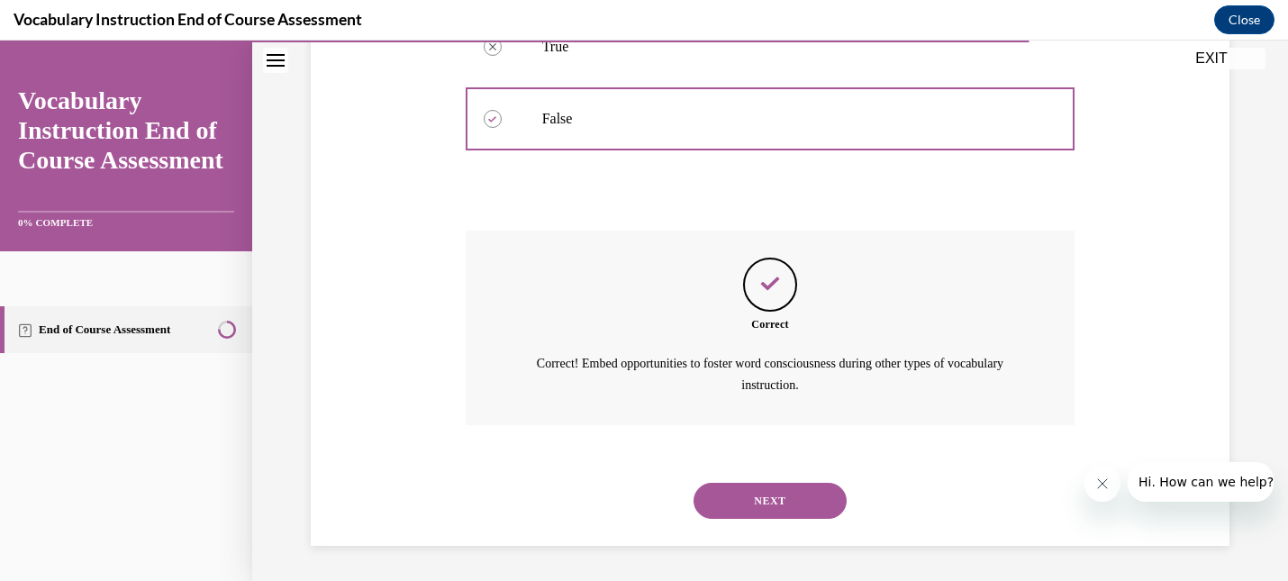
click at [764, 494] on button "NEXT" at bounding box center [770, 501] width 153 height 36
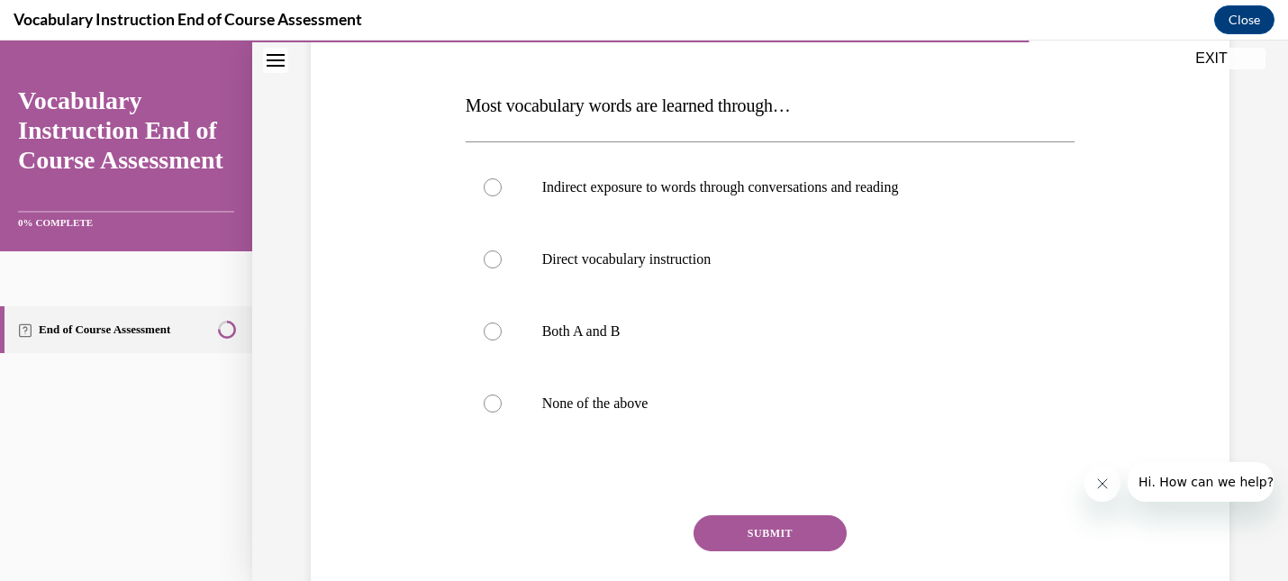
scroll to position [255, 0]
click at [494, 330] on div at bounding box center [493, 332] width 18 height 18
click at [494, 330] on input "Both A and B" at bounding box center [493, 332] width 18 height 18
radio input "true"
click at [728, 529] on button "SUBMIT" at bounding box center [770, 534] width 153 height 36
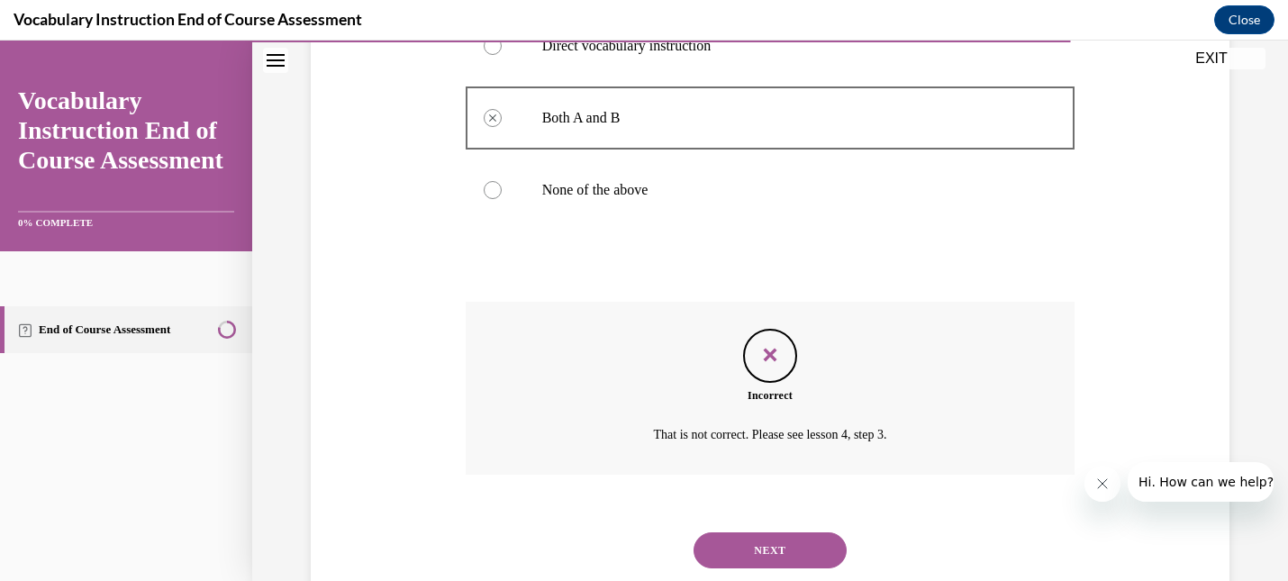
scroll to position [520, 0]
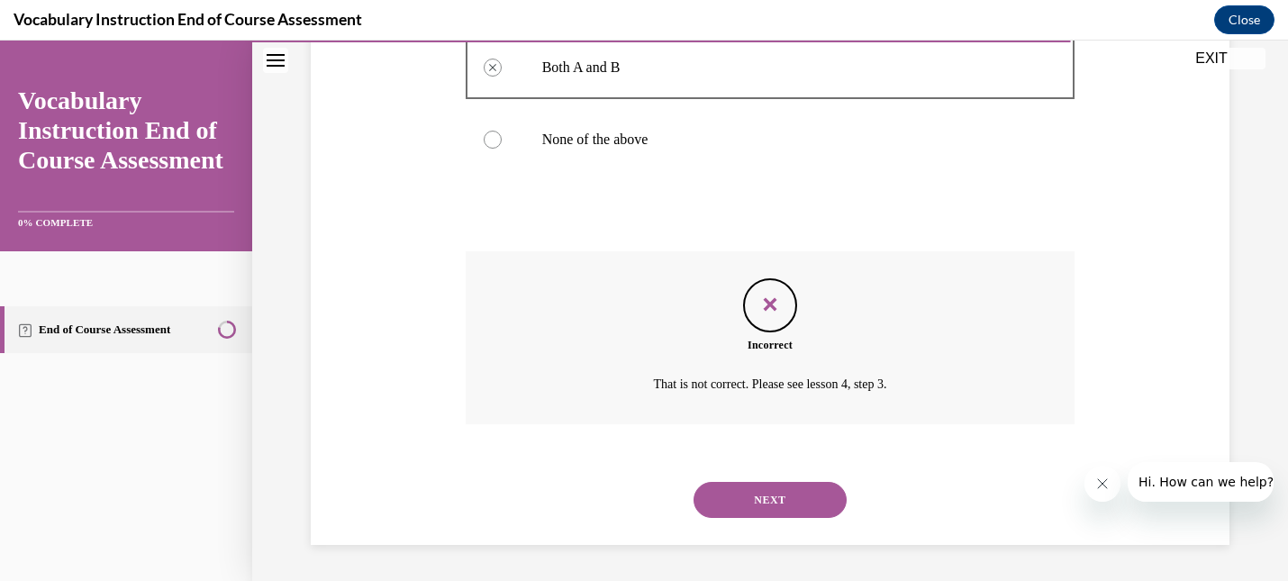
click at [759, 506] on button "NEXT" at bounding box center [770, 500] width 153 height 36
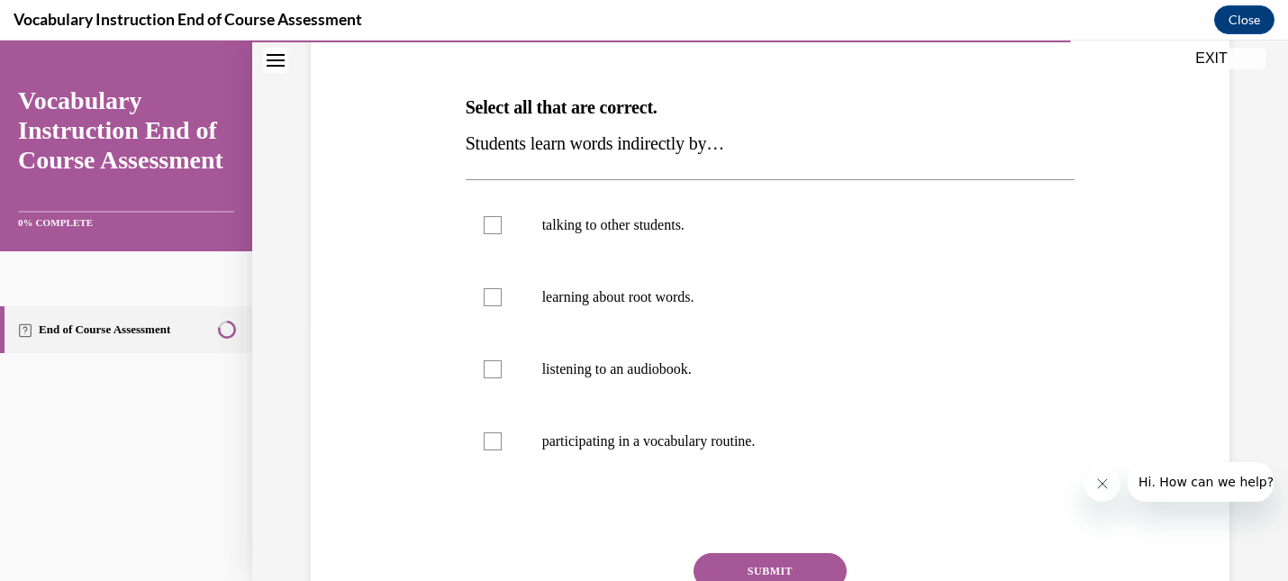
scroll to position [257, 0]
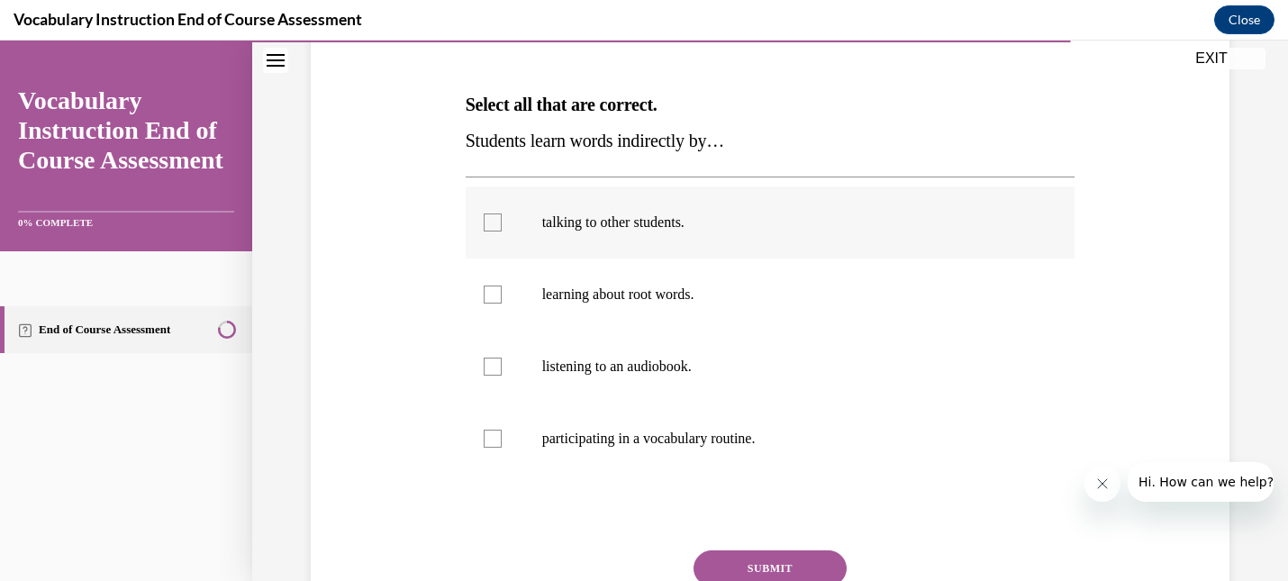
click at [494, 219] on div at bounding box center [493, 222] width 18 height 18
click at [494, 219] on input "talking to other students." at bounding box center [493, 222] width 18 height 18
checkbox input "true"
click at [494, 368] on div at bounding box center [493, 367] width 18 height 18
click at [494, 368] on input "listening to an audiobook." at bounding box center [493, 367] width 18 height 18
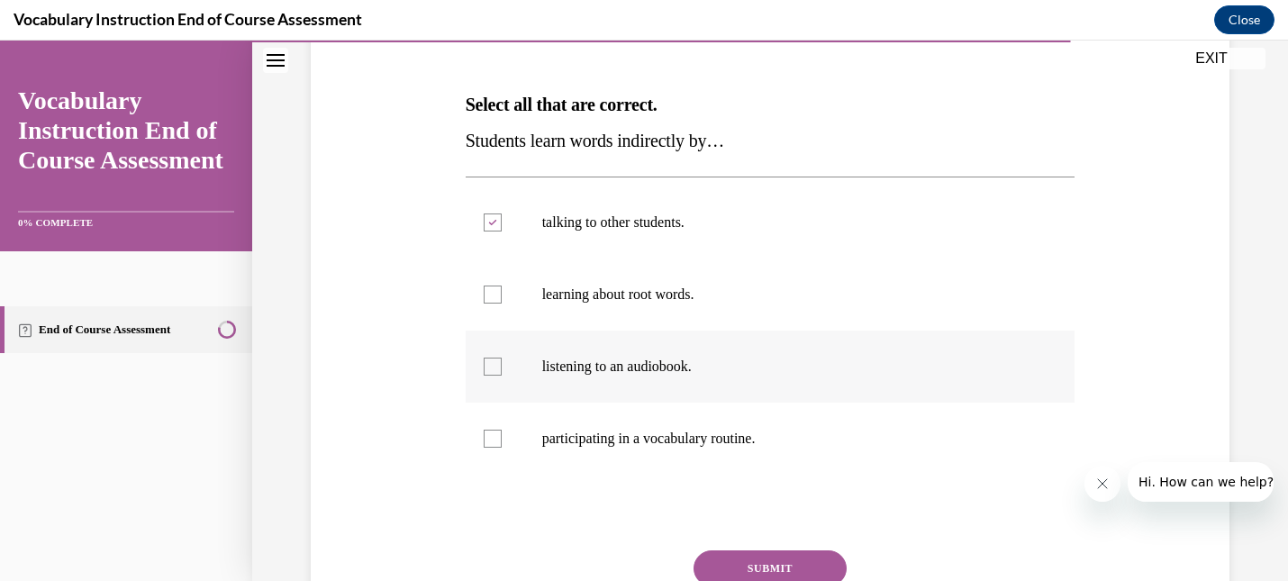
checkbox input "true"
click at [756, 562] on button "SUBMIT" at bounding box center [770, 568] width 153 height 36
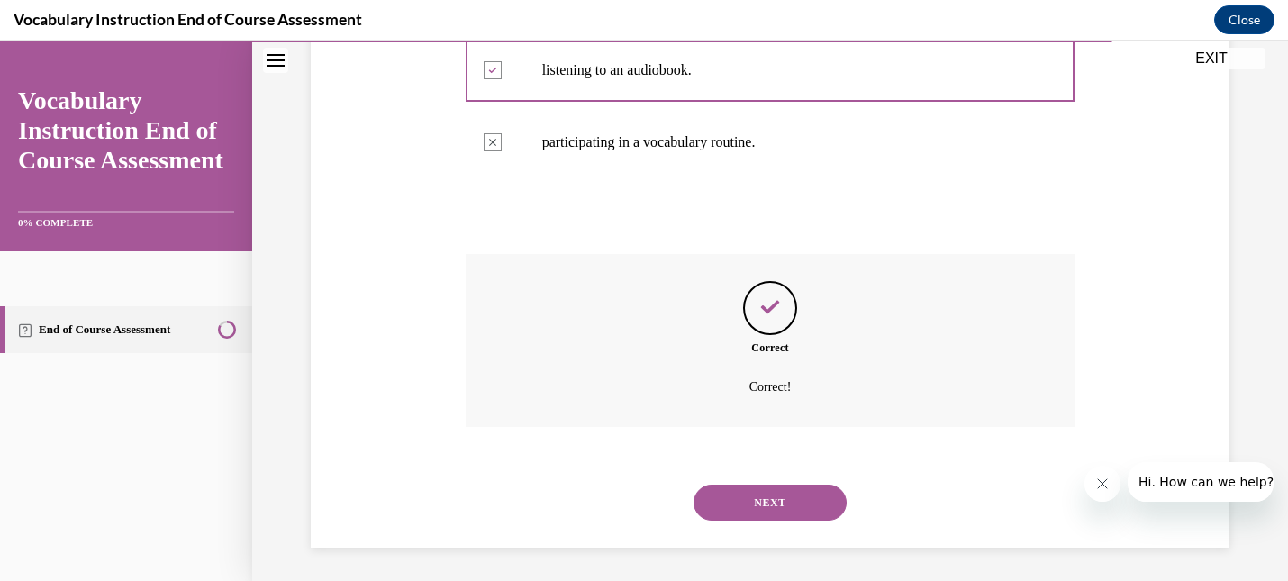
scroll to position [556, 0]
click at [766, 507] on button "NEXT" at bounding box center [770, 500] width 153 height 36
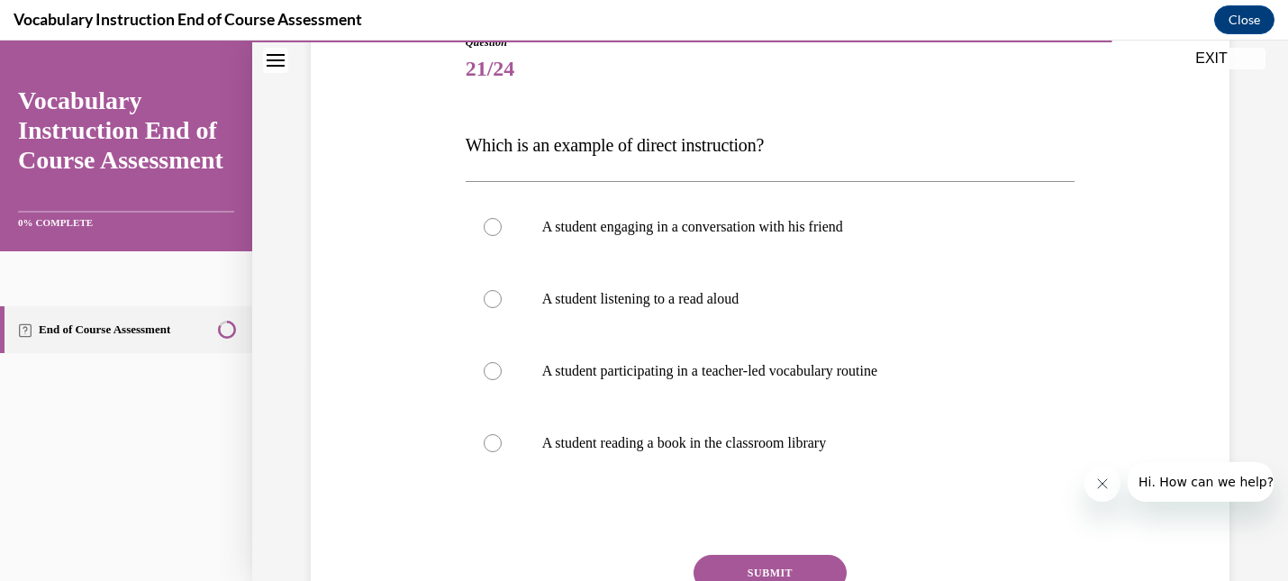
scroll to position [221, 0]
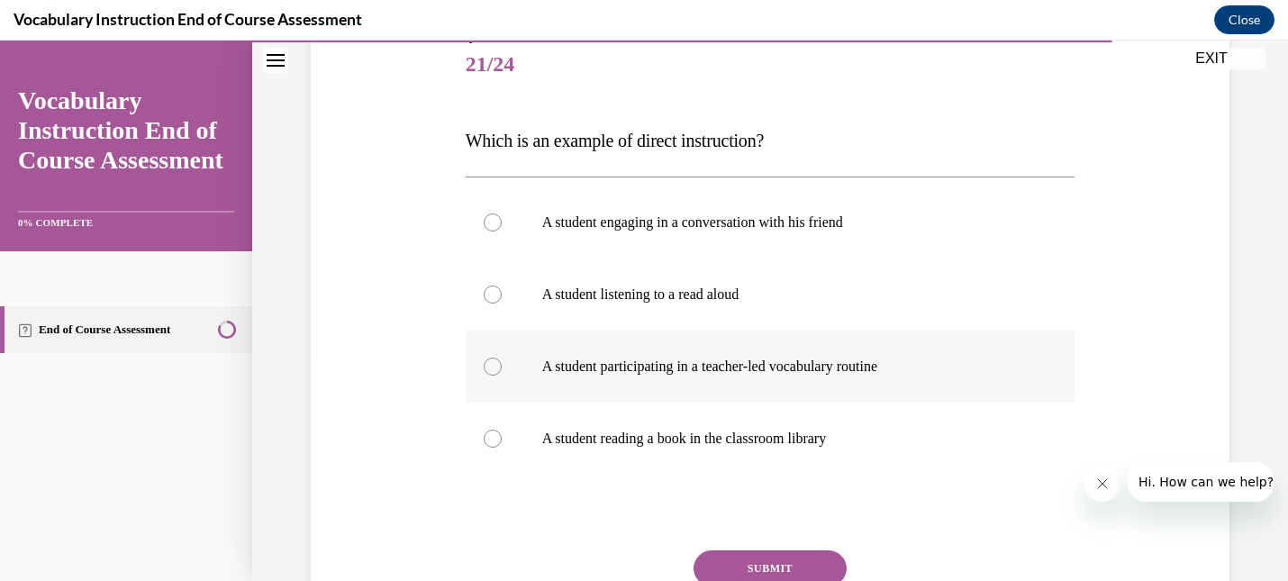
click at [496, 364] on div at bounding box center [493, 367] width 18 height 18
click at [496, 364] on input "A student participating in a teacher-led vocabulary routine" at bounding box center [493, 367] width 18 height 18
radio input "true"
click at [780, 565] on button "SUBMIT" at bounding box center [770, 568] width 153 height 36
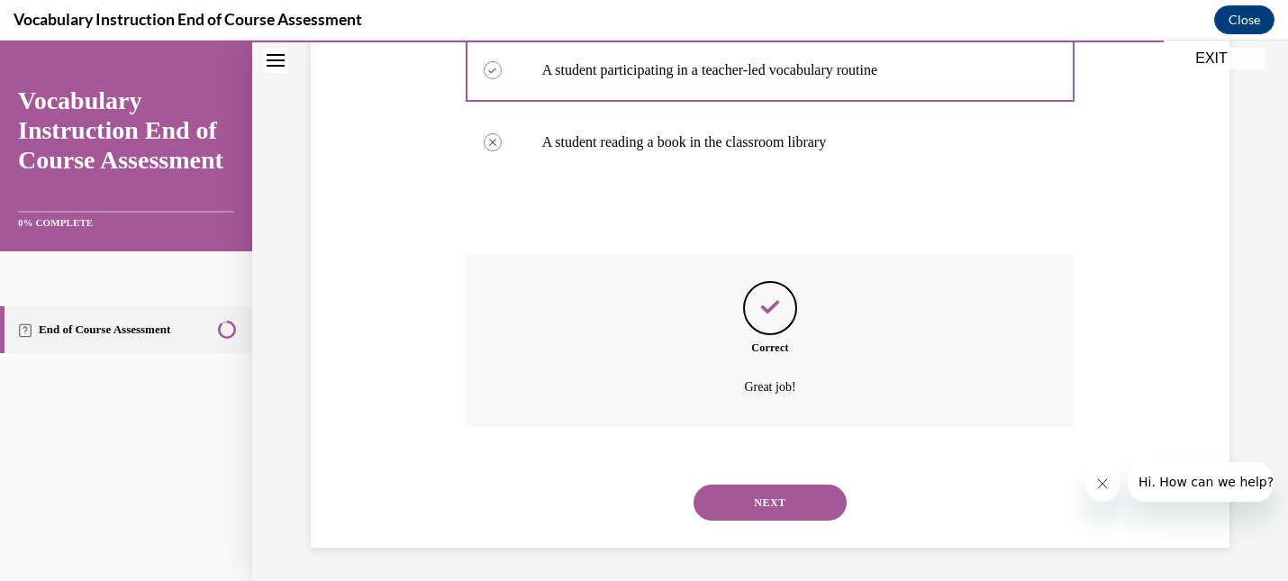
scroll to position [520, 0]
click at [784, 494] on button "NEXT" at bounding box center [770, 500] width 153 height 36
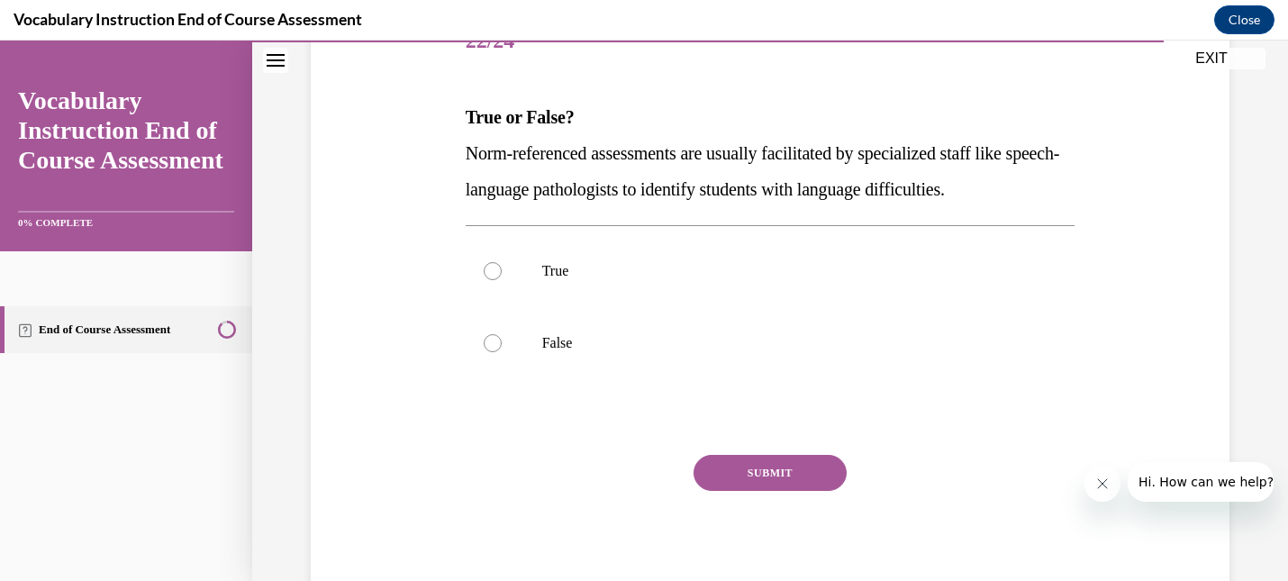
scroll to position [240, 0]
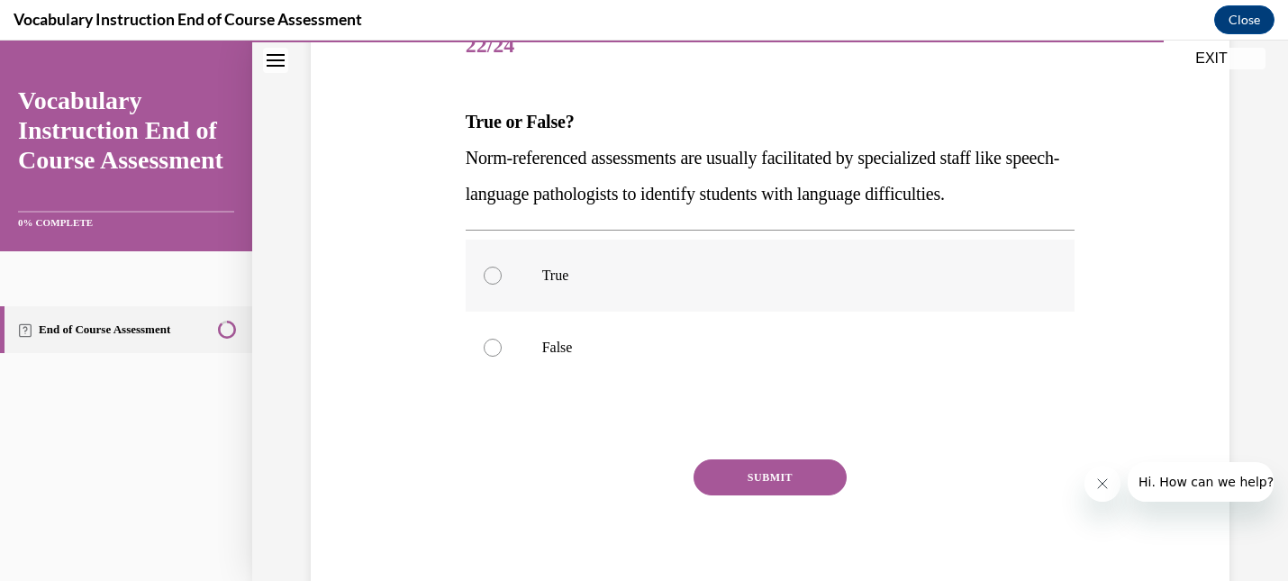
click at [494, 274] on div at bounding box center [493, 276] width 18 height 18
click at [494, 274] on input "True" at bounding box center [493, 276] width 18 height 18
radio input "true"
click at [732, 479] on button "SUBMIT" at bounding box center [770, 477] width 153 height 36
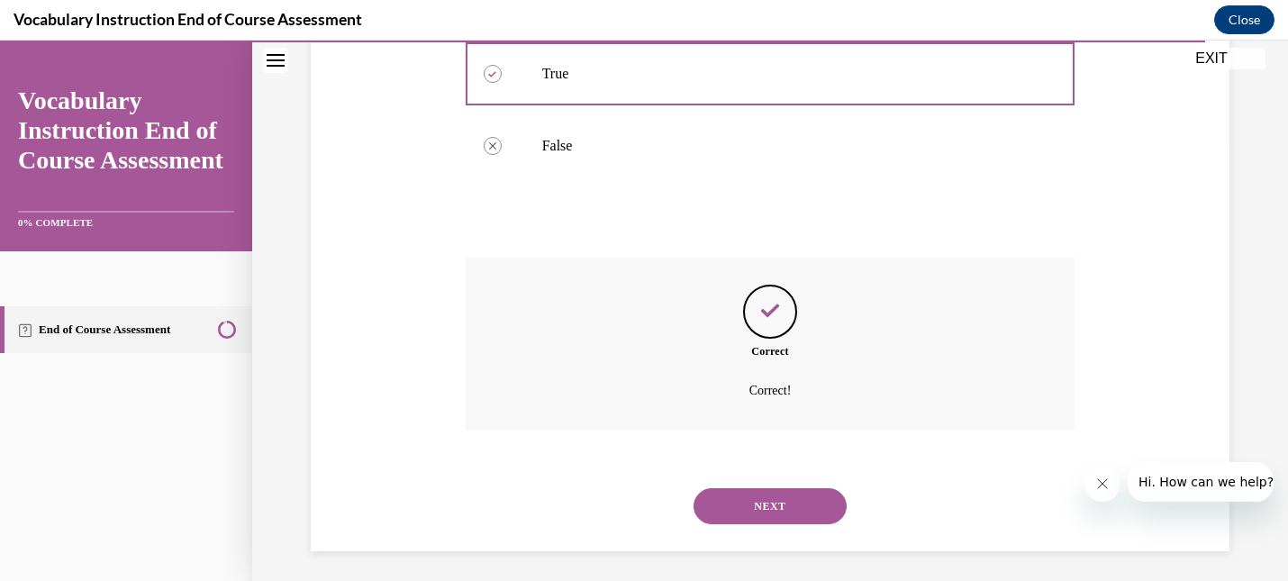
scroll to position [448, 0]
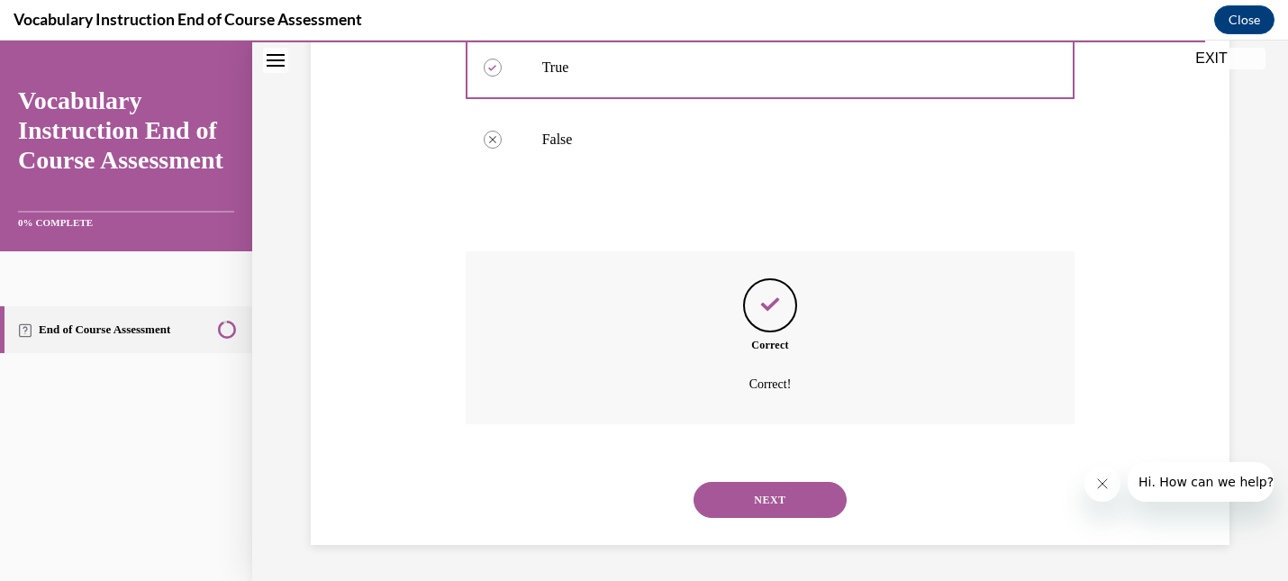
click at [741, 488] on button "NEXT" at bounding box center [770, 500] width 153 height 36
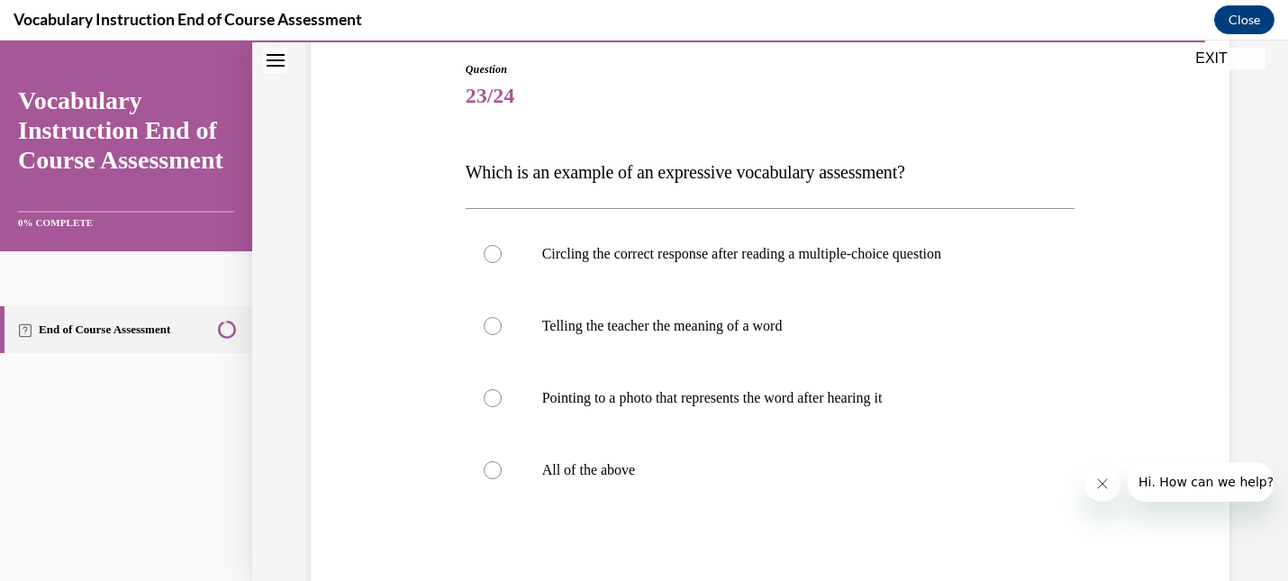
scroll to position [200, 0]
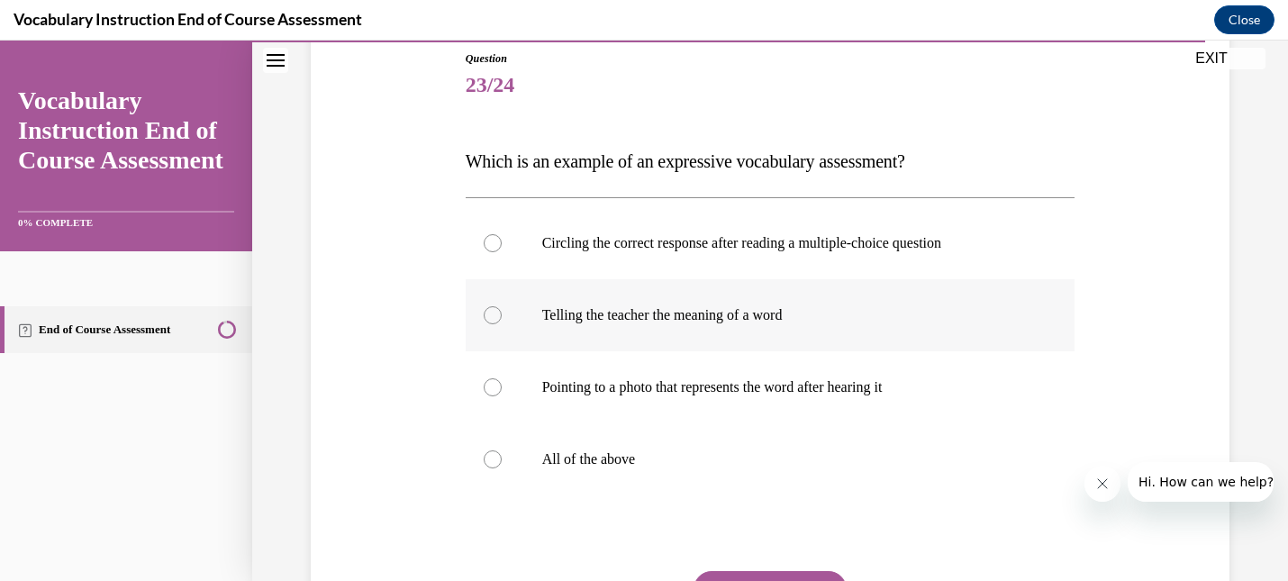
click at [493, 314] on div at bounding box center [493, 315] width 18 height 18
click at [493, 314] on input "Telling the teacher the meaning of a word" at bounding box center [493, 315] width 18 height 18
radio input "true"
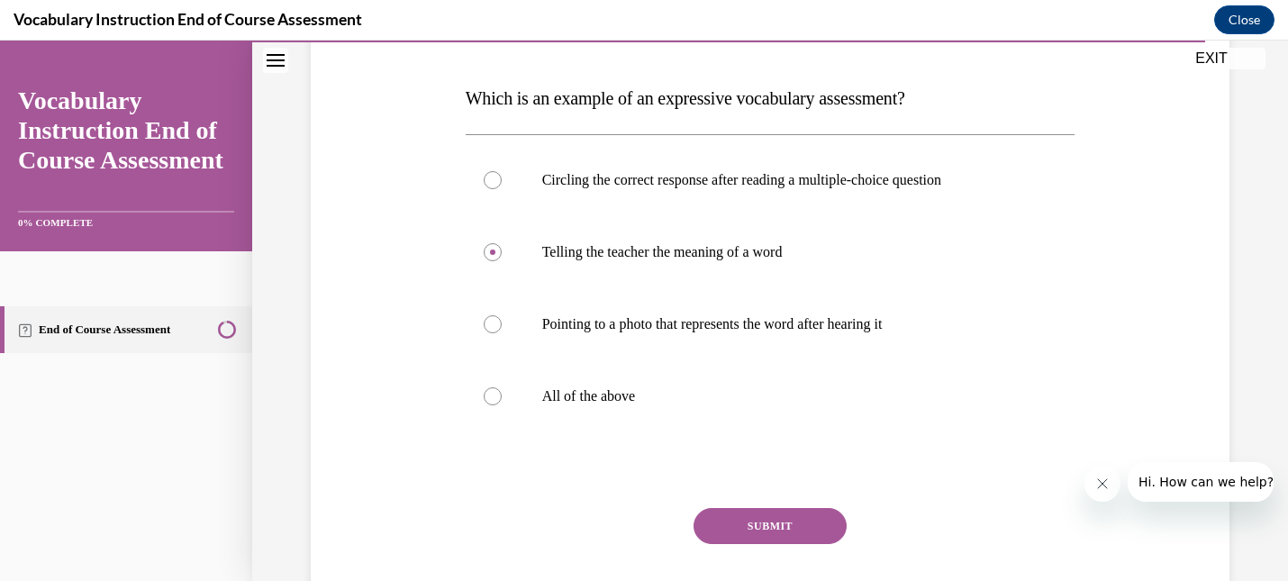
scroll to position [260, 0]
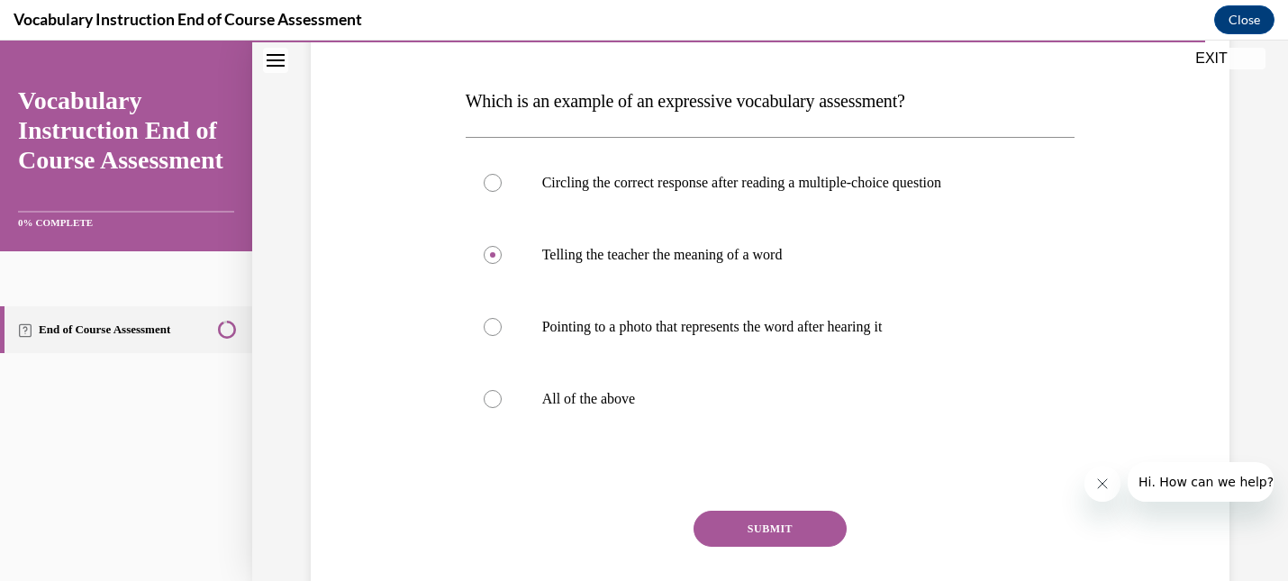
click at [745, 534] on button "SUBMIT" at bounding box center [770, 529] width 153 height 36
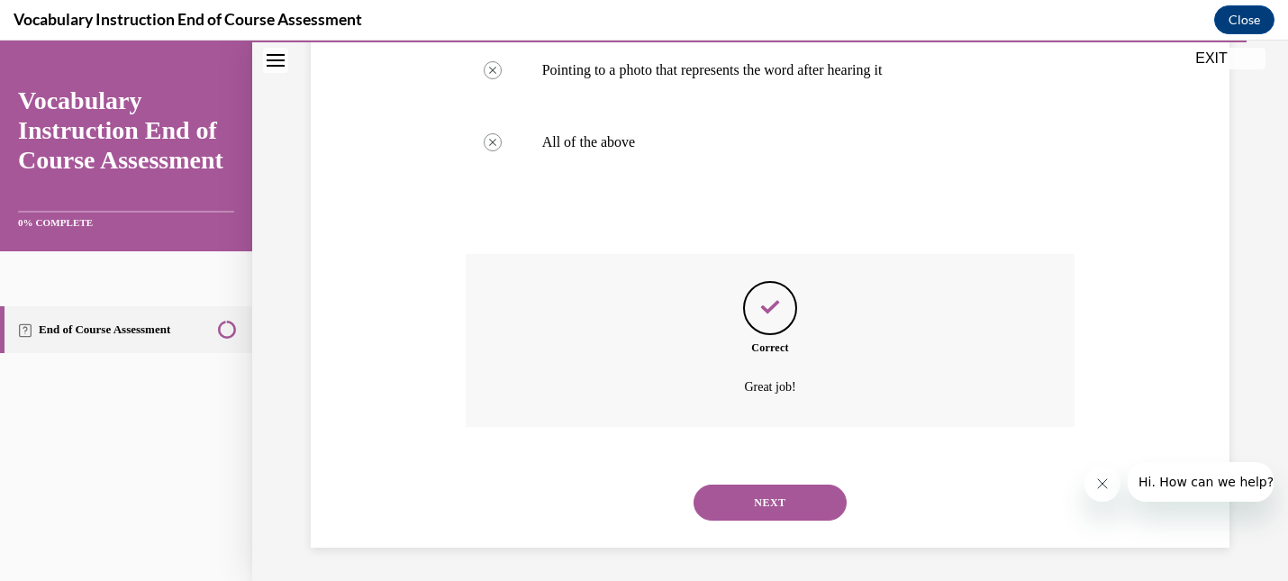
scroll to position [520, 0]
click at [765, 503] on button "NEXT" at bounding box center [770, 500] width 153 height 36
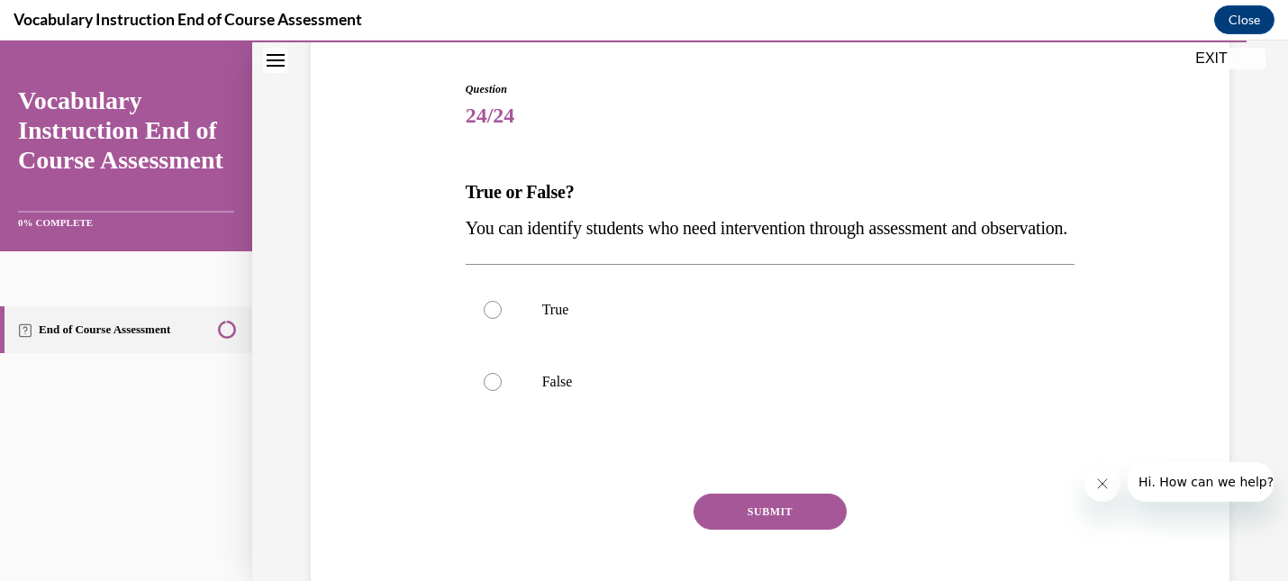
scroll to position [177, 0]
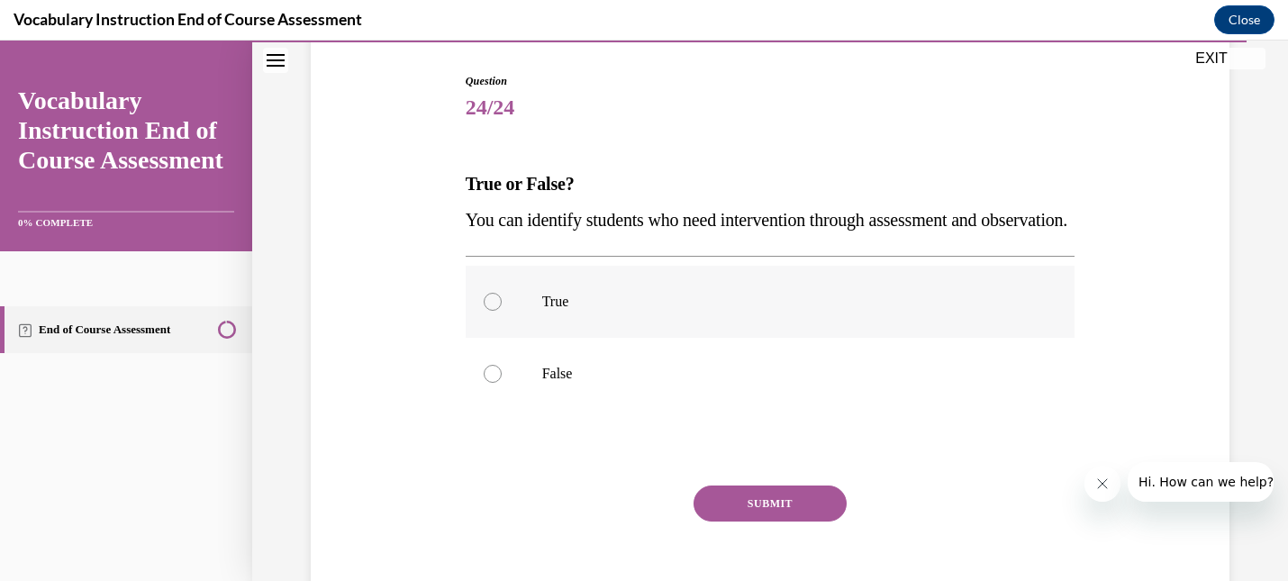
click at [494, 311] on div at bounding box center [493, 302] width 18 height 18
click at [494, 311] on input "True" at bounding box center [493, 302] width 18 height 18
radio input "true"
click at [746, 521] on button "SUBMIT" at bounding box center [770, 503] width 153 height 36
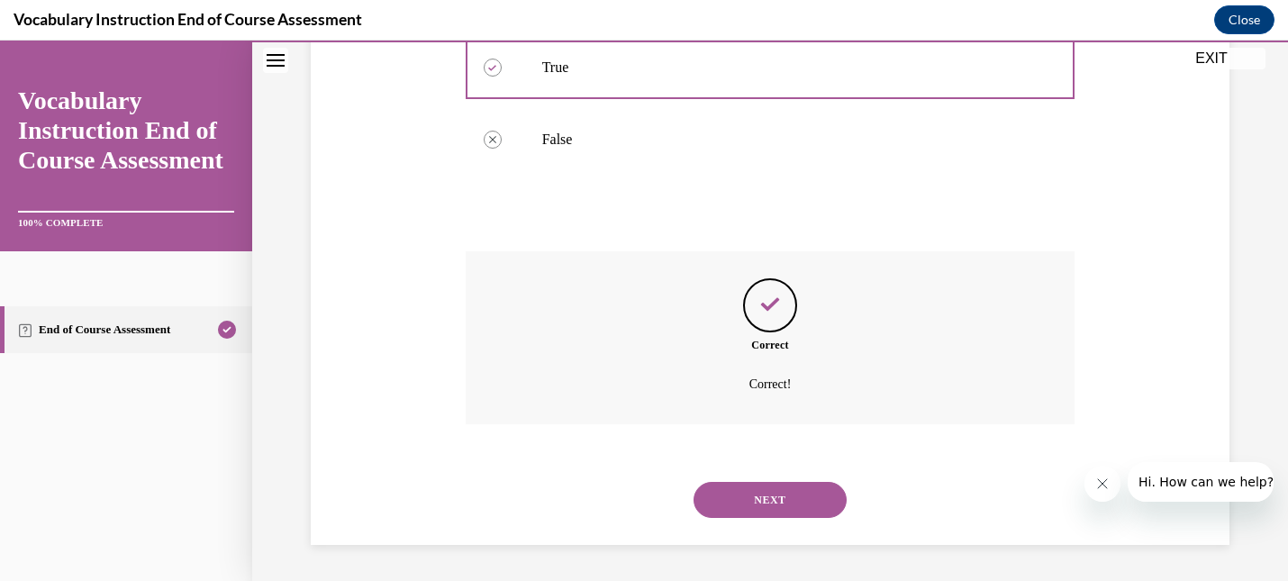
scroll to position [448, 0]
click at [753, 503] on button "NEXT" at bounding box center [770, 500] width 153 height 36
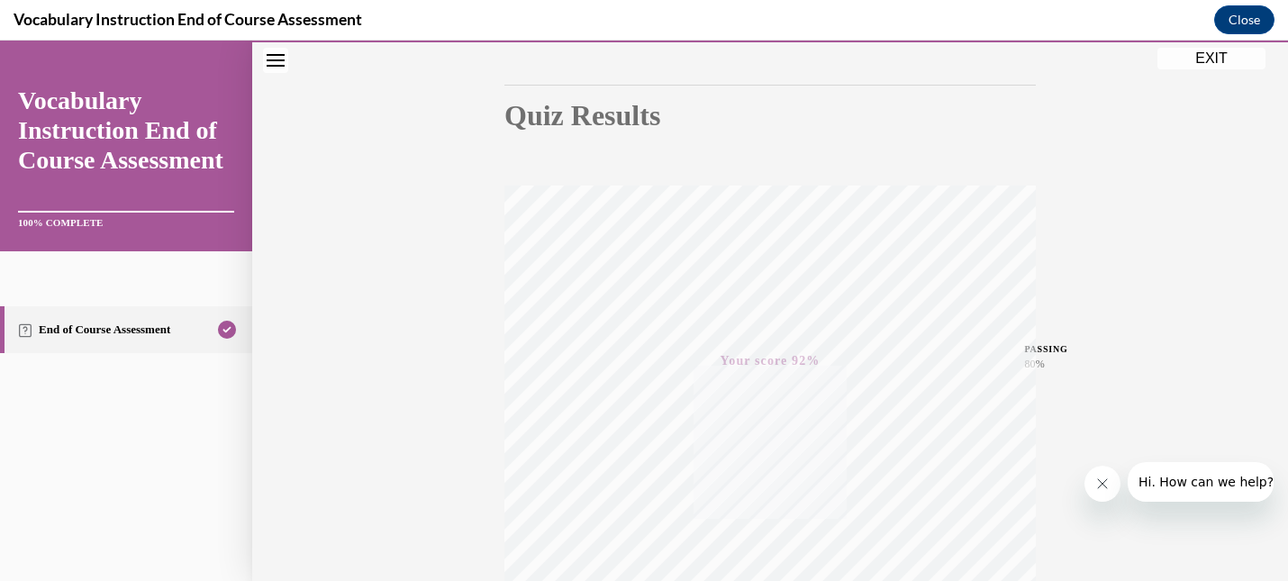
scroll to position [383, 0]
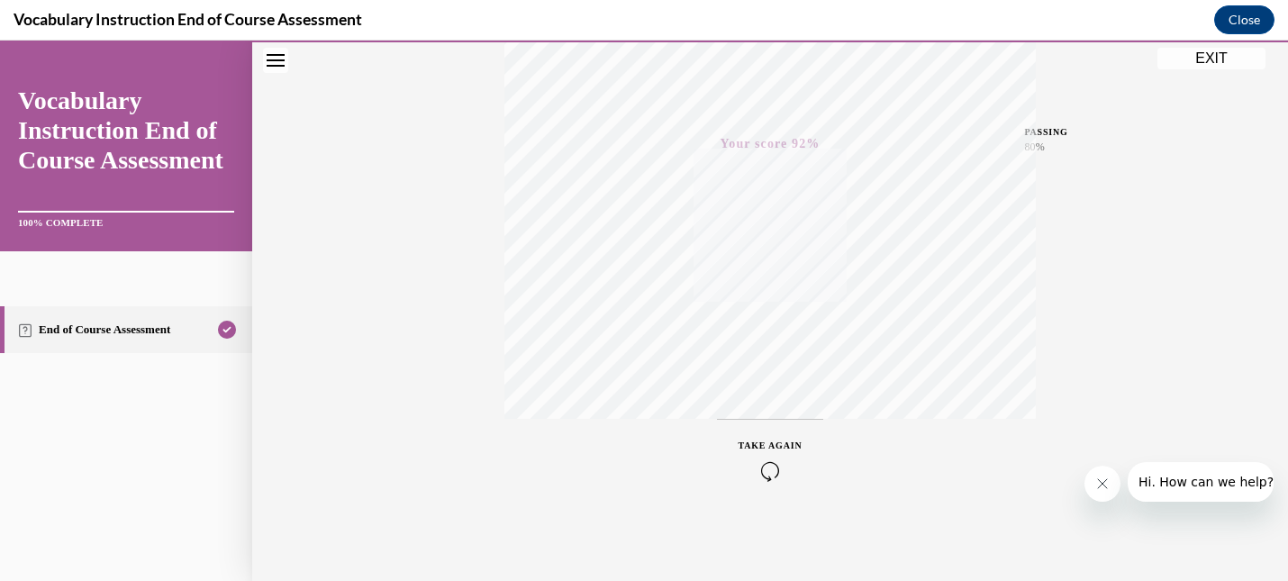
click at [1197, 62] on button "EXIT" at bounding box center [1211, 59] width 108 height 22
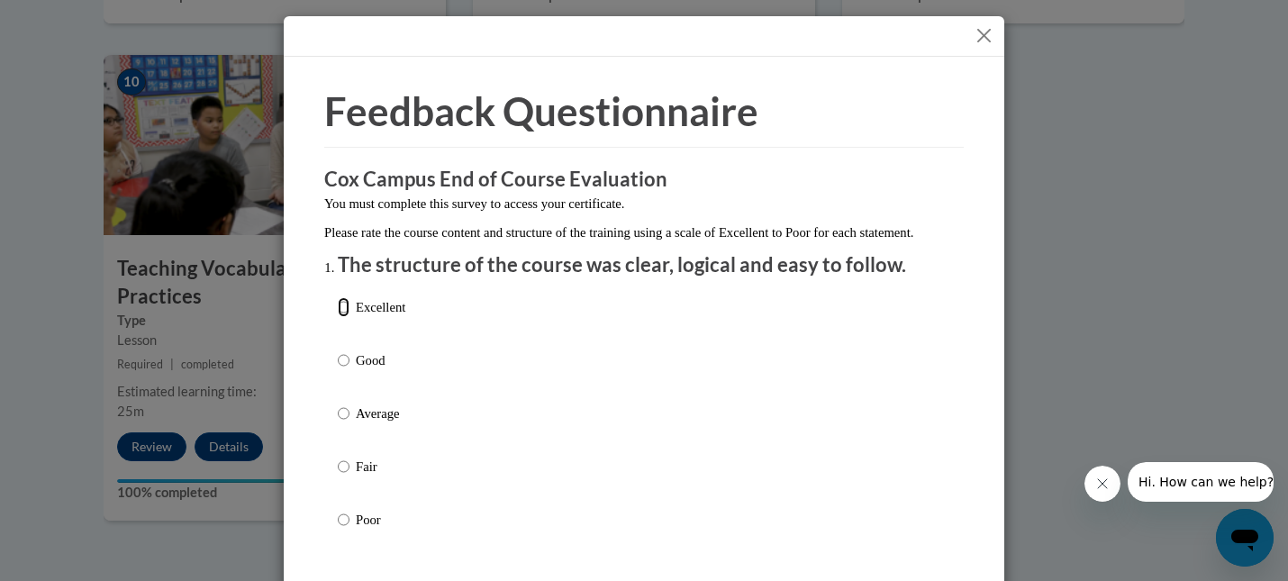
click at [342, 317] on input "Excellent" at bounding box center [344, 307] width 12 height 20
radio input "true"
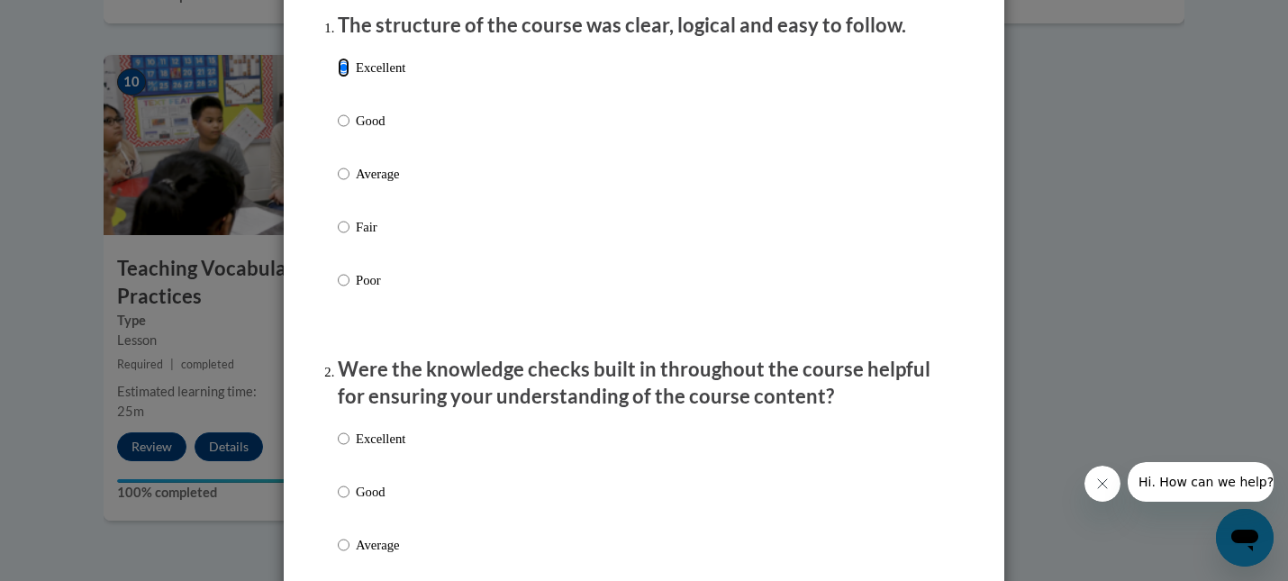
scroll to position [264, 0]
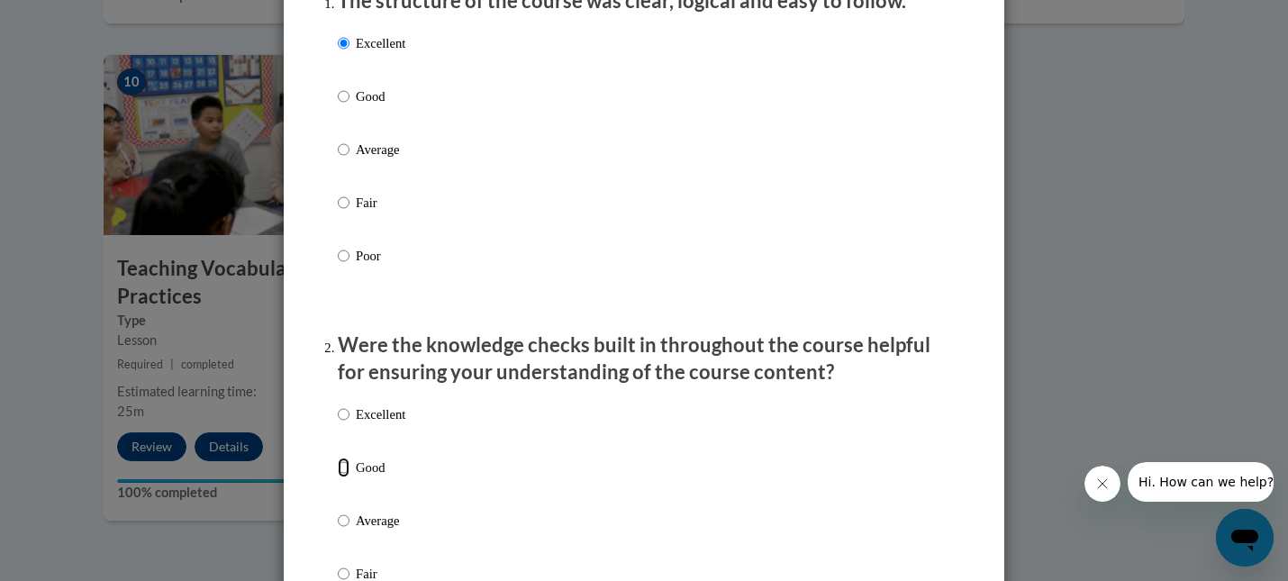
click at [346, 477] on input "Good" at bounding box center [344, 468] width 12 height 20
radio input "true"
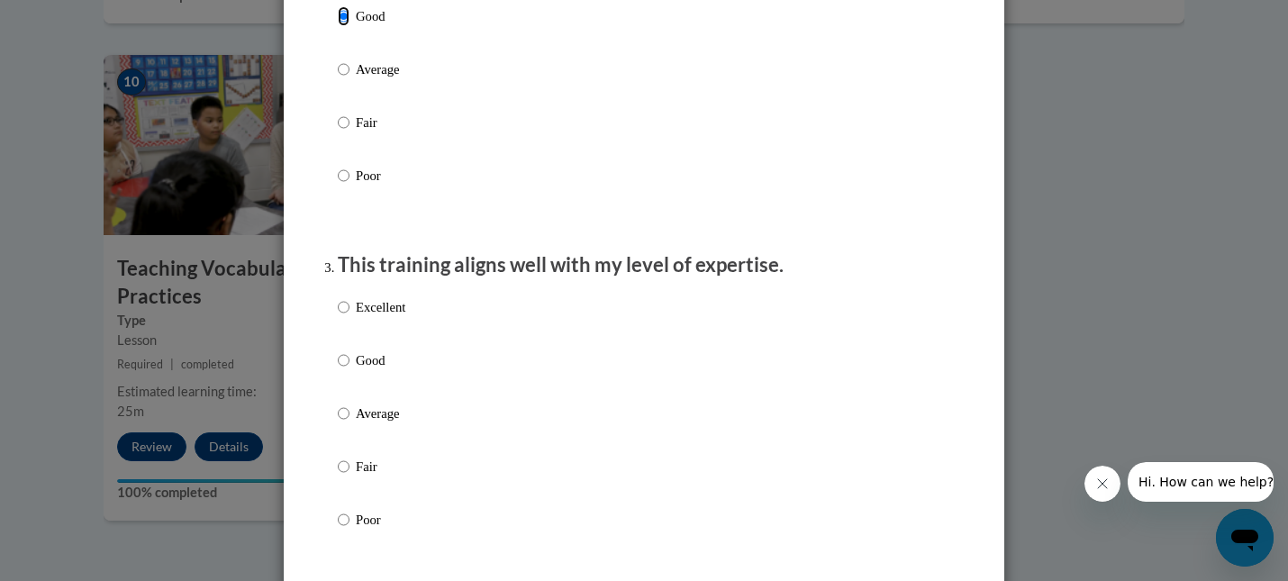
scroll to position [729, 0]
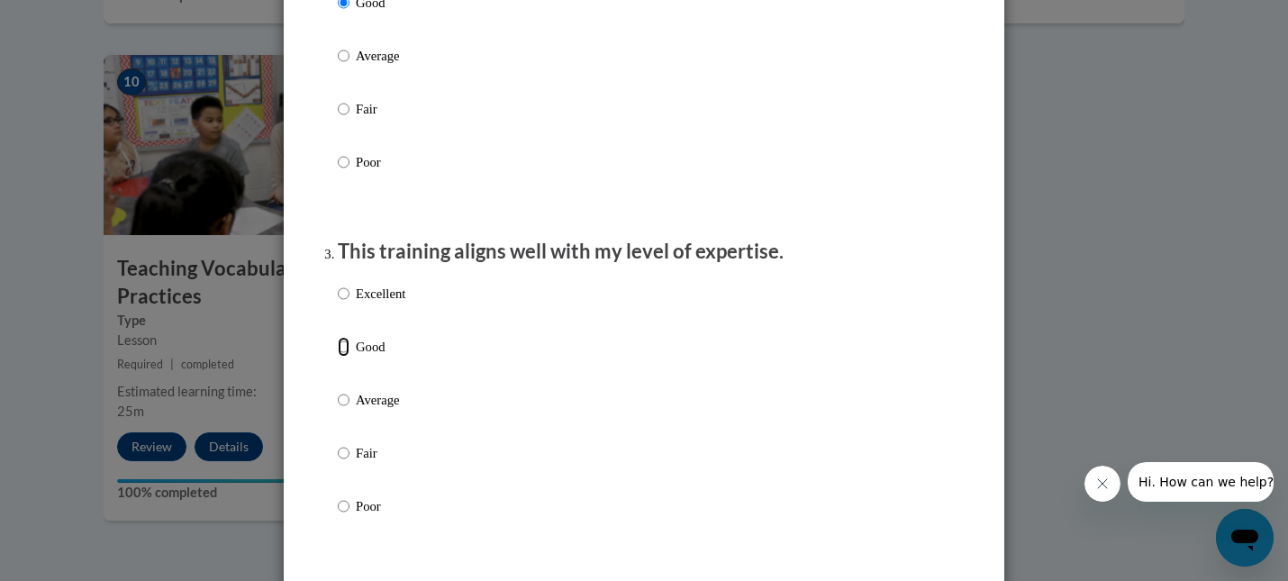
click at [341, 357] on input "Good" at bounding box center [344, 347] width 12 height 20
radio input "true"
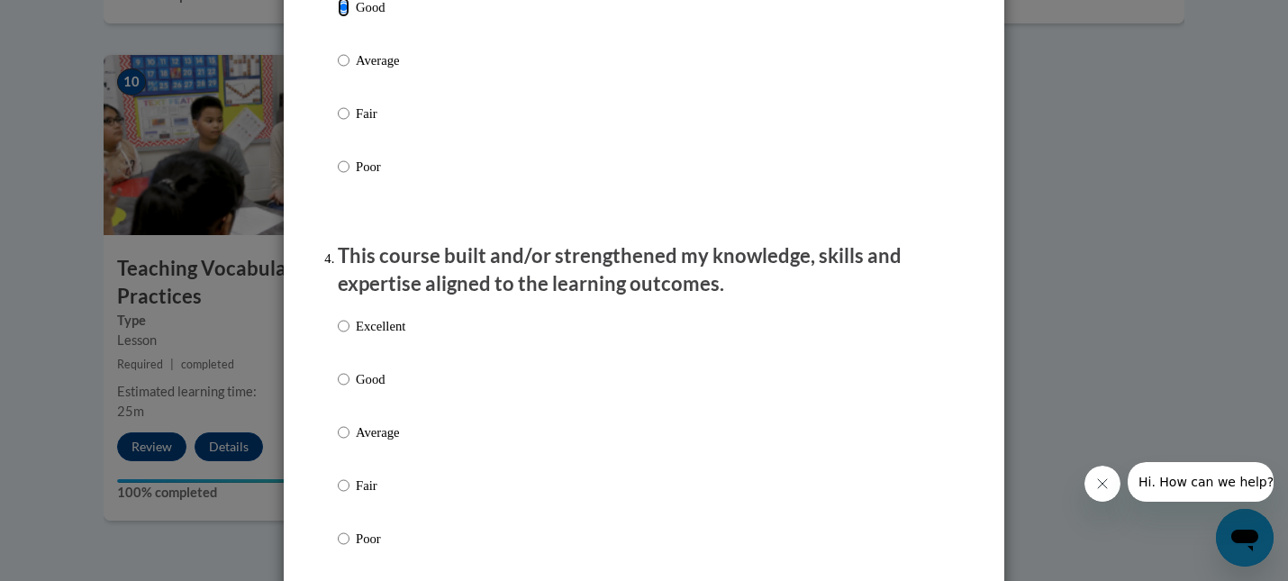
scroll to position [1094, 0]
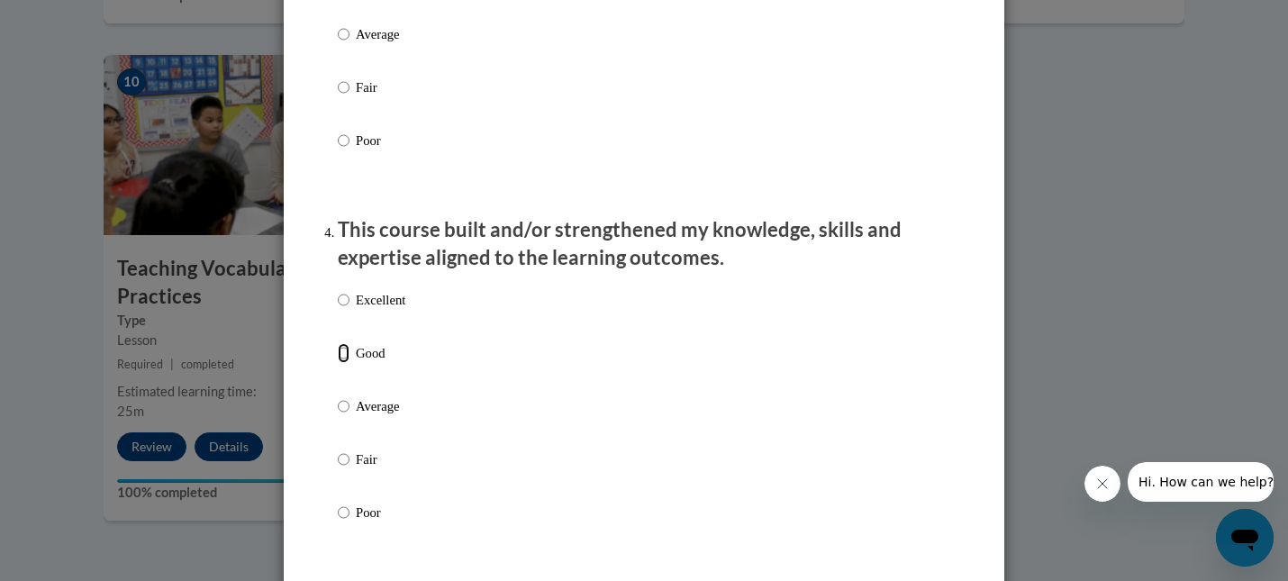
click at [349, 363] on input "Good" at bounding box center [344, 353] width 12 height 20
radio input "true"
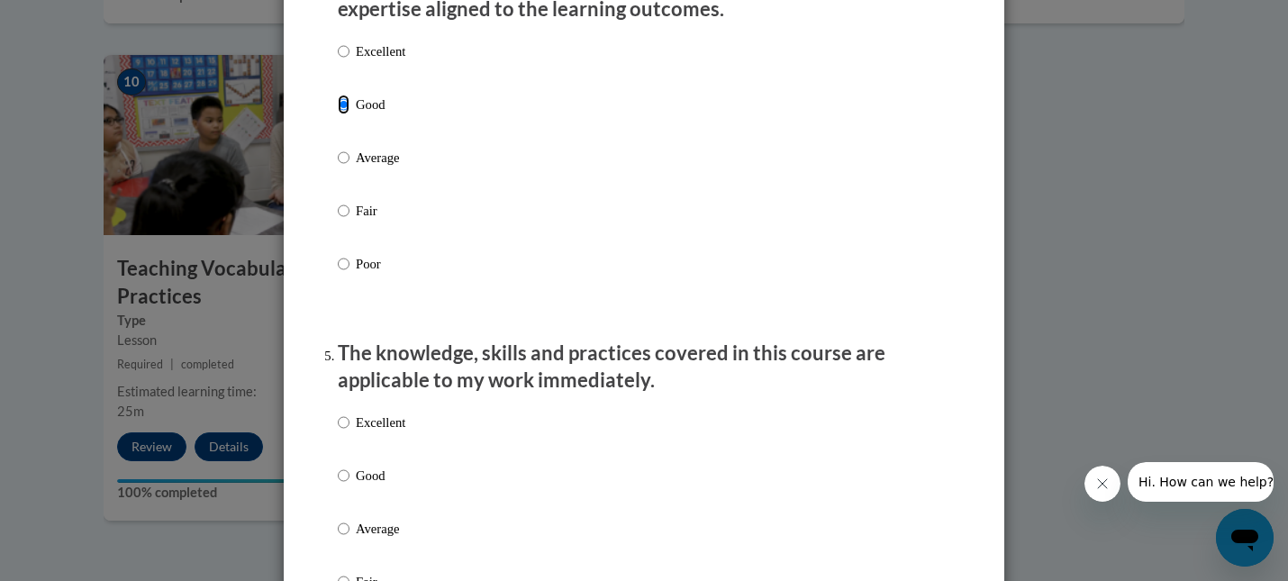
scroll to position [1381, 0]
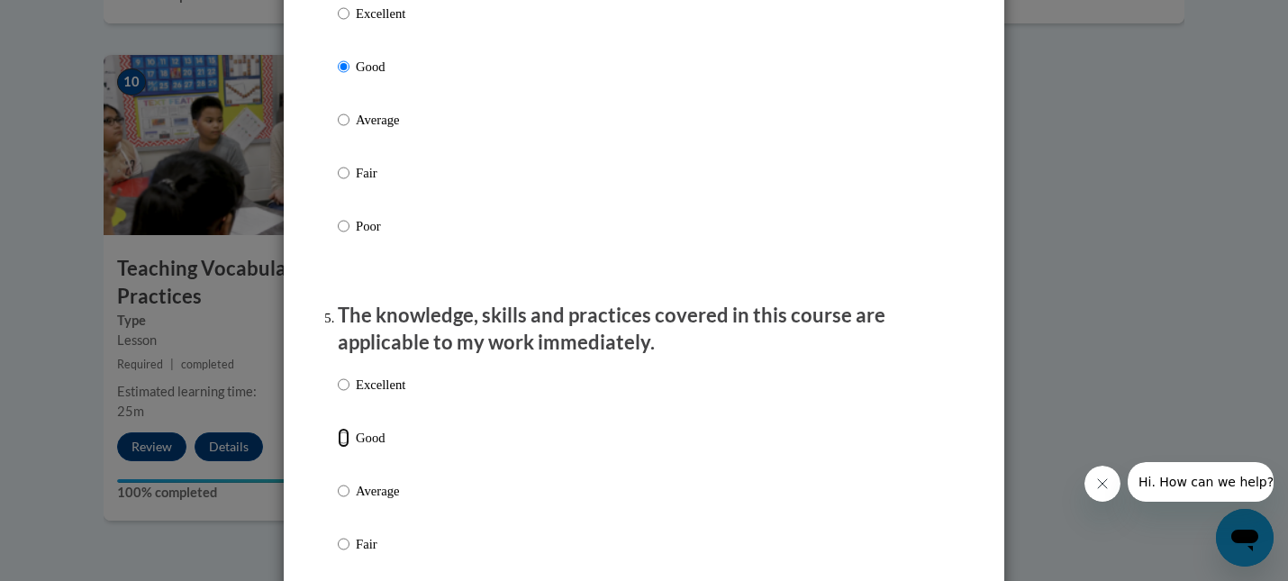
click at [347, 448] on input "Good" at bounding box center [344, 438] width 12 height 20
radio input "true"
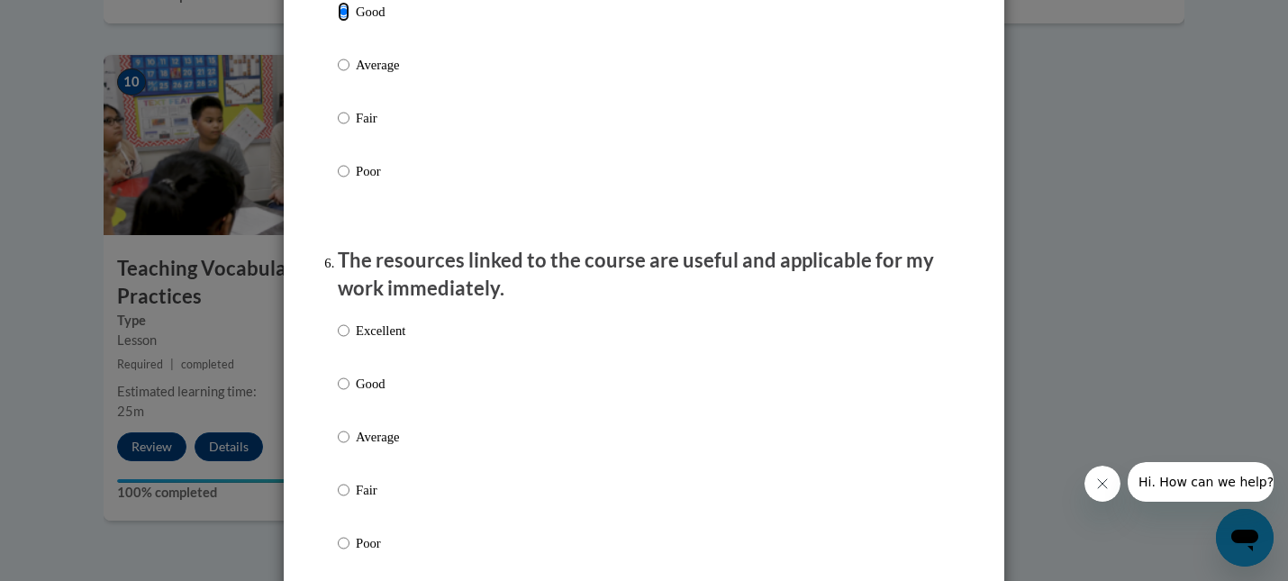
scroll to position [1817, 0]
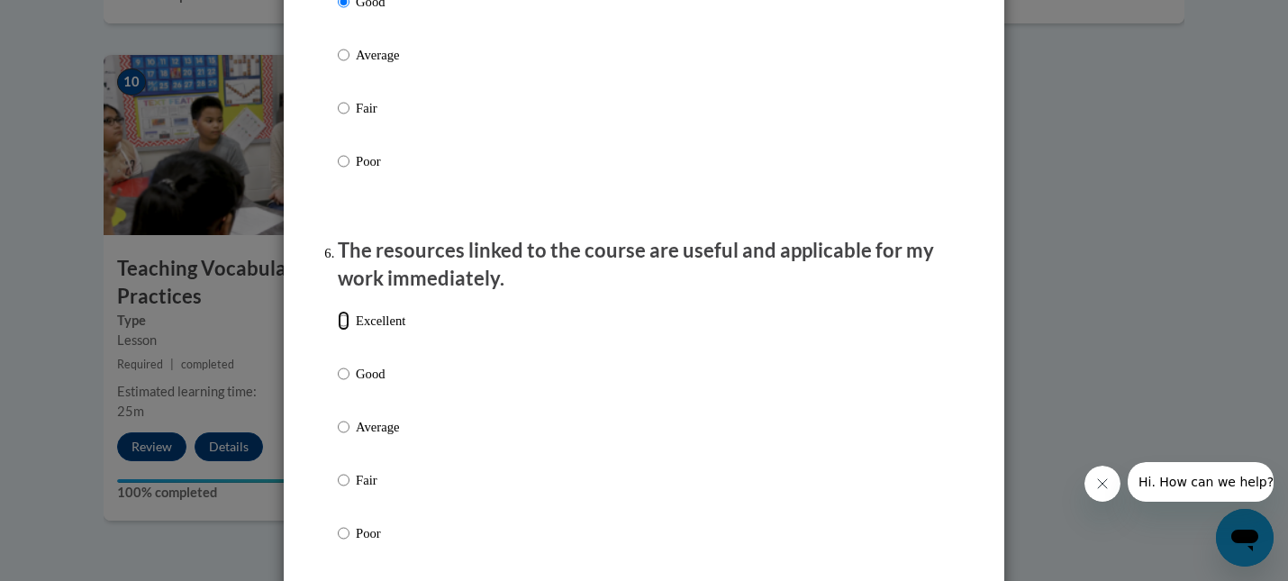
click at [341, 331] on input "Excellent" at bounding box center [344, 321] width 12 height 20
radio input "true"
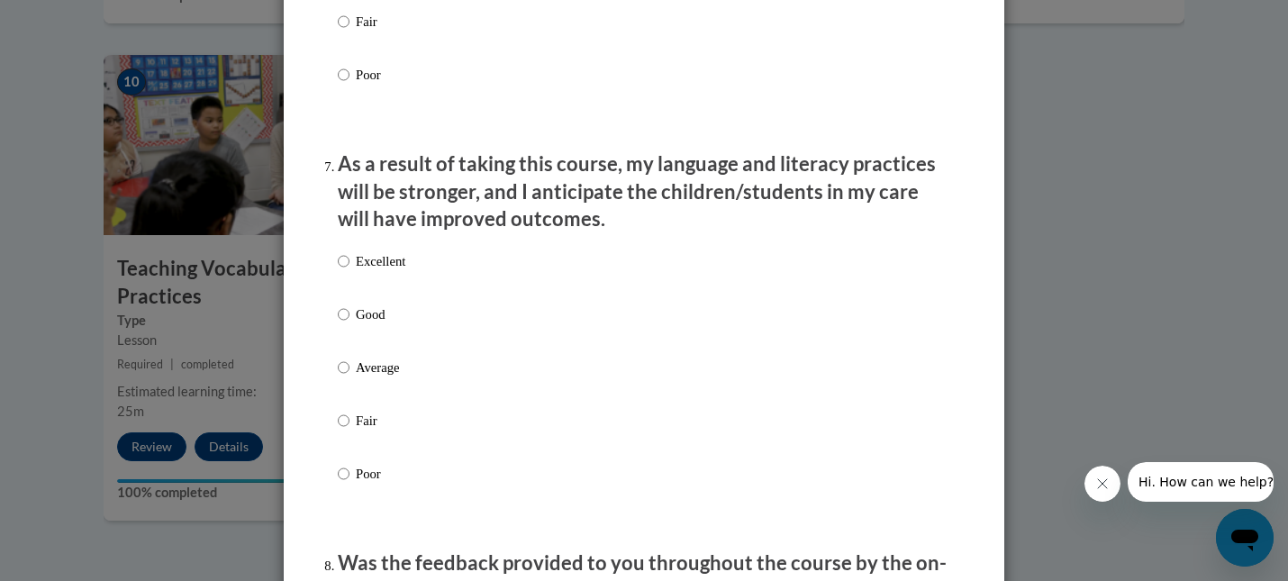
scroll to position [2333, 0]
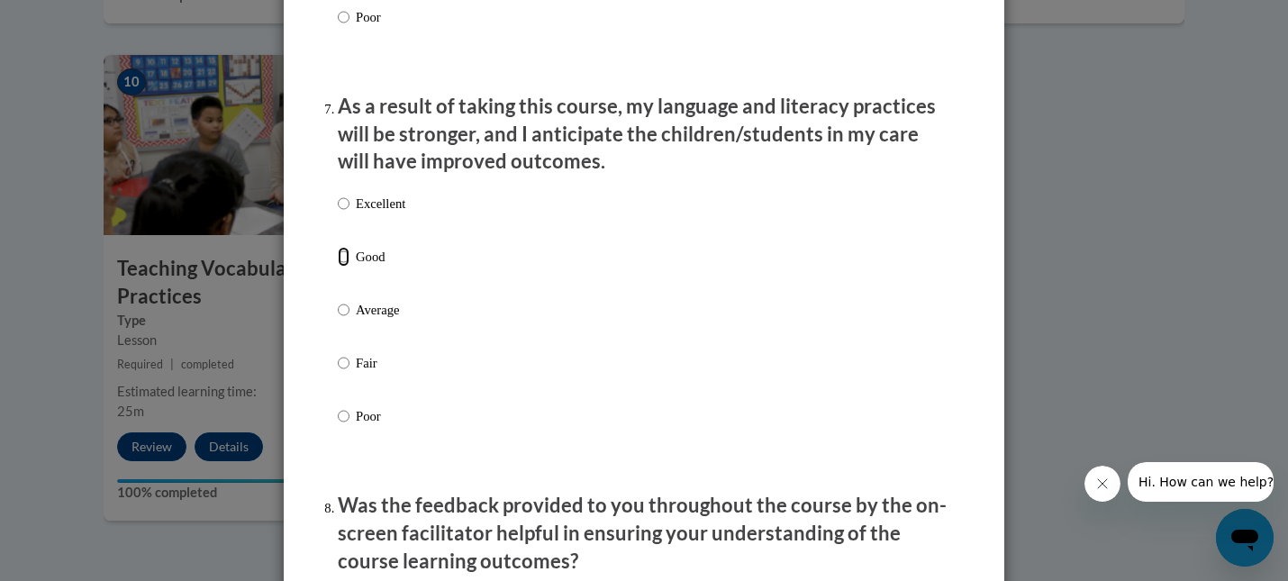
click at [340, 267] on input "Good" at bounding box center [344, 257] width 12 height 20
radio input "true"
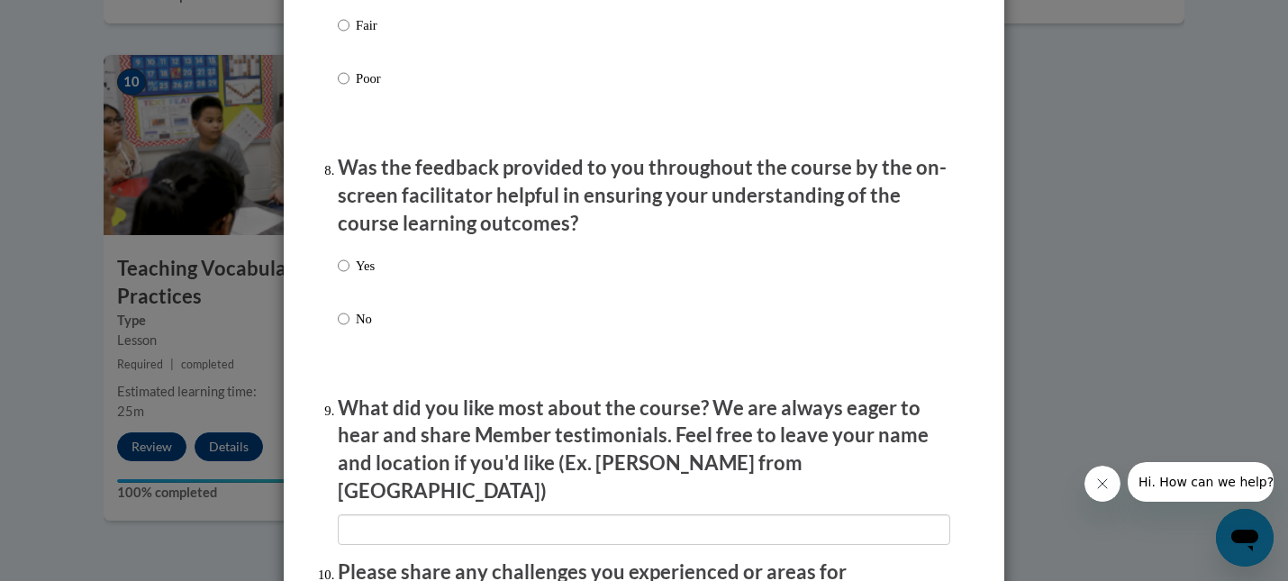
scroll to position [2705, 0]
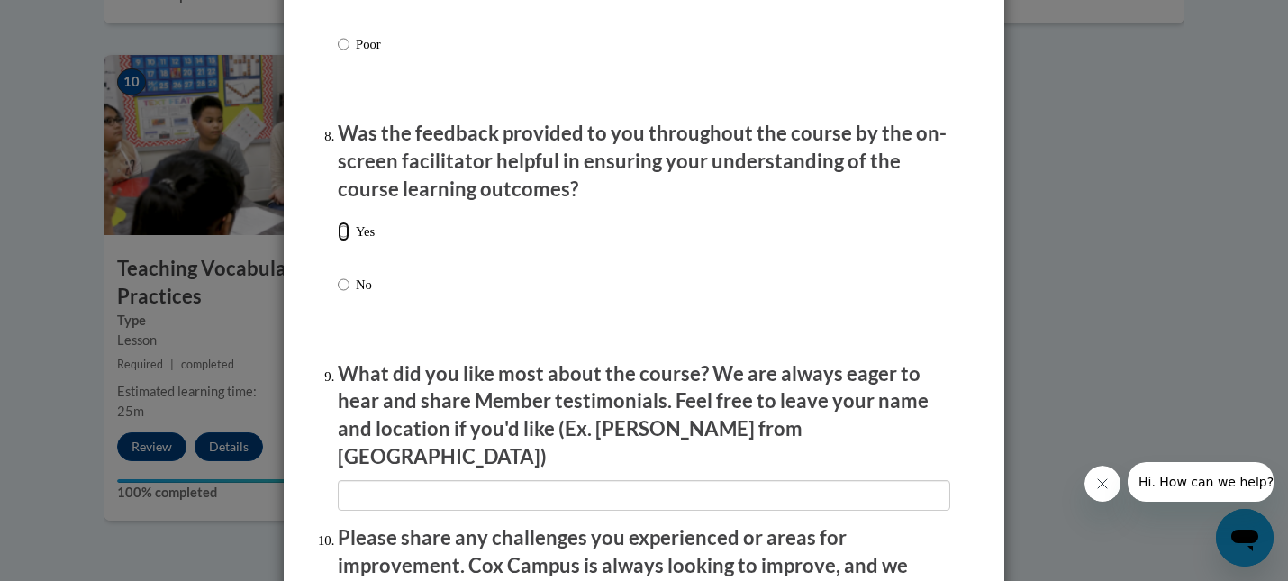
click at [340, 241] on input "Yes" at bounding box center [344, 232] width 12 height 20
radio input "true"
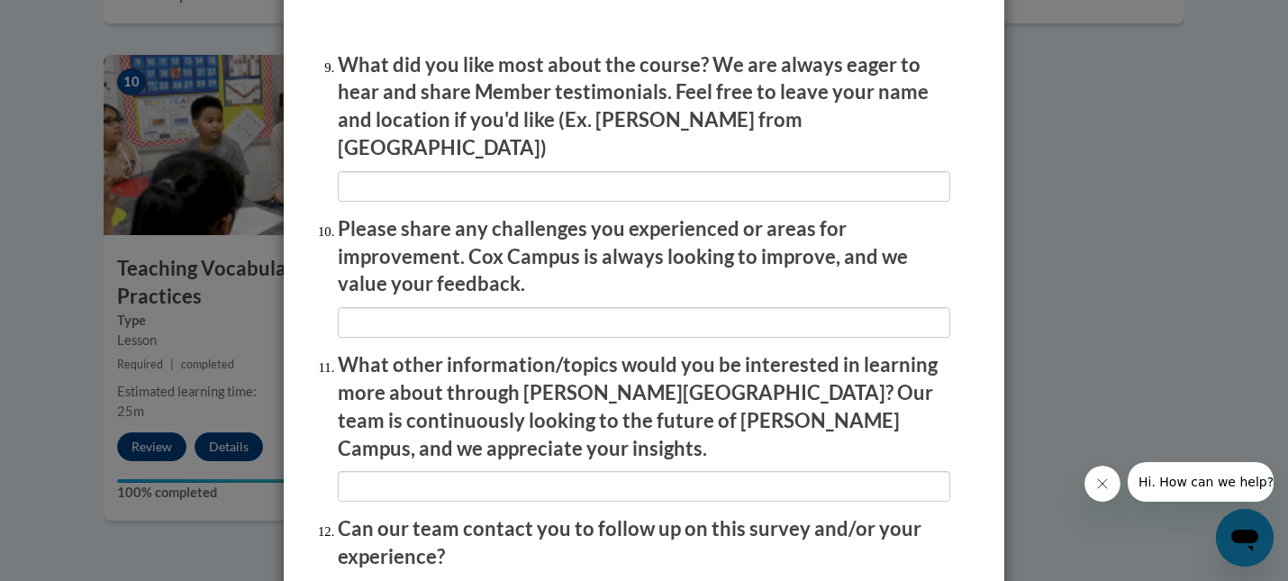
scroll to position [3166, 0]
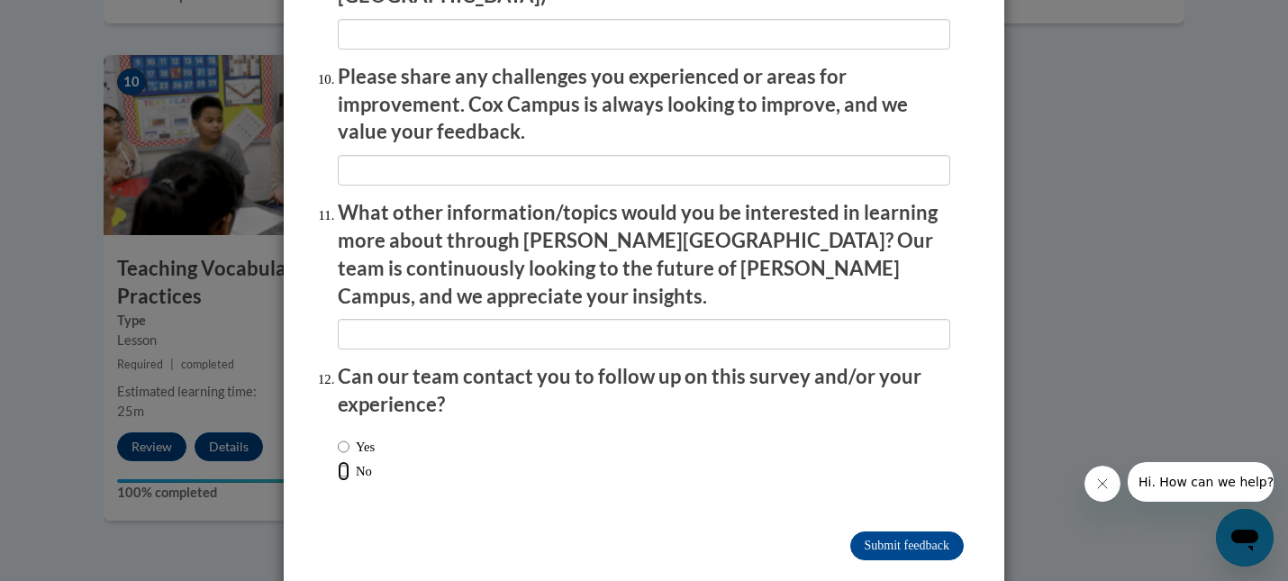
click at [338, 461] on input "No" at bounding box center [344, 471] width 12 height 20
radio input "true"
click at [880, 531] on input "Submit feedback" at bounding box center [906, 545] width 113 height 29
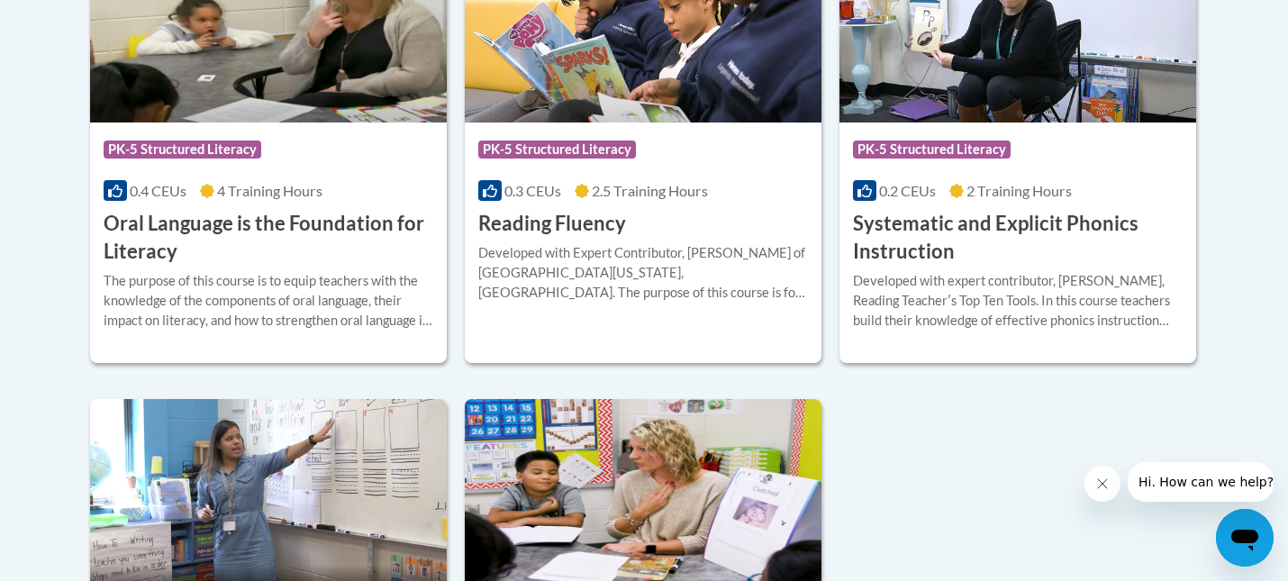
scroll to position [1081, 0]
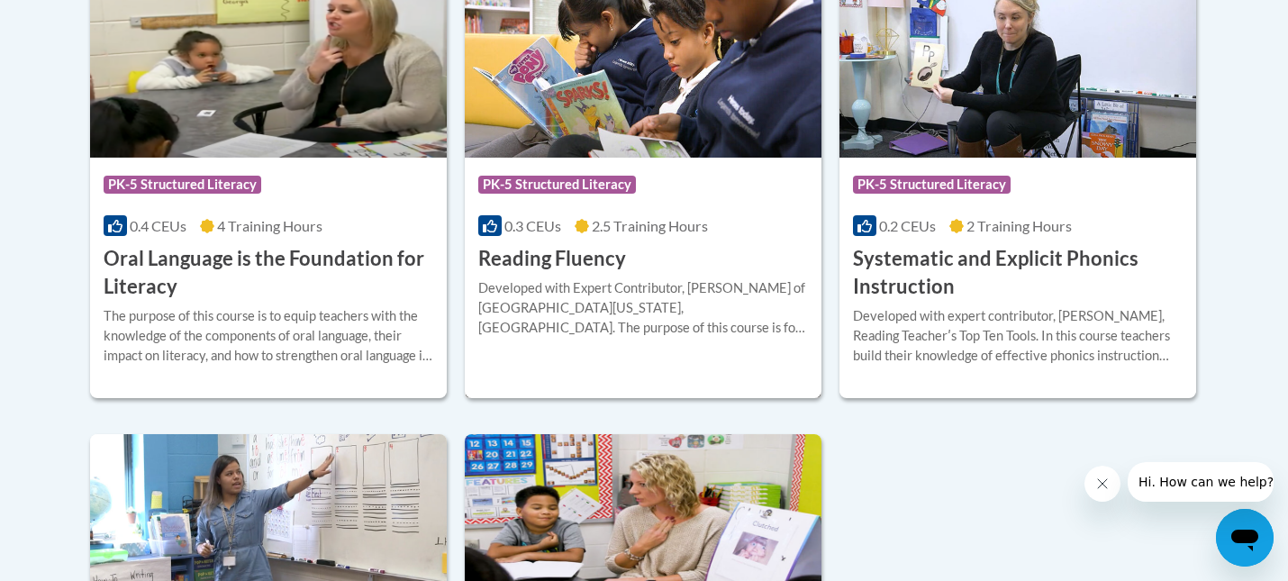
click at [576, 146] on img at bounding box center [643, 66] width 357 height 184
